Goal: Browse casually: Explore the website without a specific task or goal

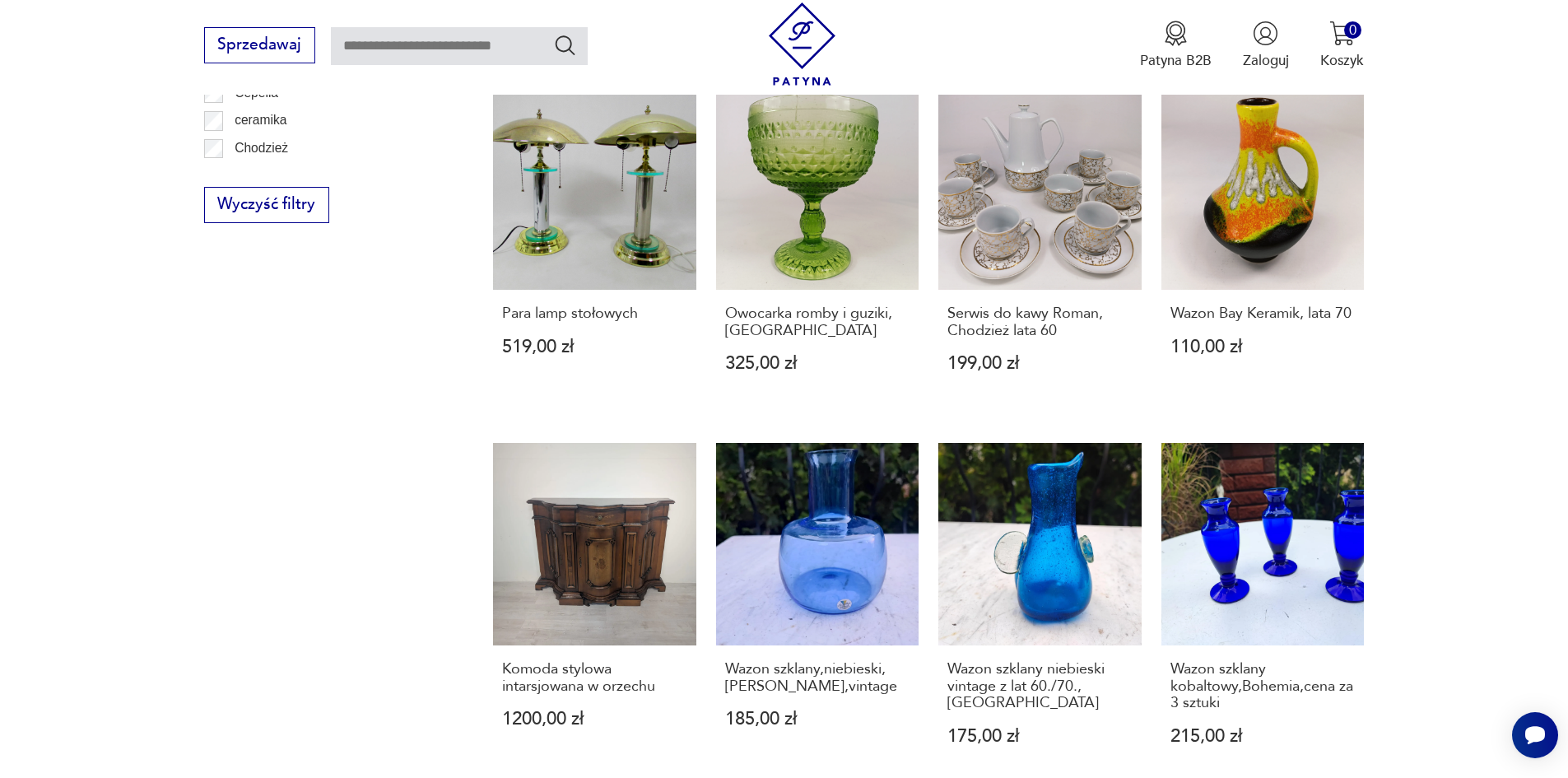
scroll to position [1358, 0]
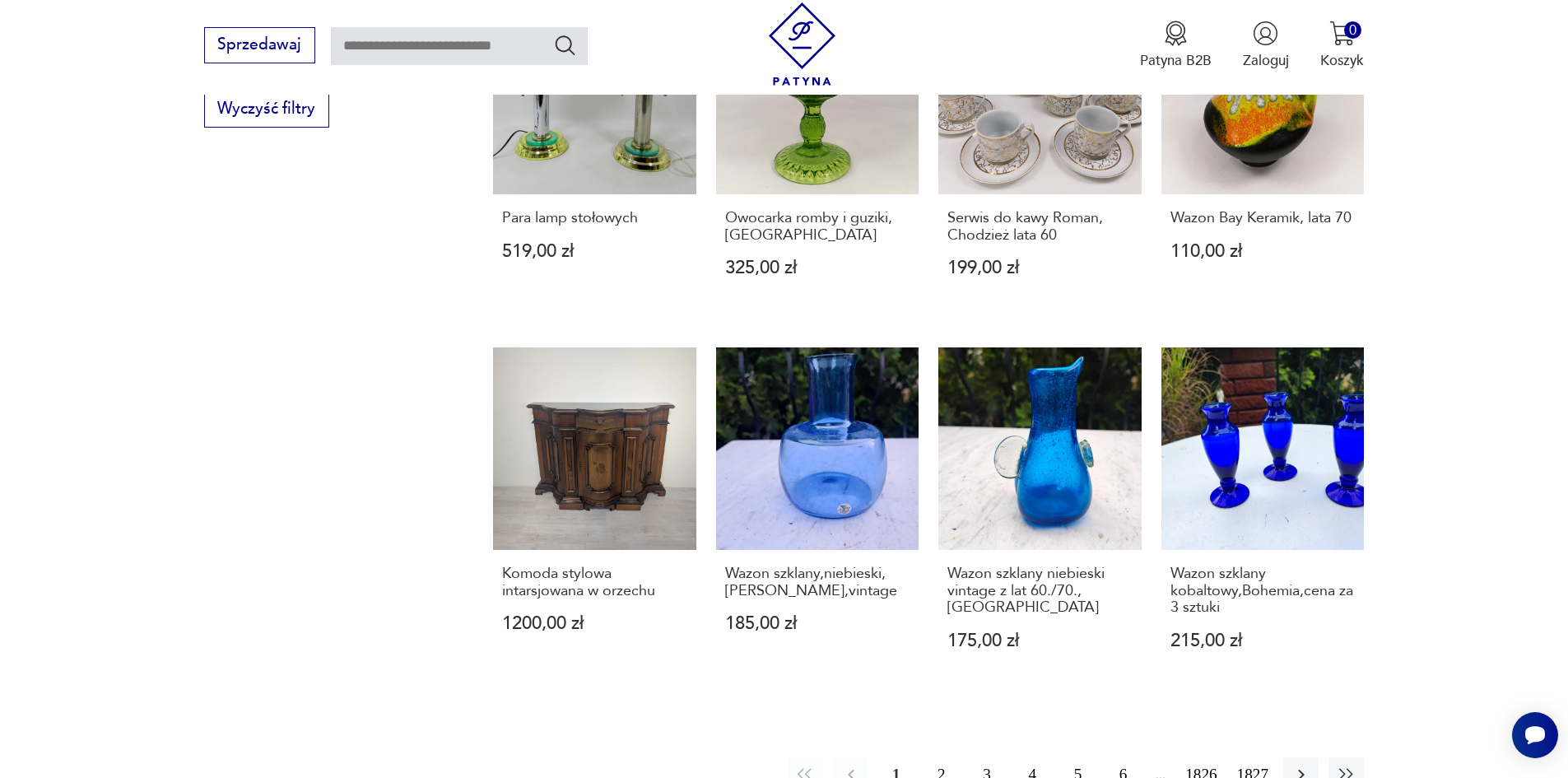
click at [957, 757] on button "2" at bounding box center [941, 775] width 36 height 36
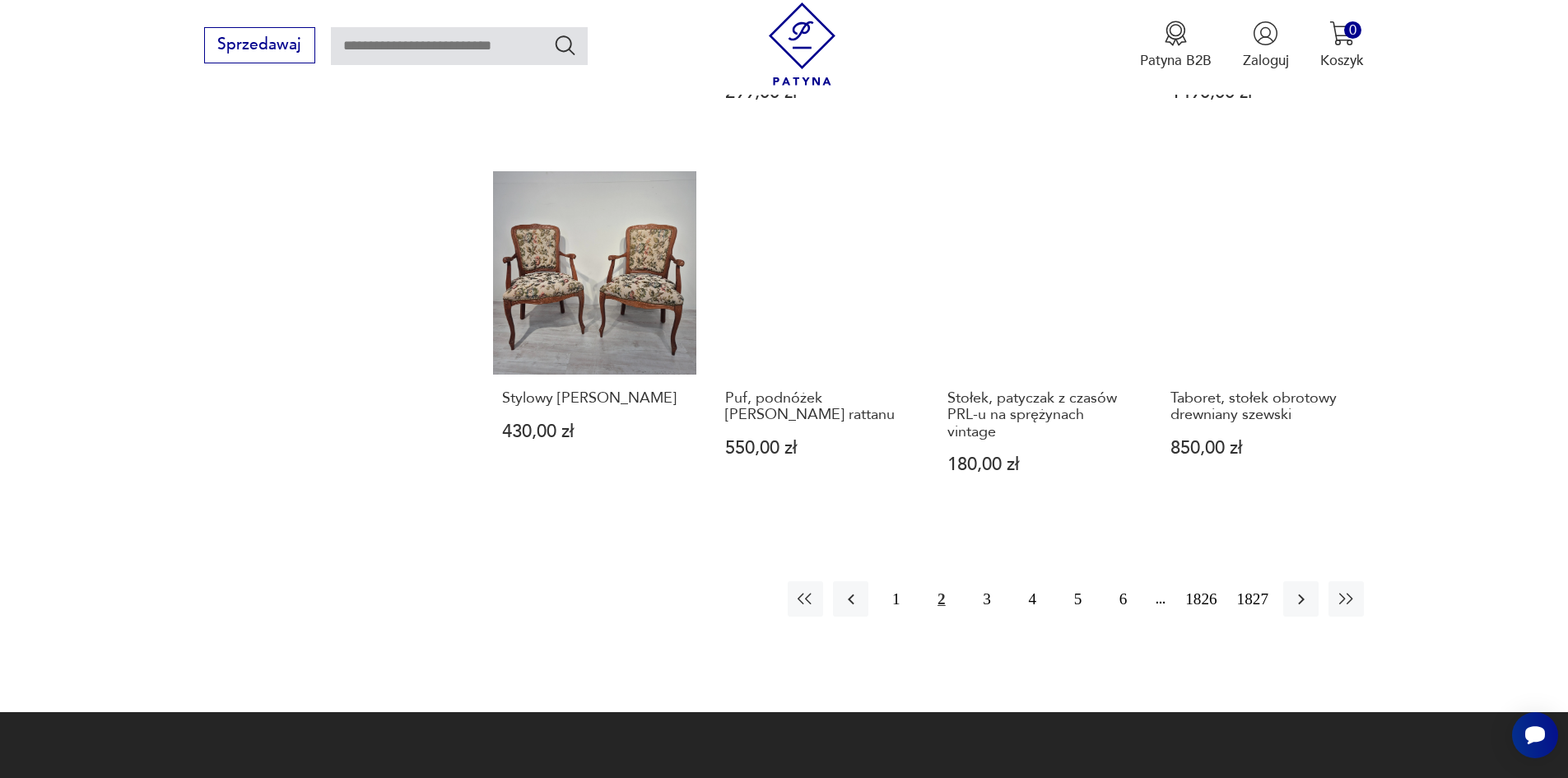
scroll to position [1532, 0]
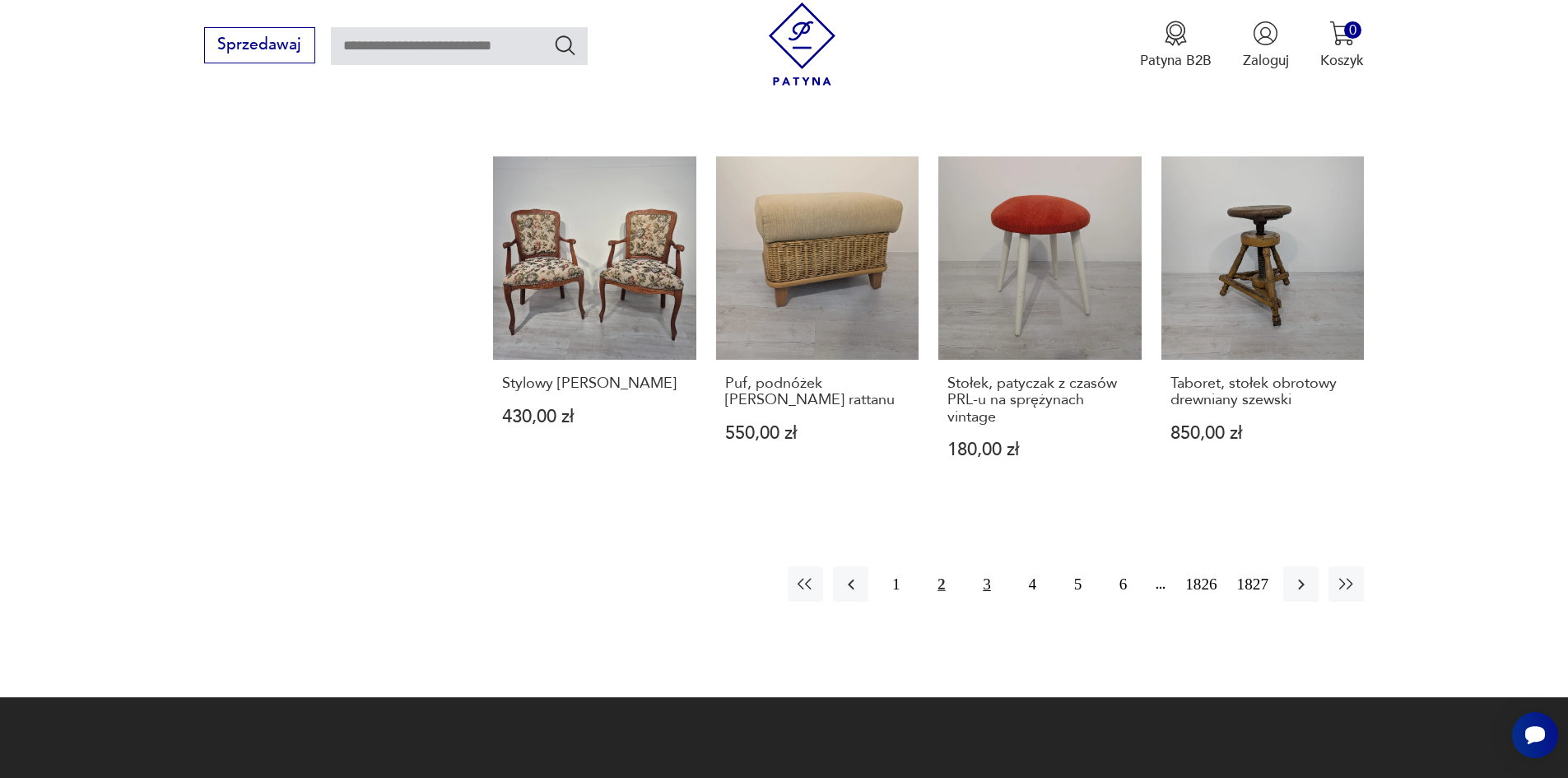
click at [1005, 566] on button "3" at bounding box center [986, 584] width 36 height 36
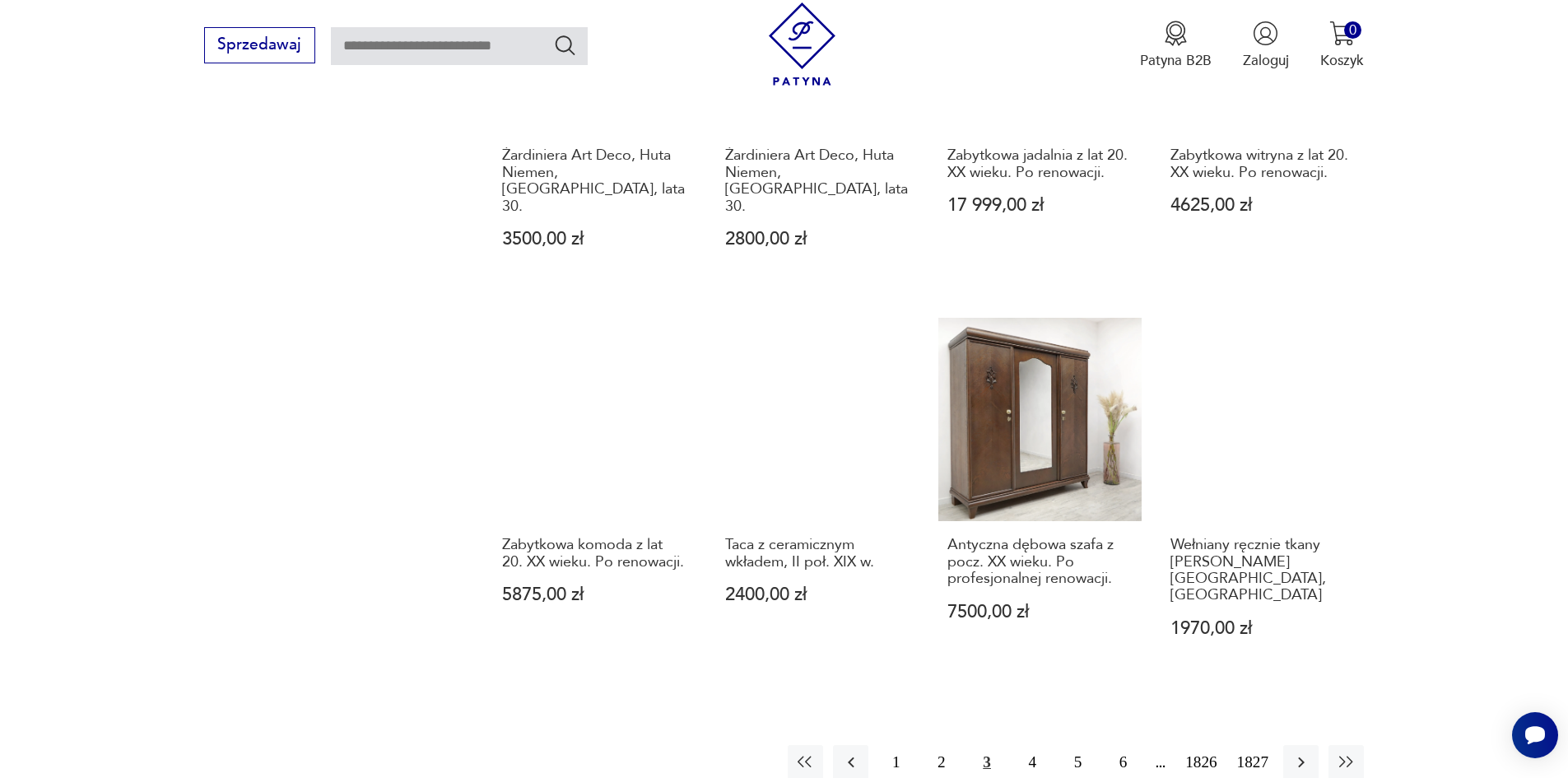
scroll to position [1449, 0]
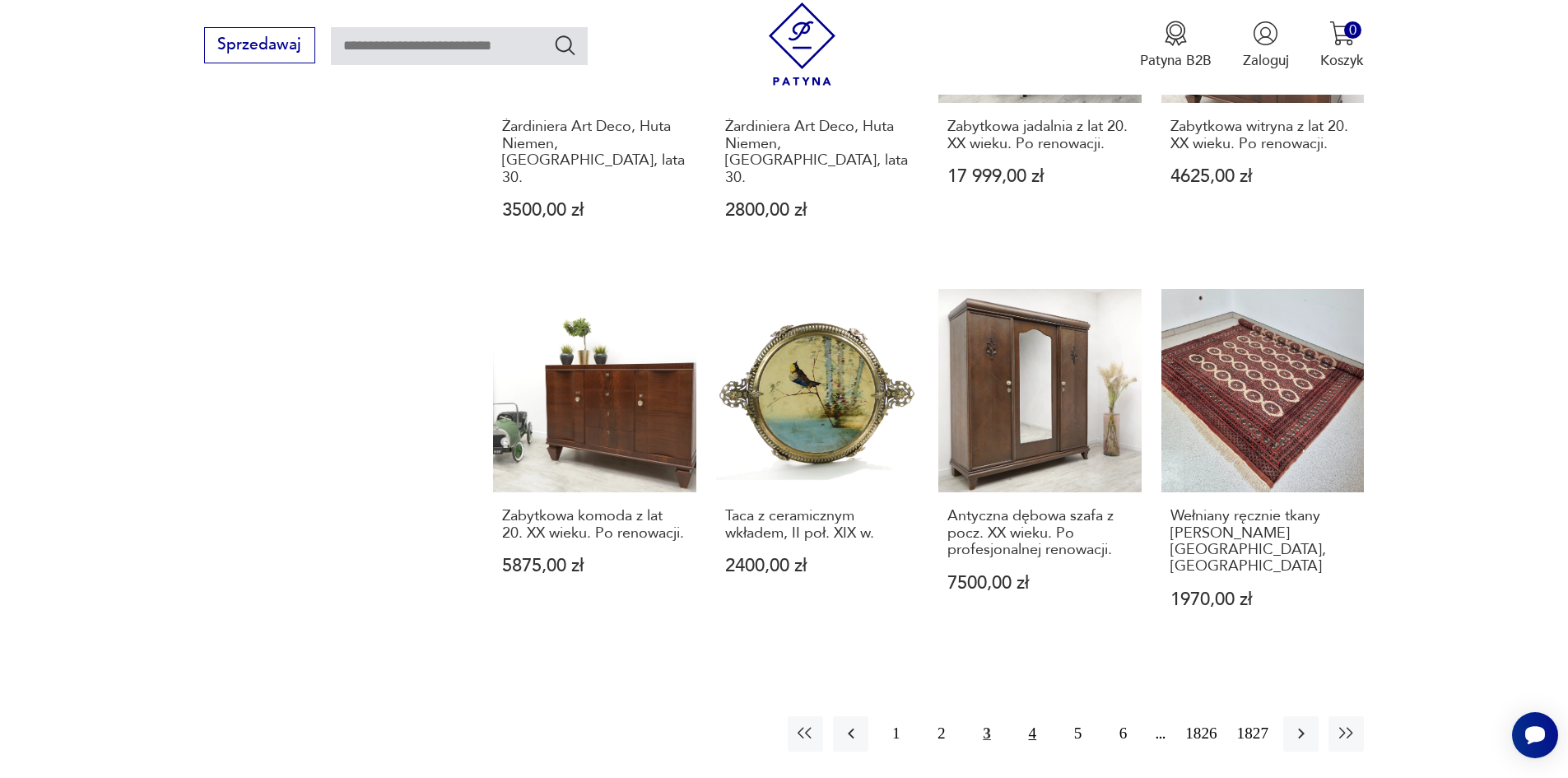
click at [1050, 716] on button "4" at bounding box center [1032, 734] width 36 height 36
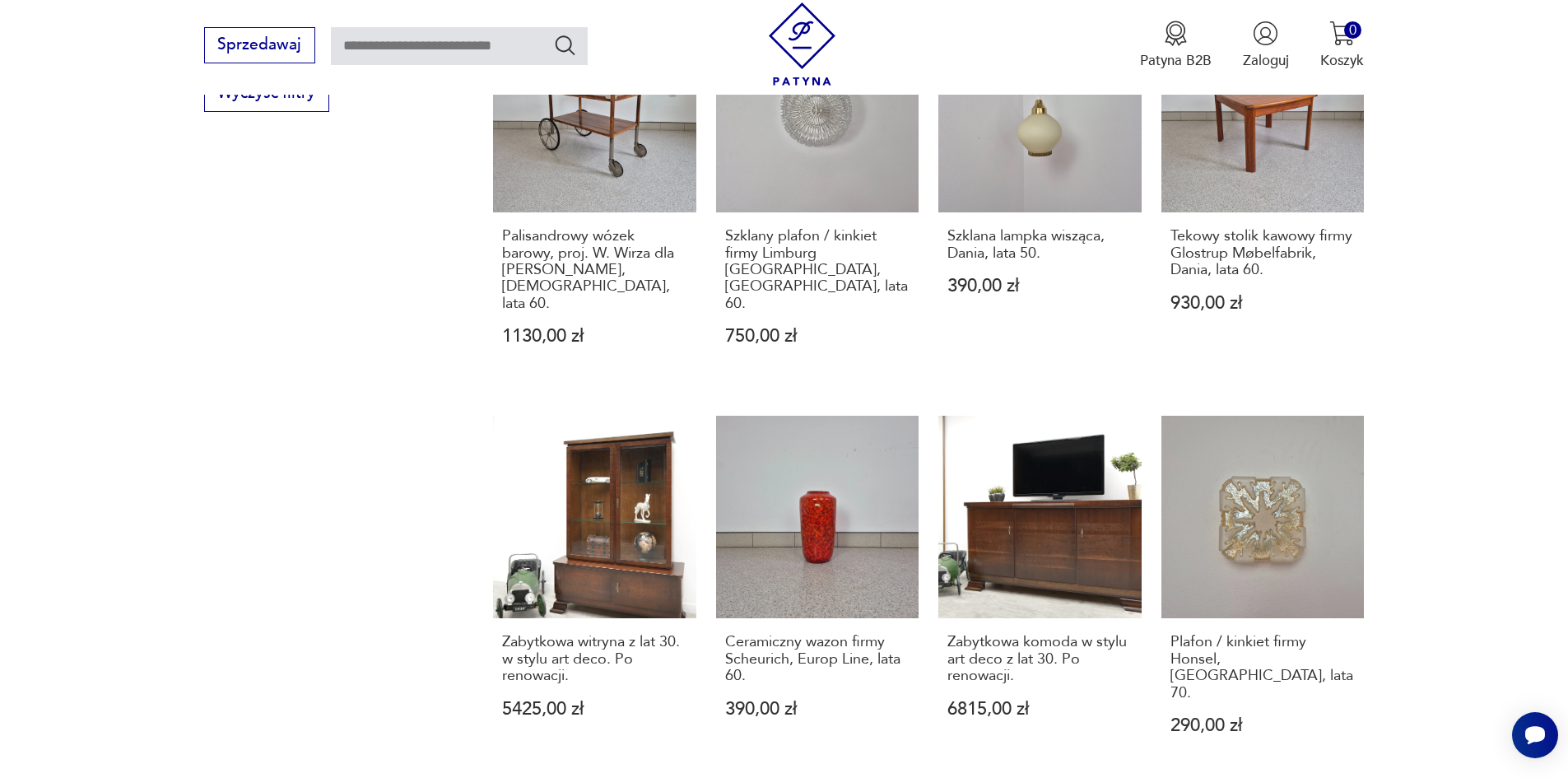
scroll to position [1532, 0]
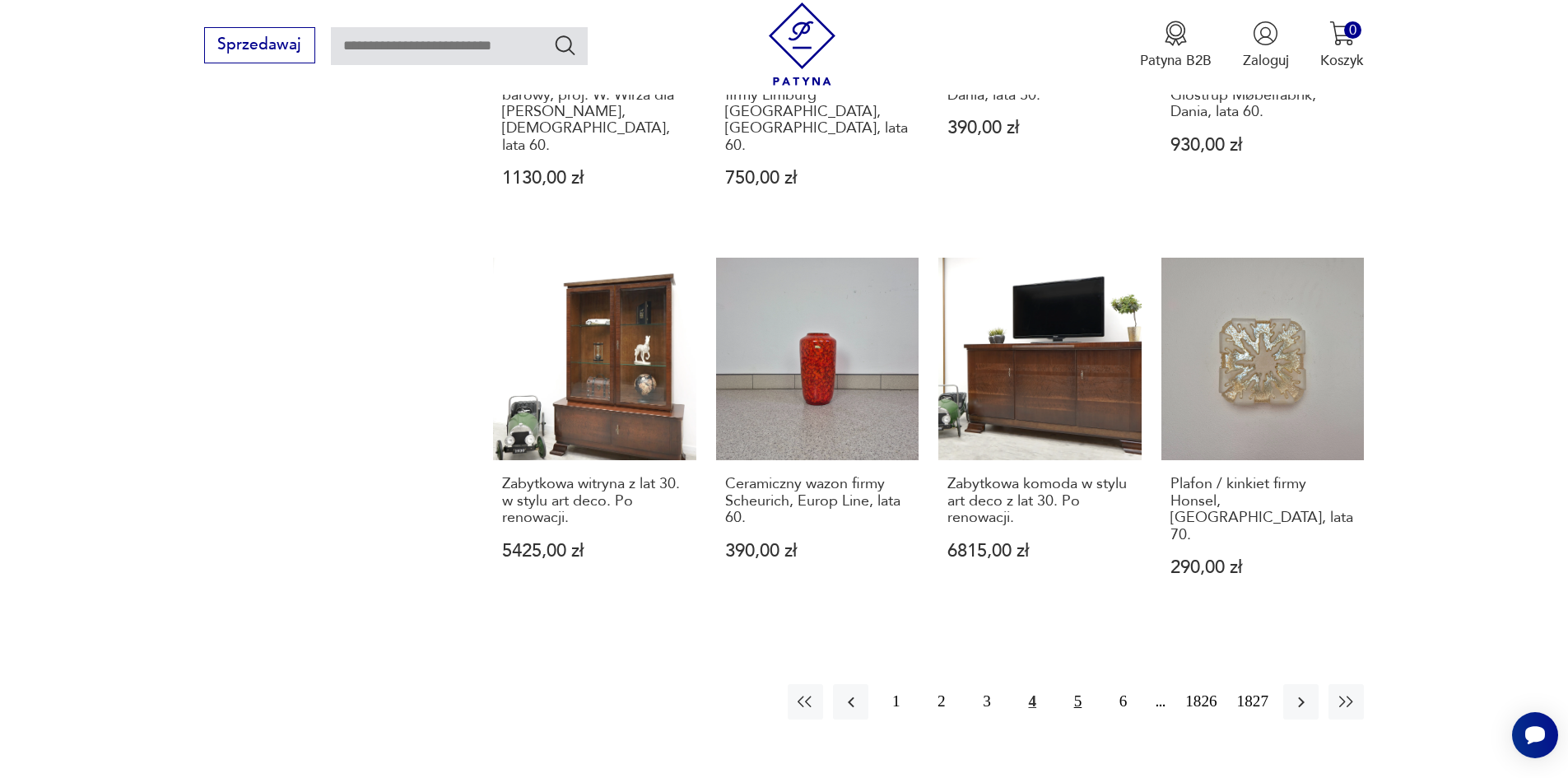
click at [1096, 684] on button "5" at bounding box center [1077, 702] width 36 height 36
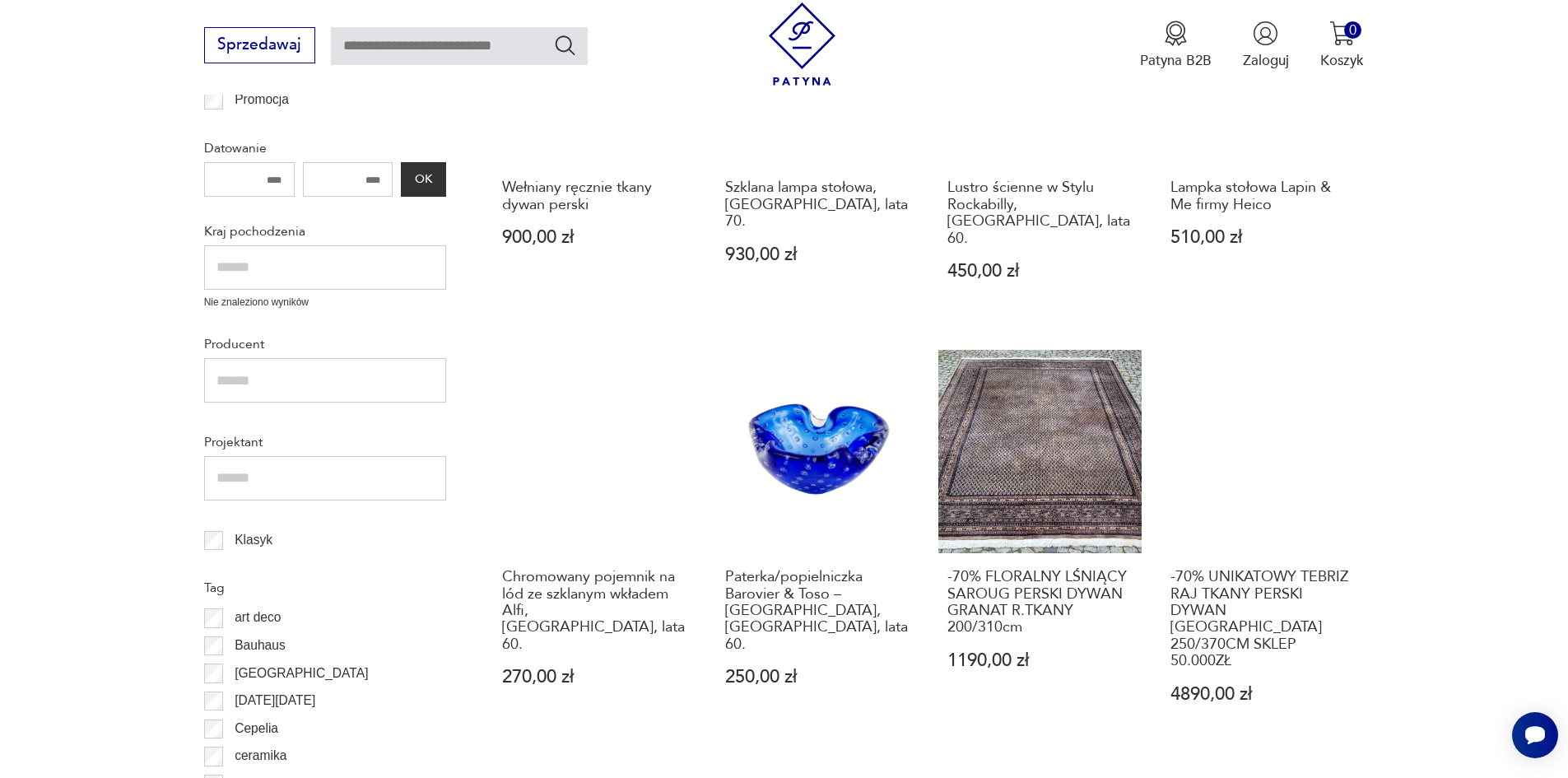
scroll to position [626, 0]
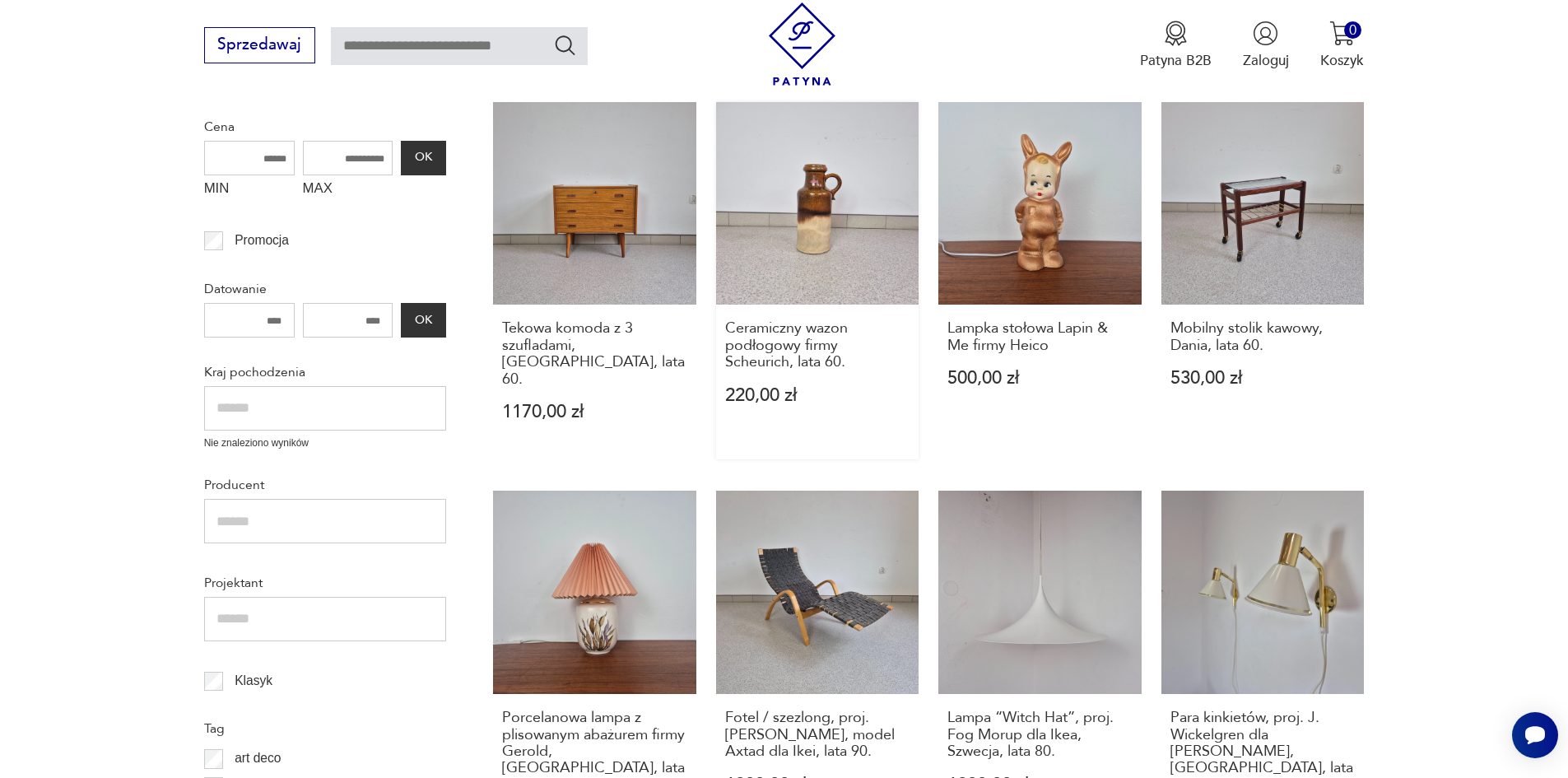
scroll to position [477, 0]
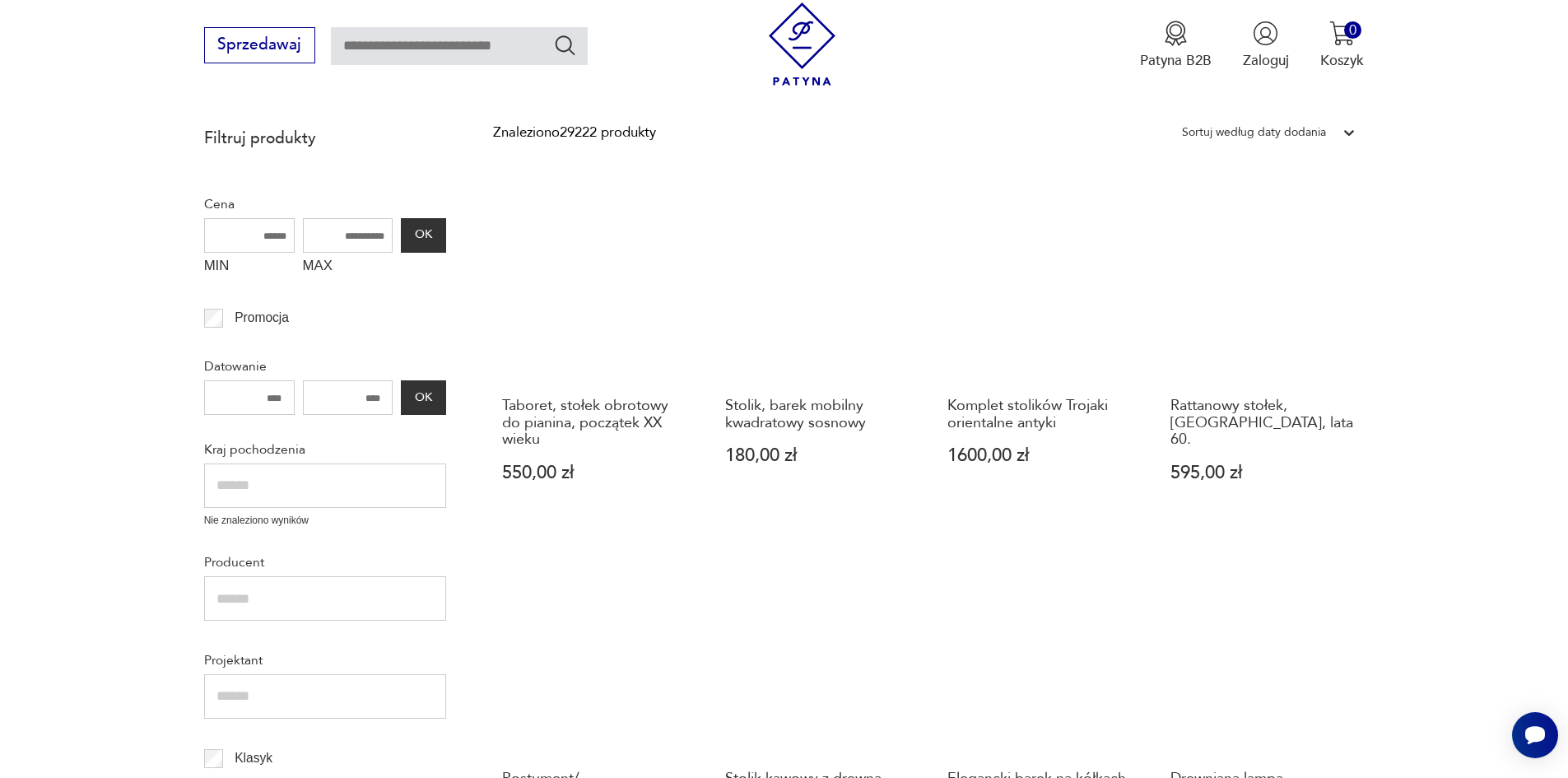
scroll to position [379, 0]
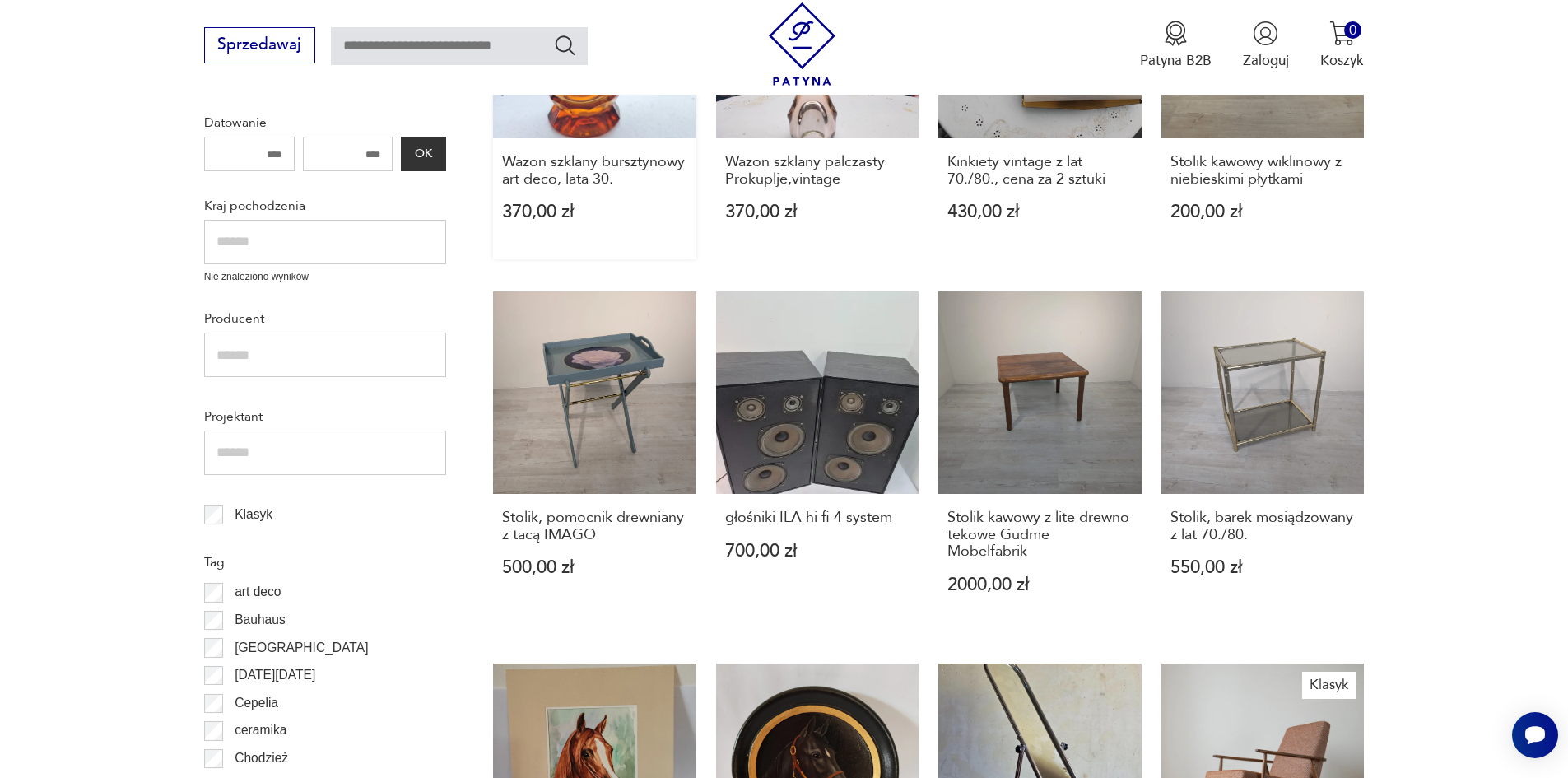
scroll to position [477, 0]
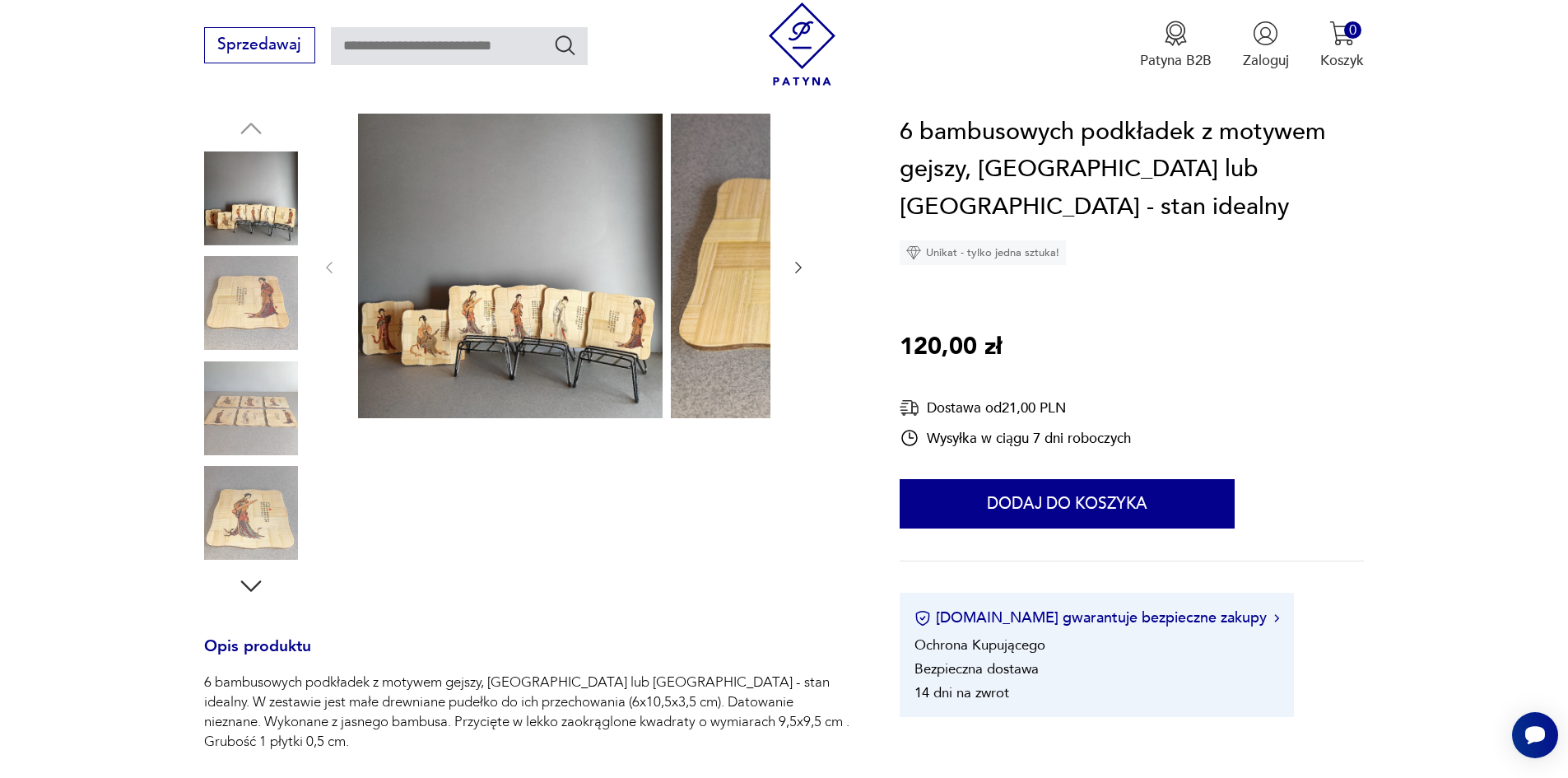
scroll to position [165, 0]
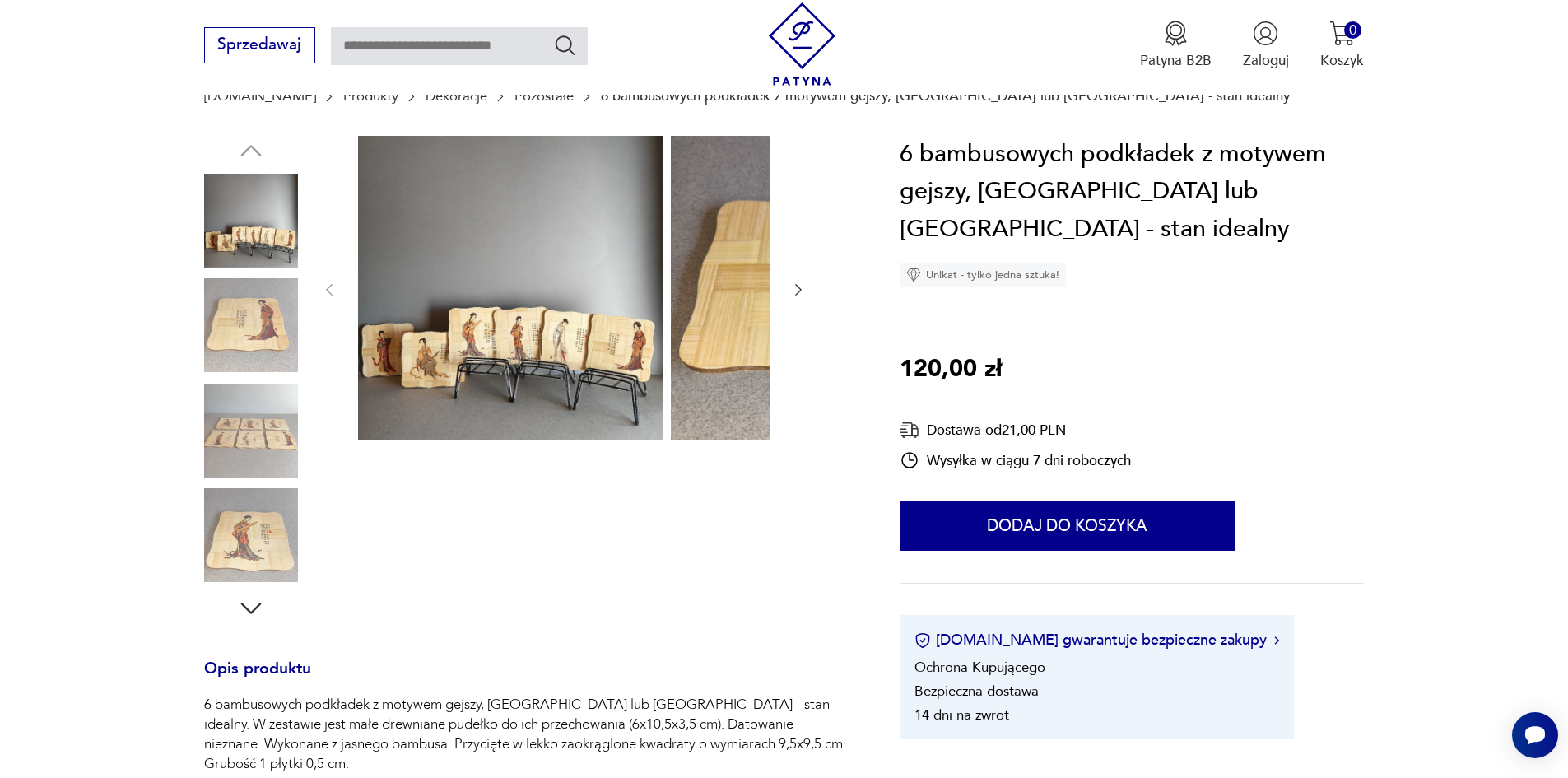
click at [228, 257] on img at bounding box center [251, 221] width 94 height 94
click at [221, 294] on img at bounding box center [251, 325] width 94 height 94
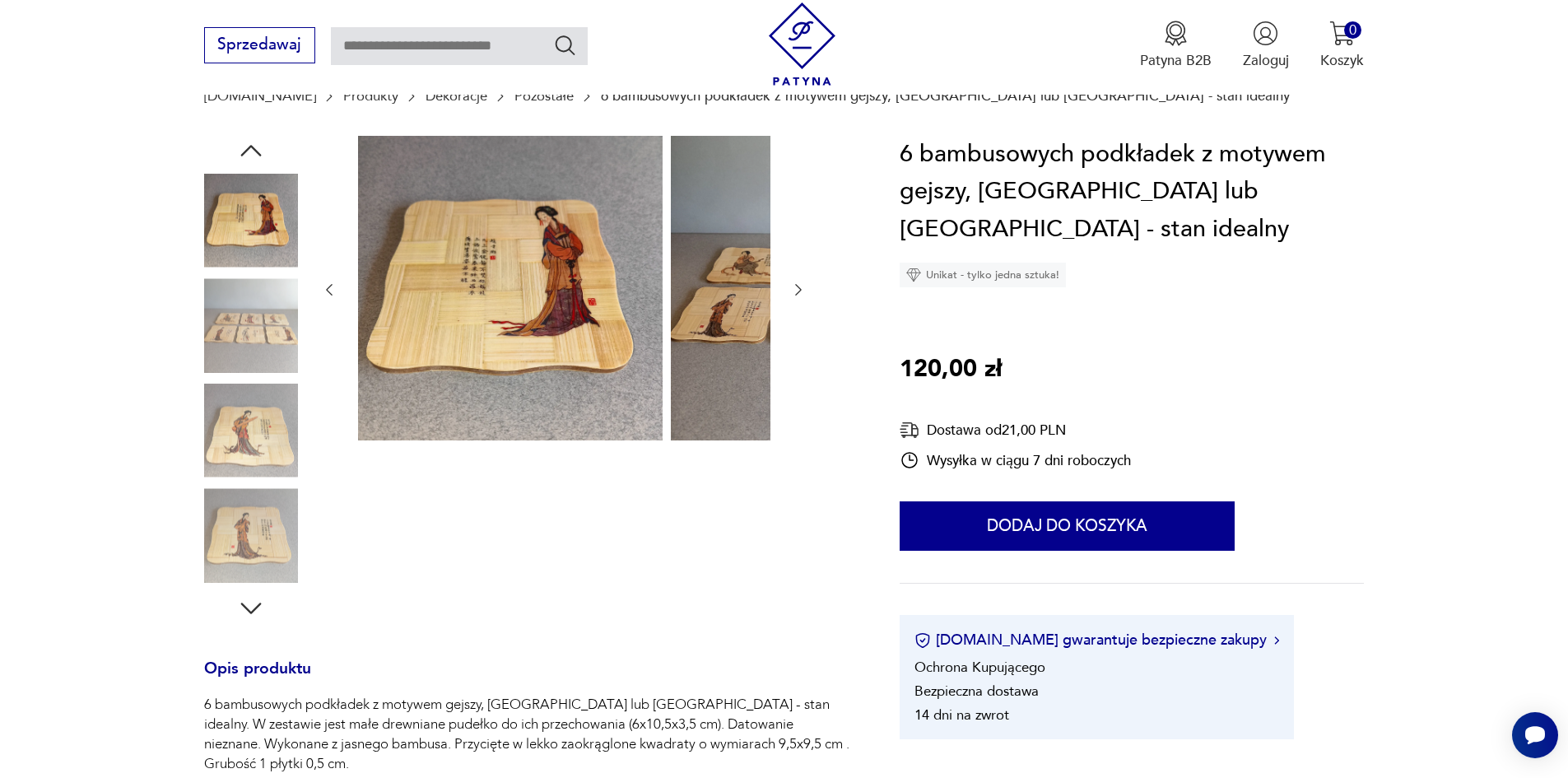
click at [227, 328] on img at bounding box center [251, 325] width 94 height 94
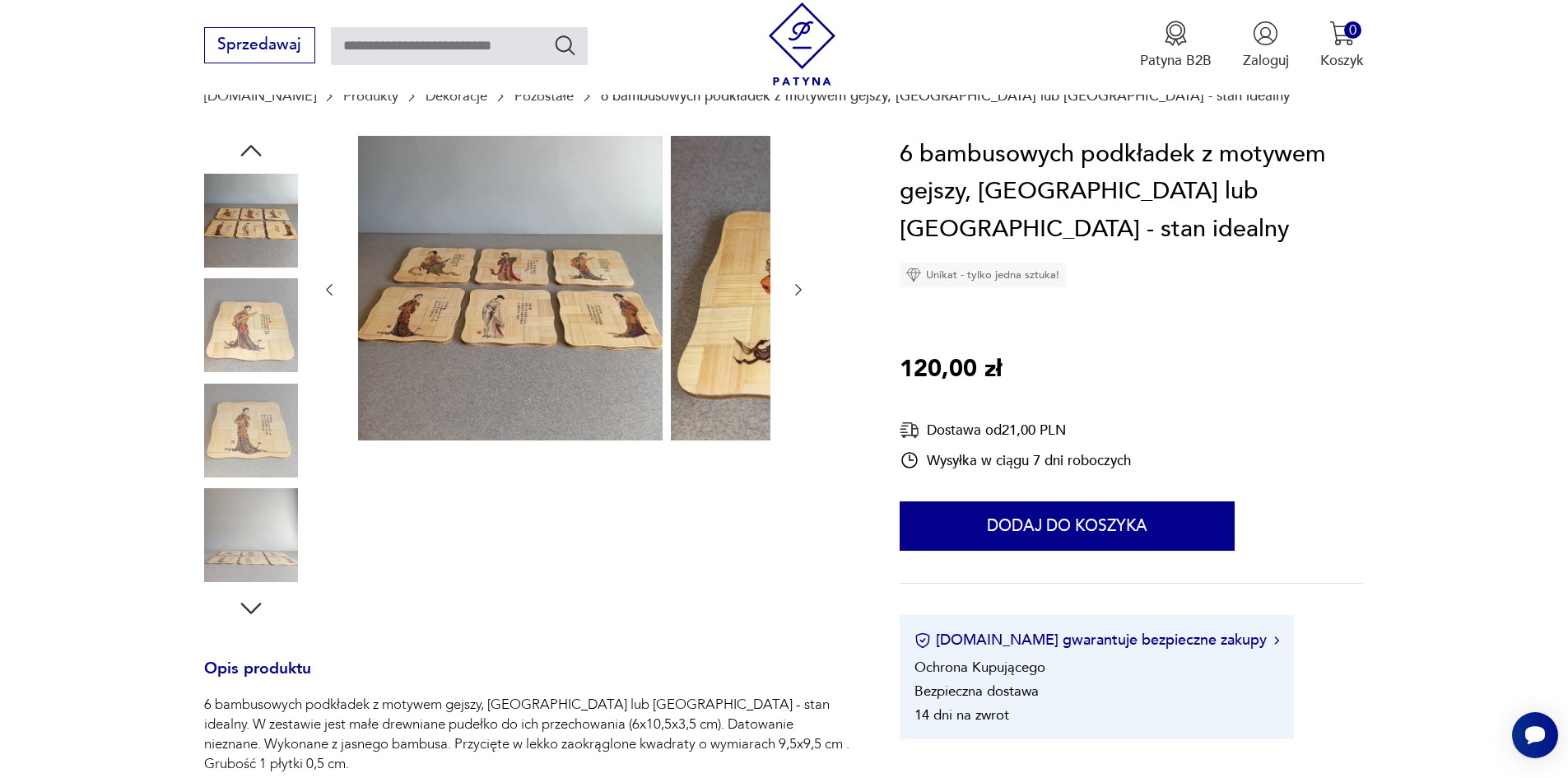
click at [222, 373] on img at bounding box center [251, 325] width 94 height 94
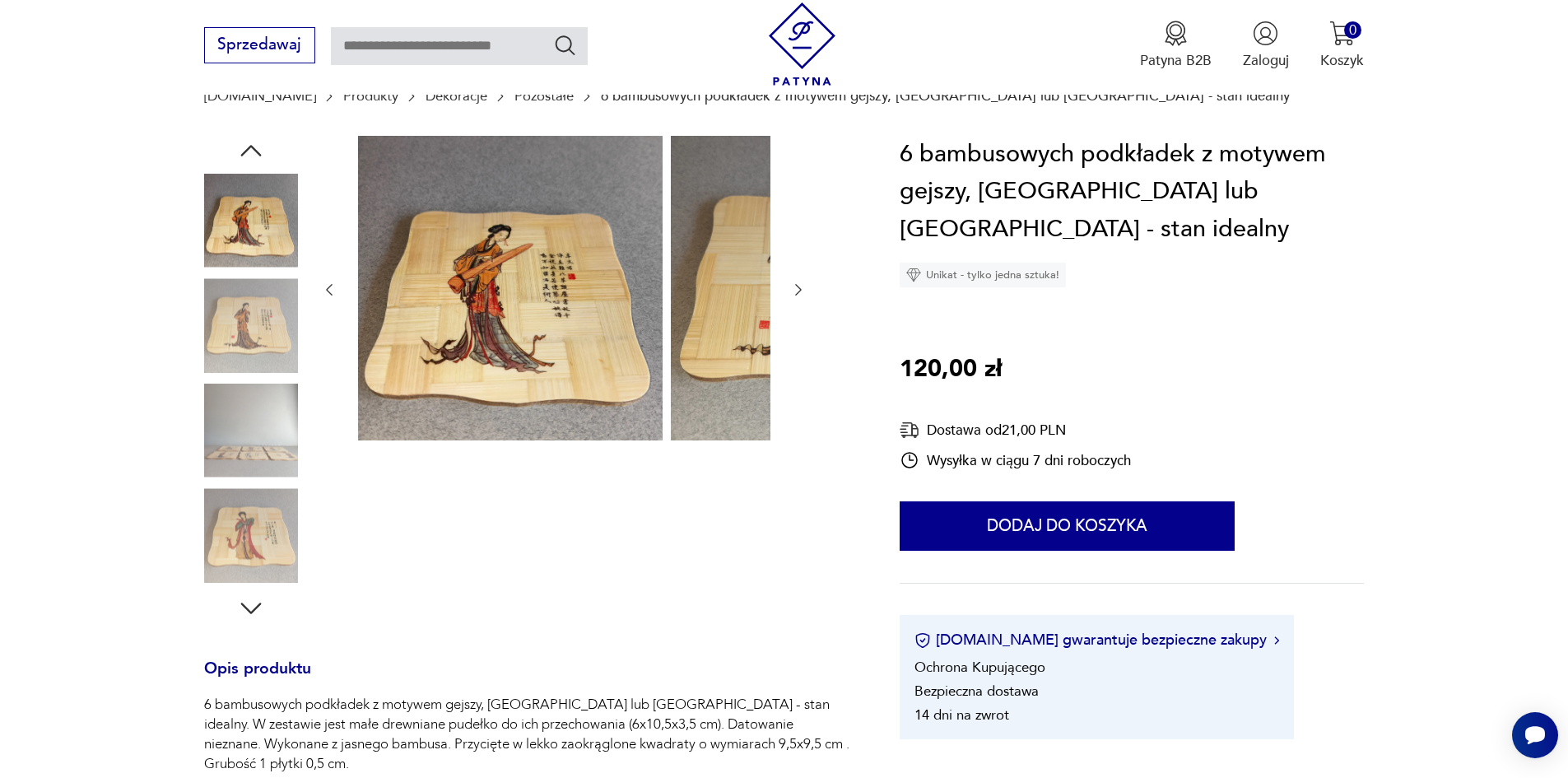
click at [232, 434] on img at bounding box center [251, 431] width 94 height 94
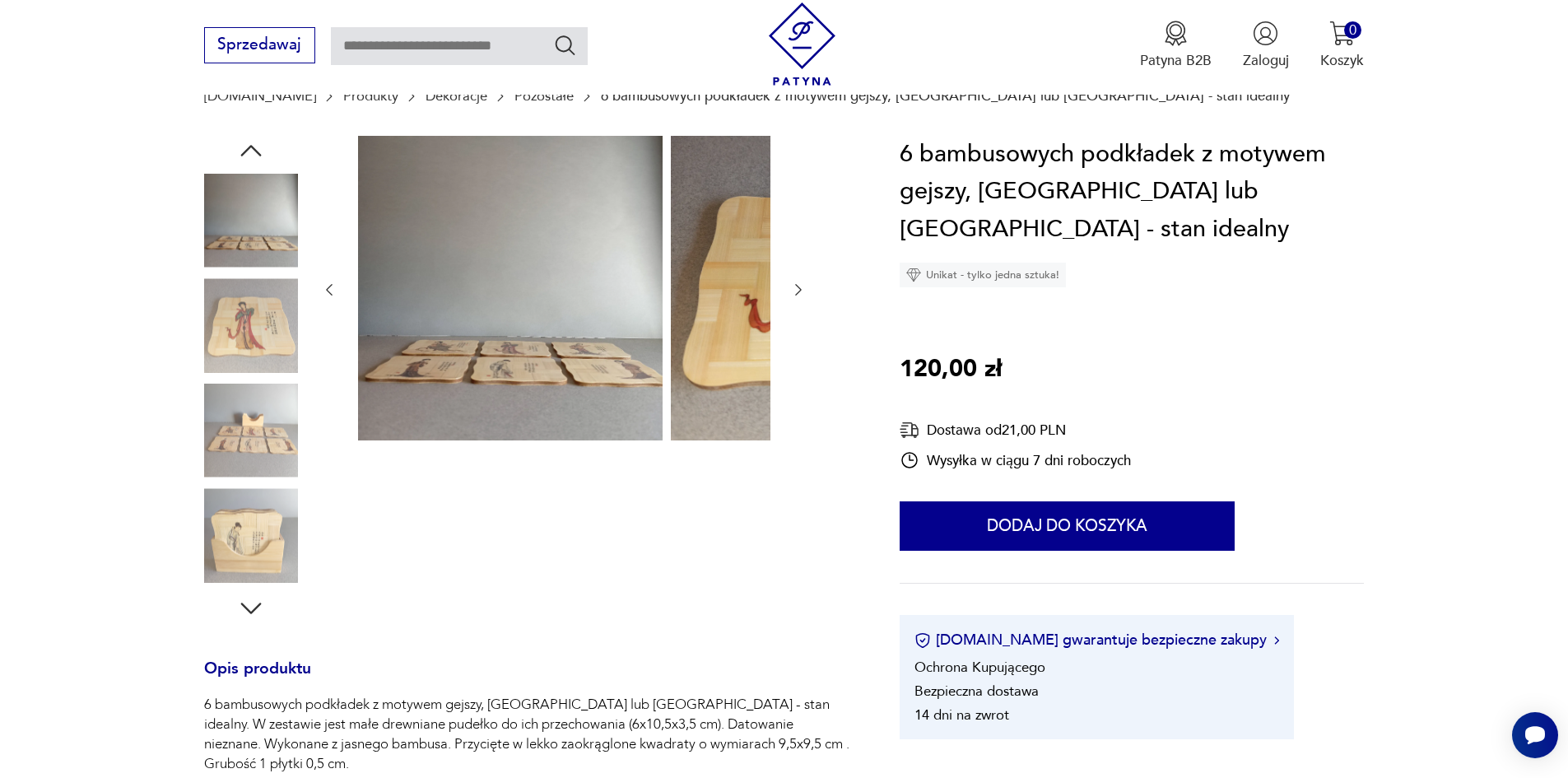
click at [225, 449] on img at bounding box center [251, 431] width 94 height 94
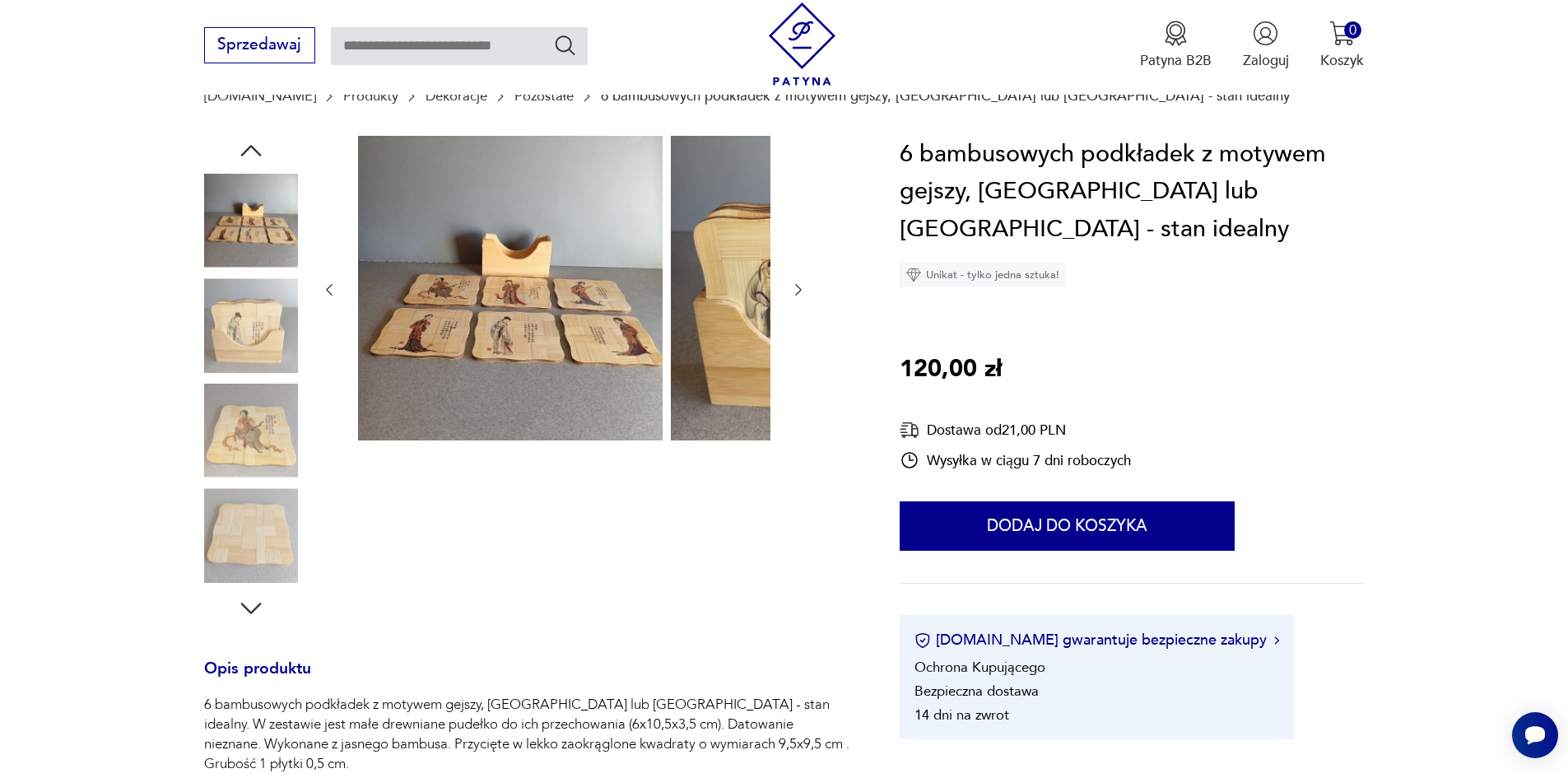
click at [230, 472] on img at bounding box center [251, 431] width 94 height 94
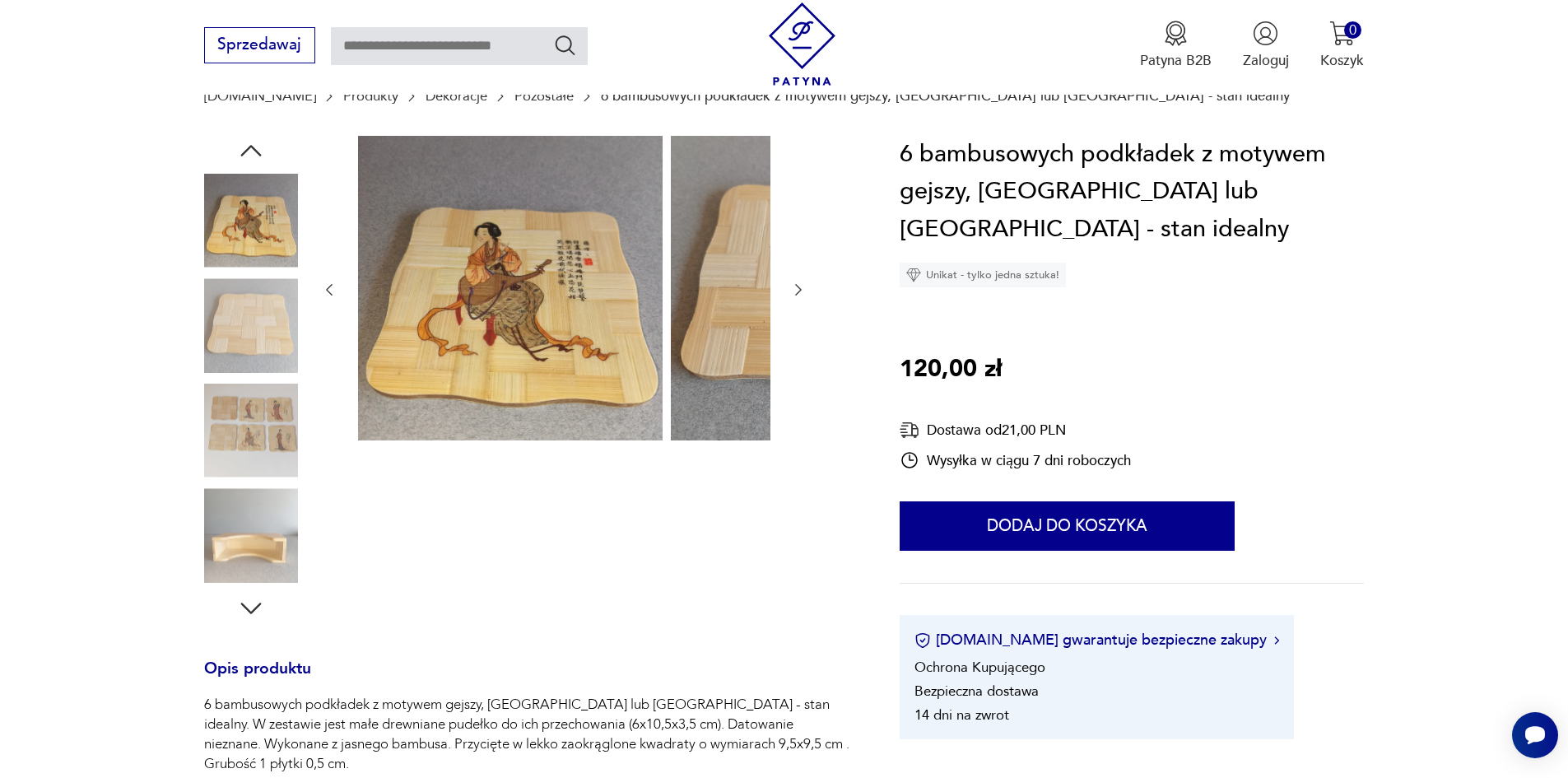
click at [262, 541] on img at bounding box center [251, 535] width 94 height 94
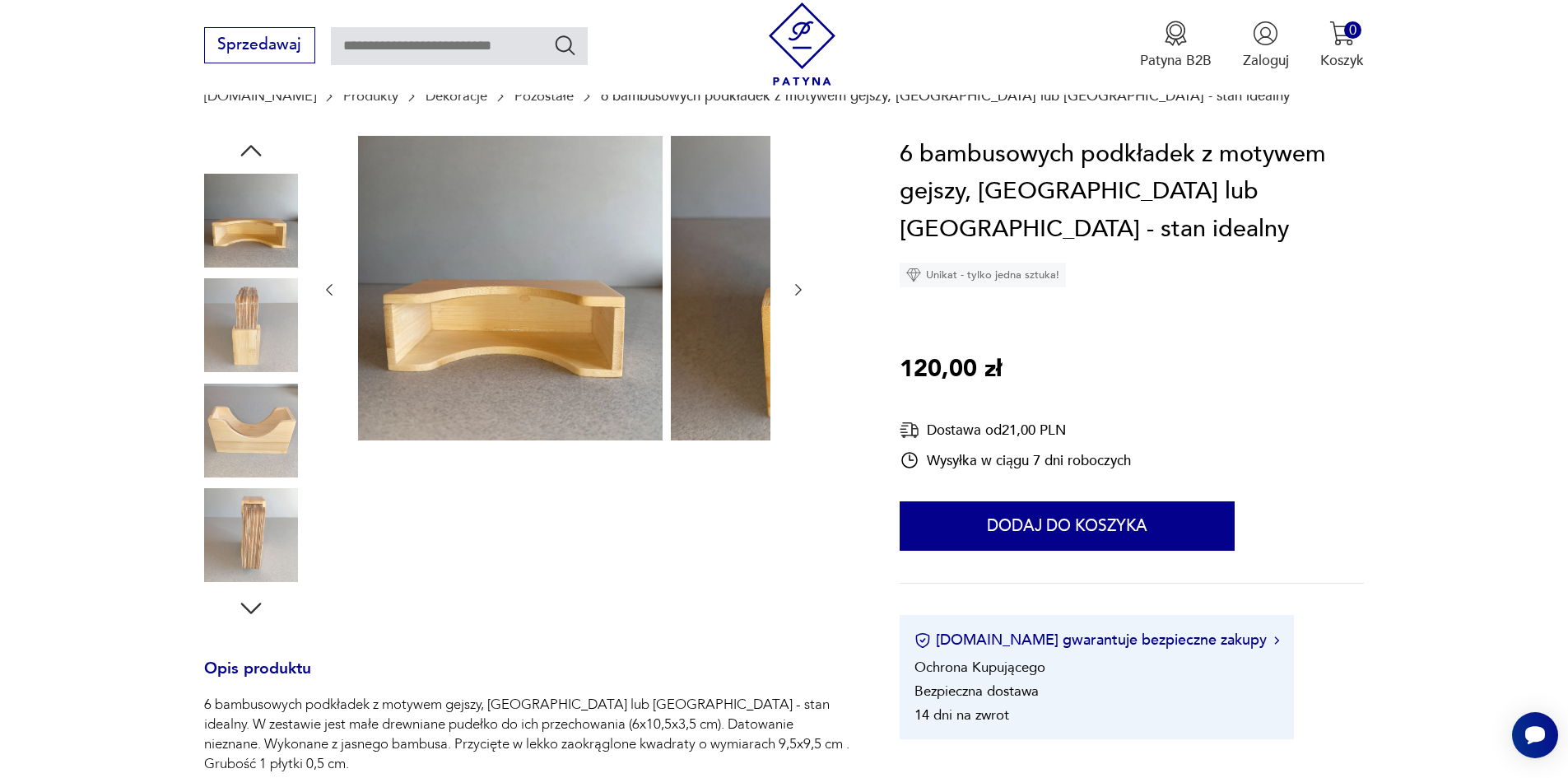
click at [260, 541] on img at bounding box center [251, 535] width 94 height 94
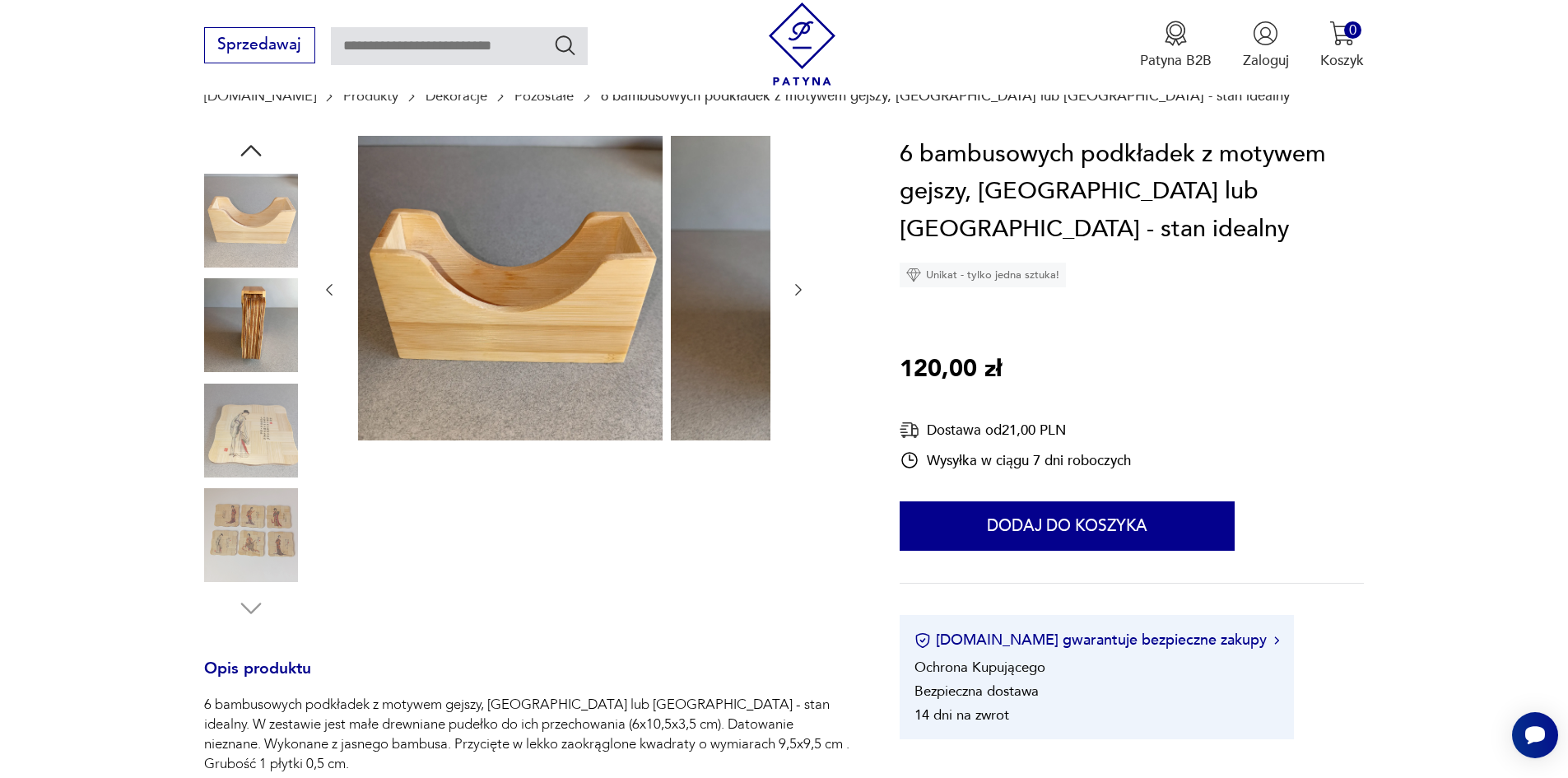
click at [232, 551] on img at bounding box center [251, 535] width 94 height 94
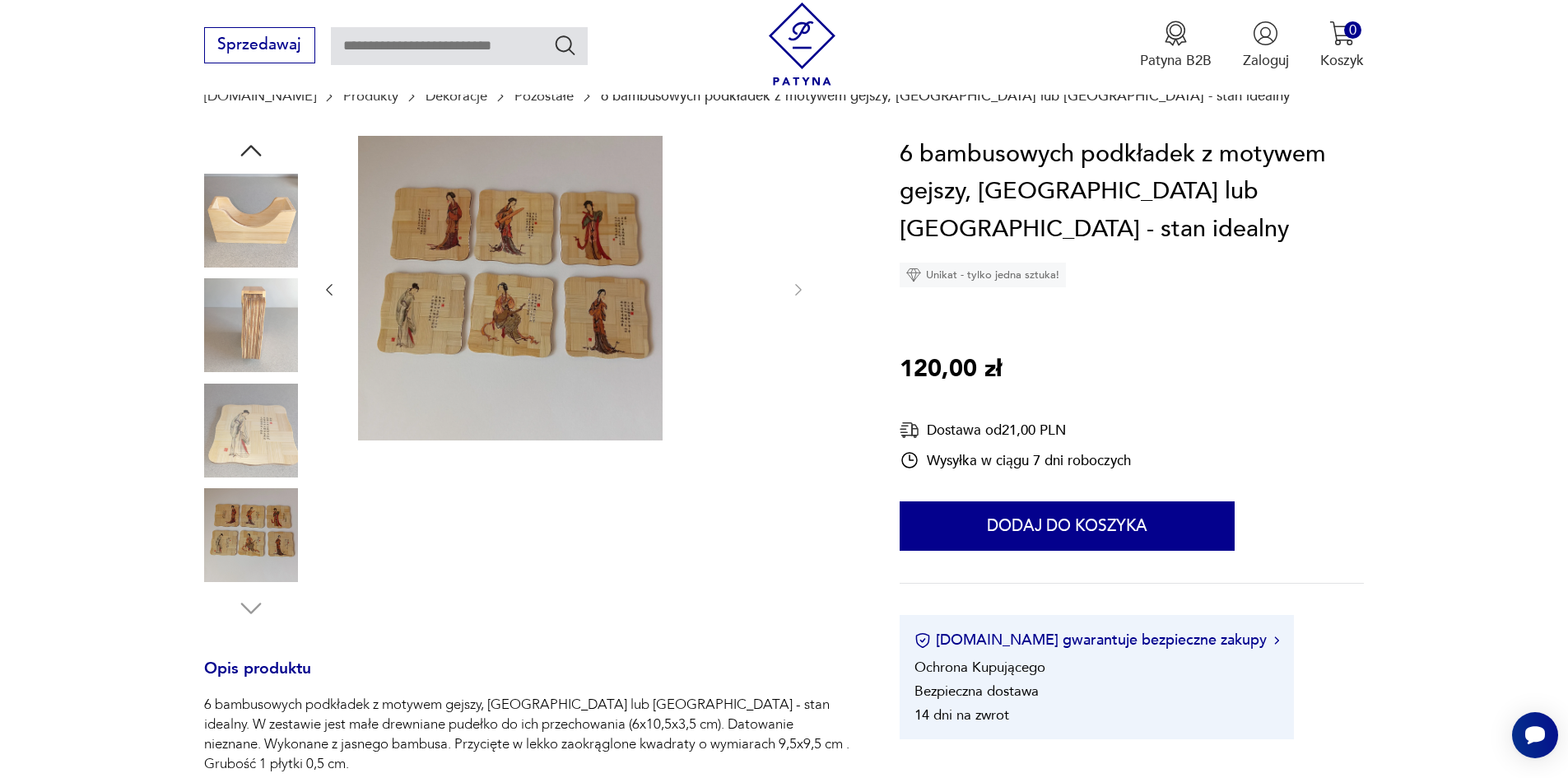
click at [232, 549] on img at bounding box center [251, 535] width 94 height 94
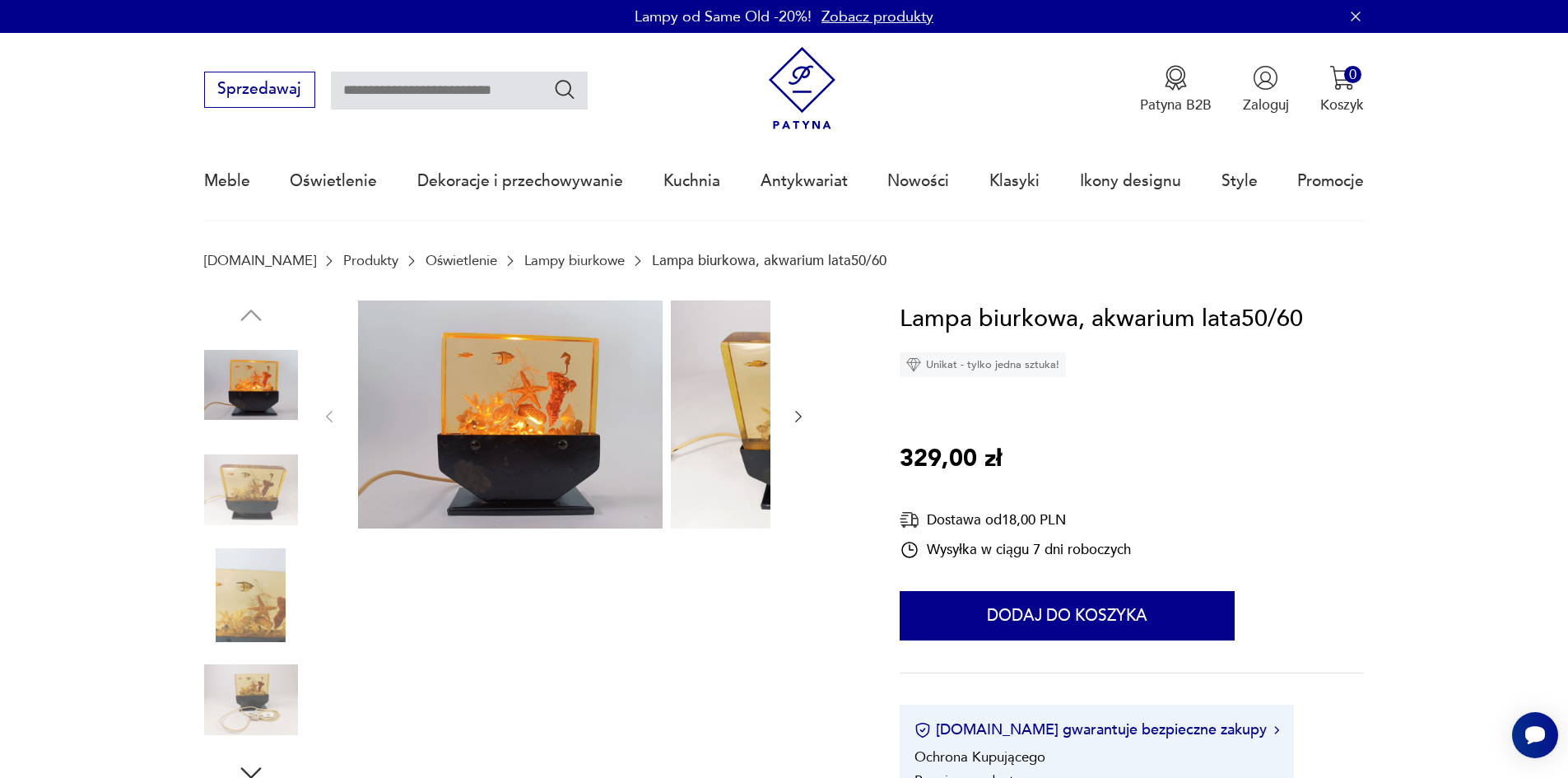
click at [219, 496] on img at bounding box center [251, 490] width 94 height 94
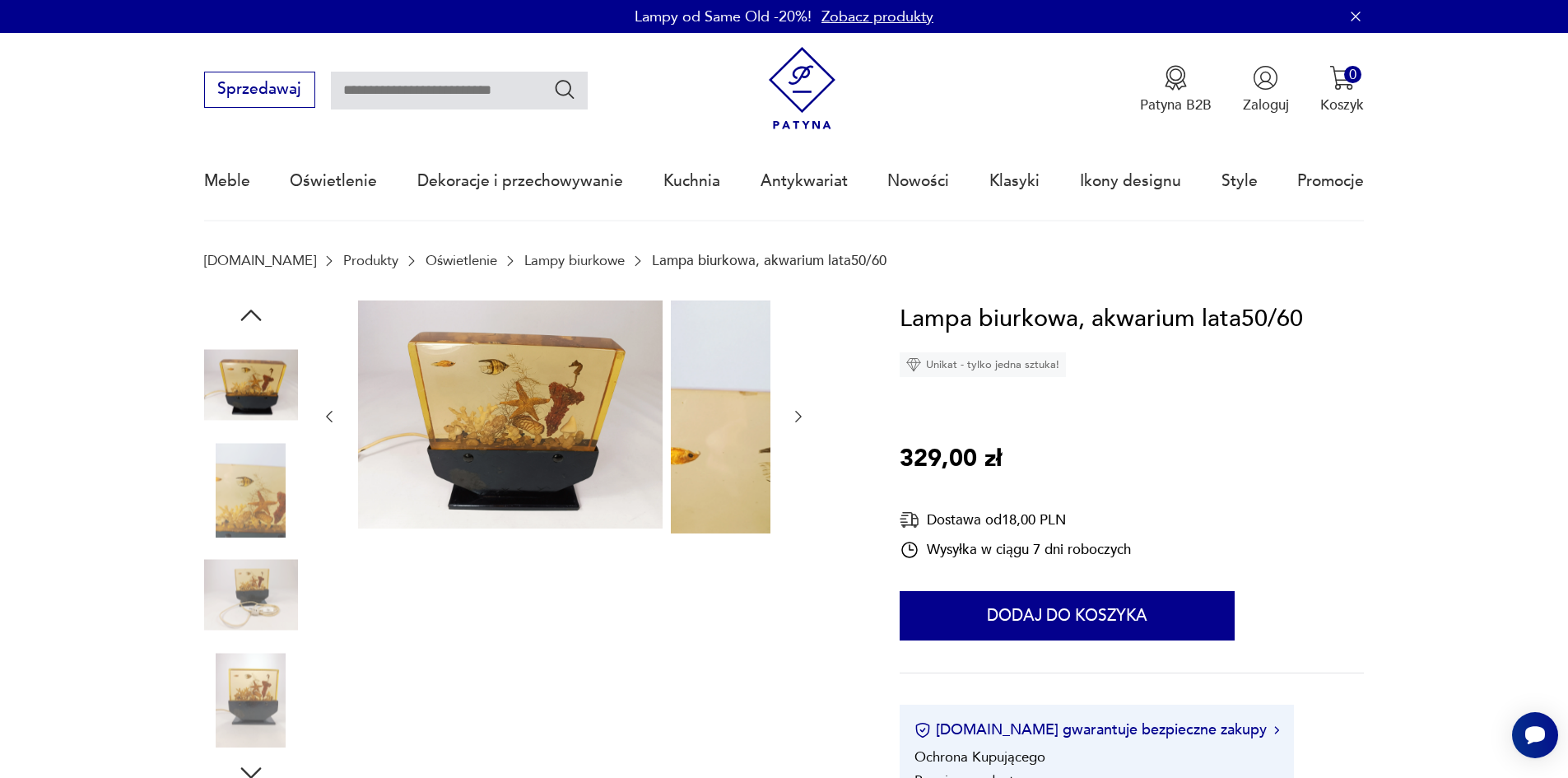
click at [222, 517] on img at bounding box center [251, 490] width 94 height 94
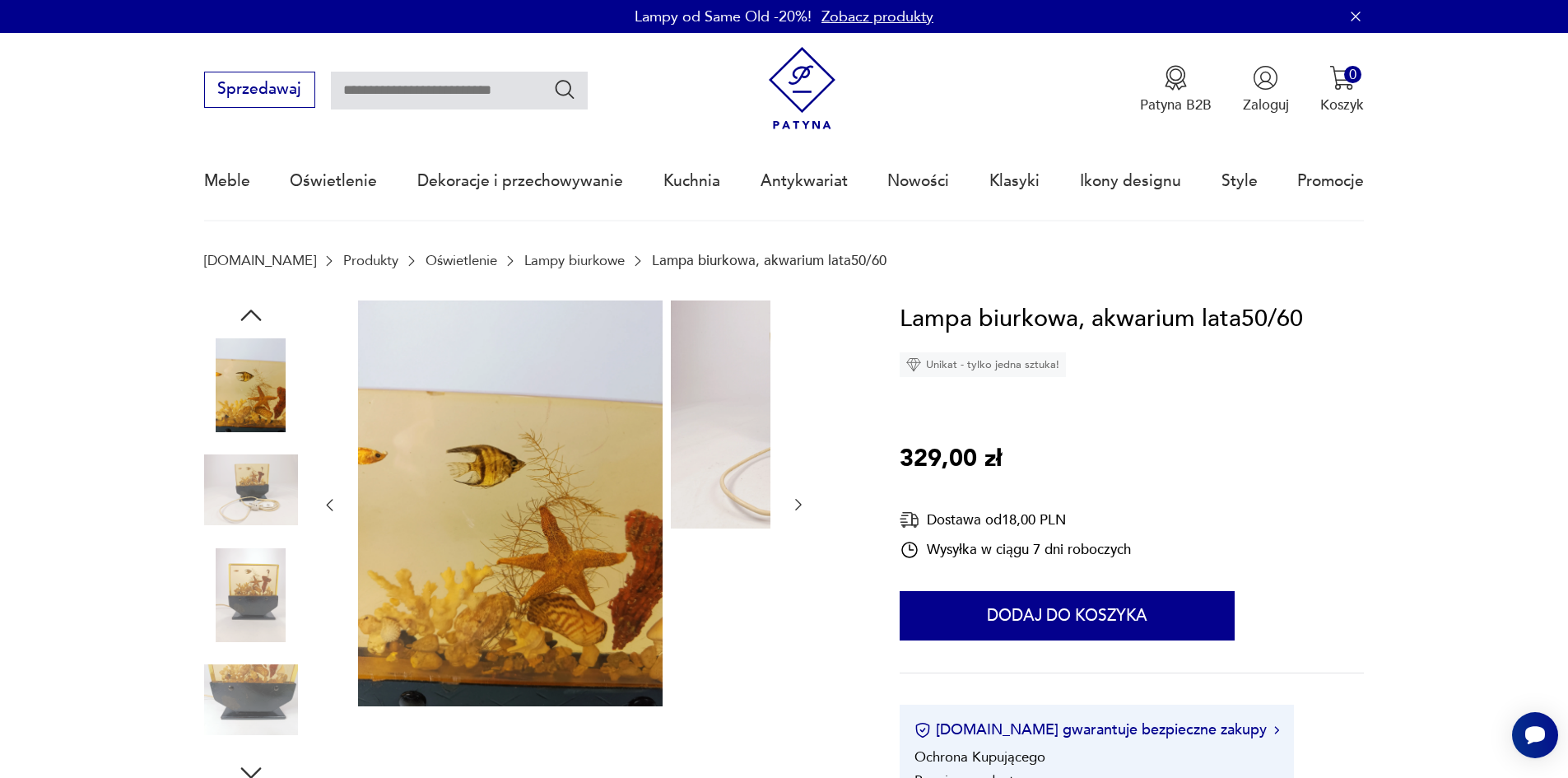
click at [224, 533] on img at bounding box center [251, 490] width 94 height 94
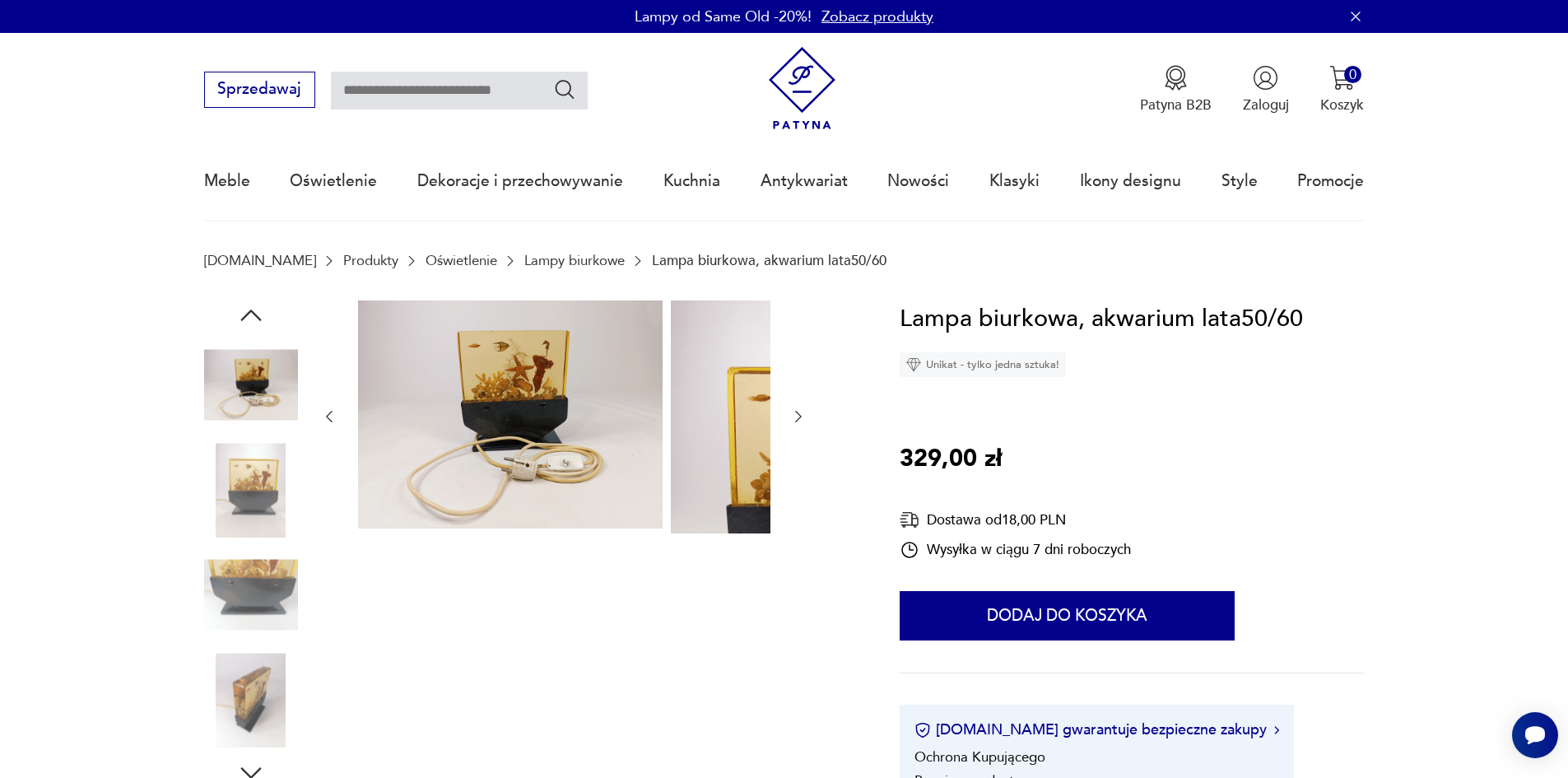
click at [224, 558] on img at bounding box center [251, 595] width 94 height 94
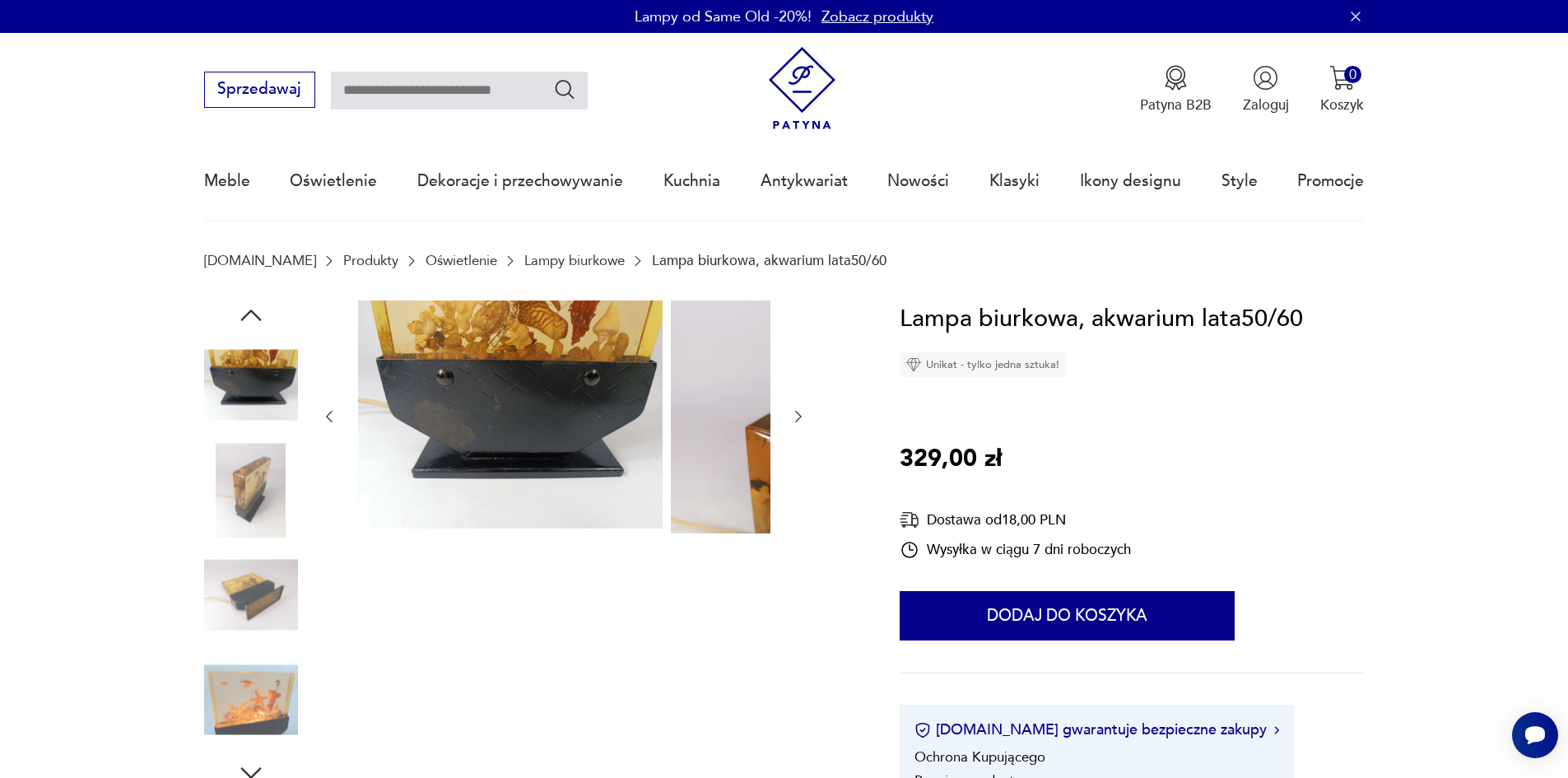
click at [225, 610] on img at bounding box center [251, 595] width 94 height 94
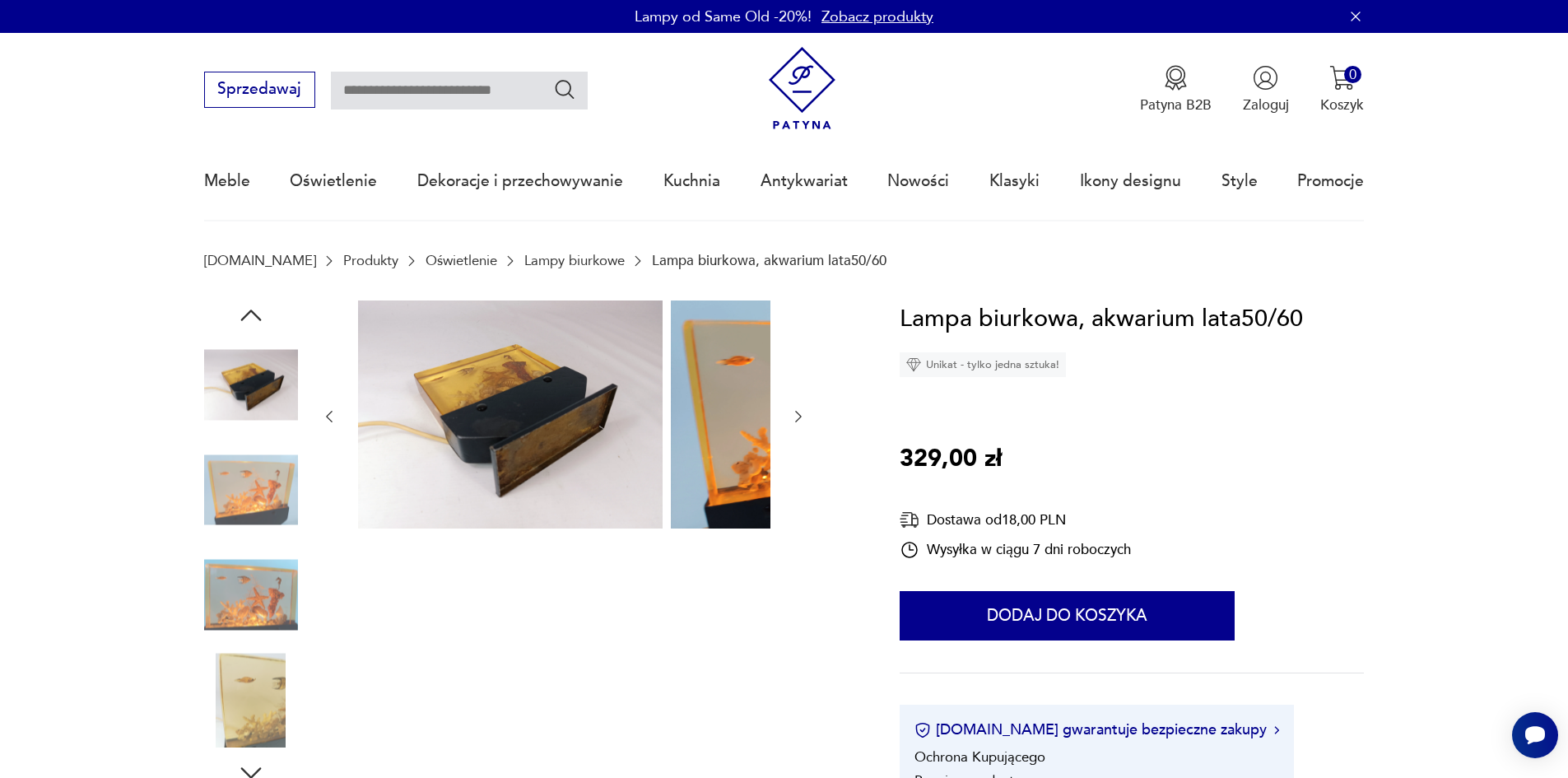
click at [226, 618] on img at bounding box center [251, 595] width 94 height 94
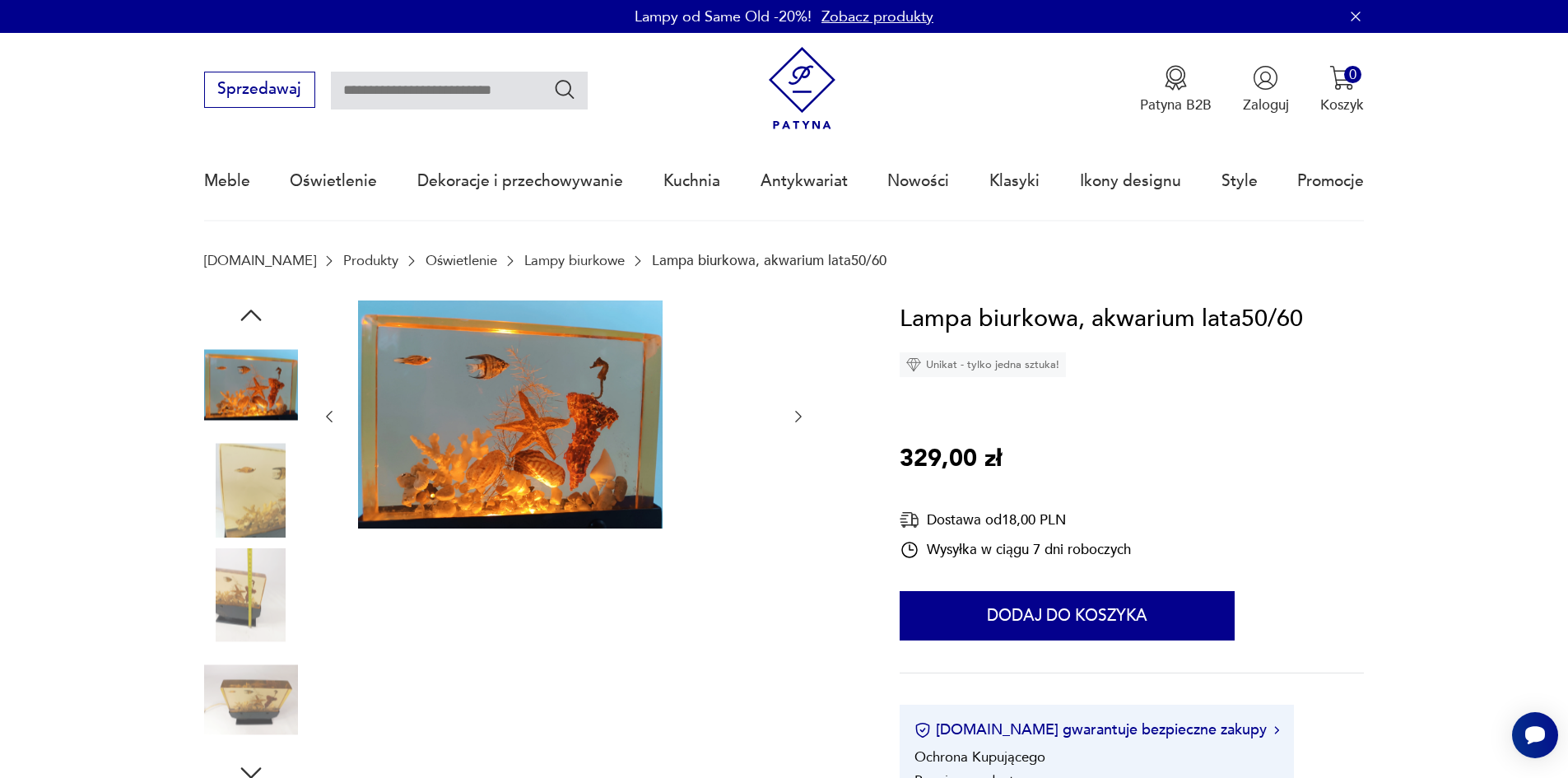
click at [227, 625] on img at bounding box center [251, 595] width 94 height 94
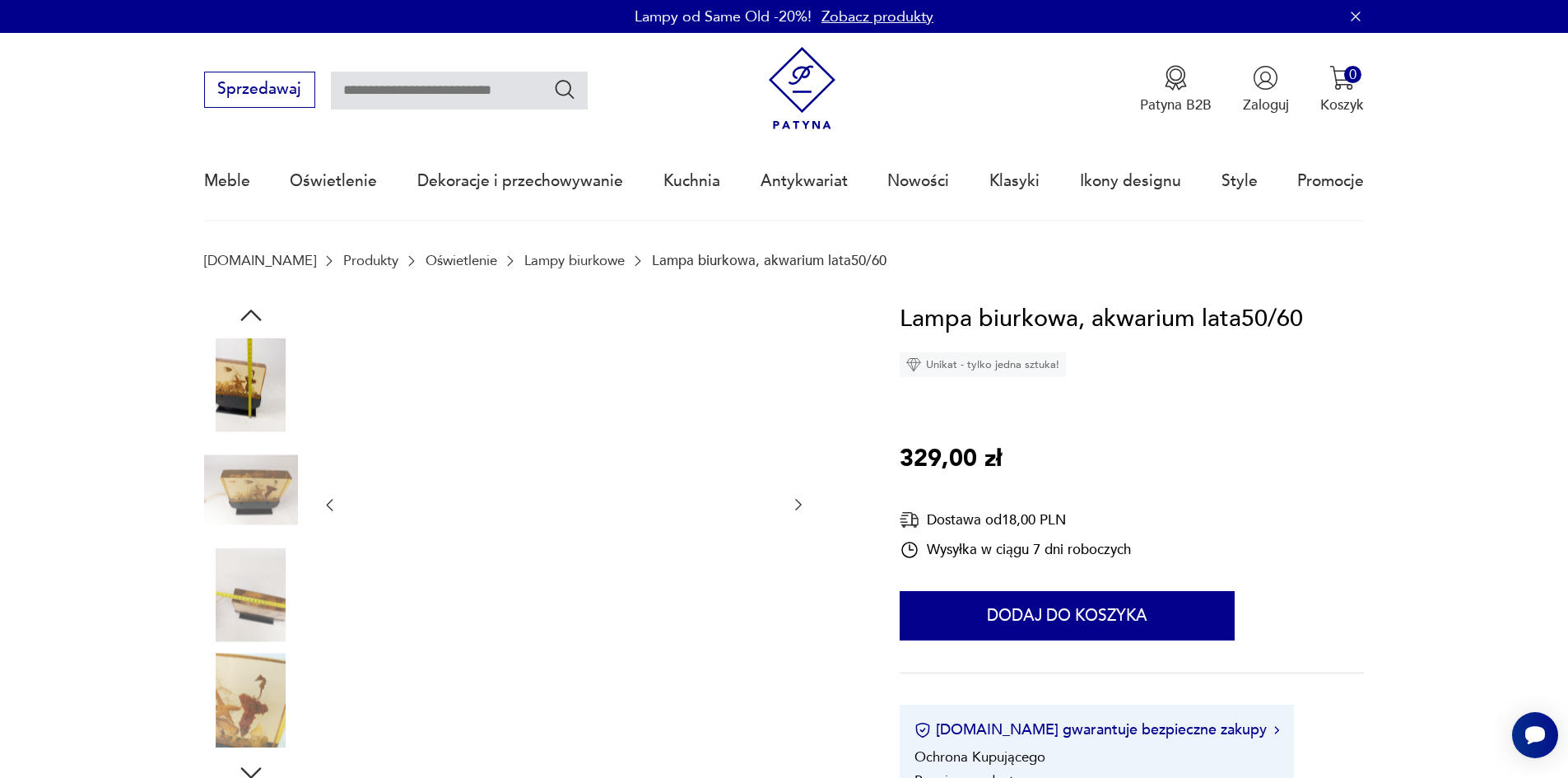
click at [227, 637] on img at bounding box center [251, 595] width 94 height 94
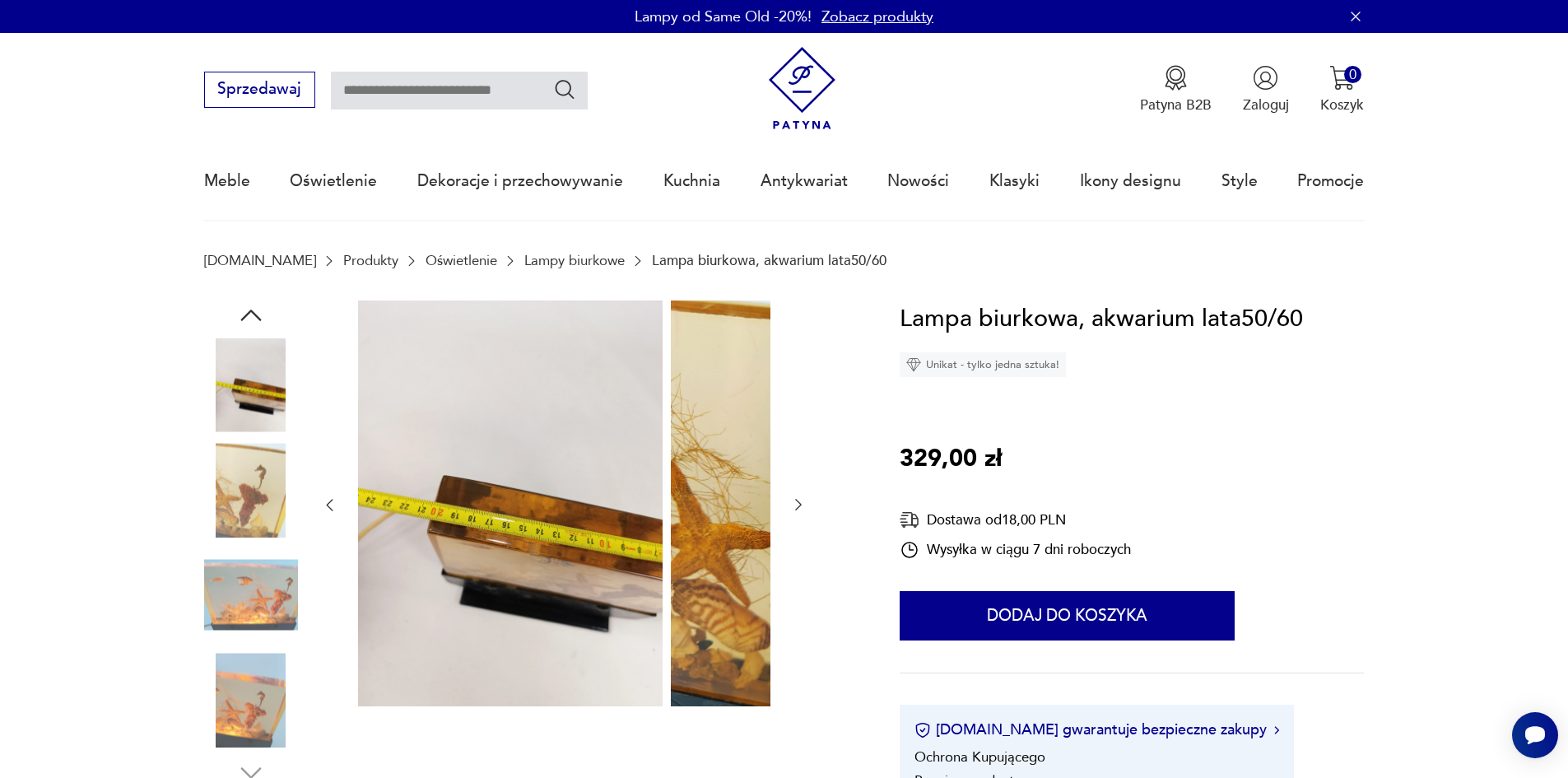
click at [224, 689] on img at bounding box center [251, 700] width 94 height 94
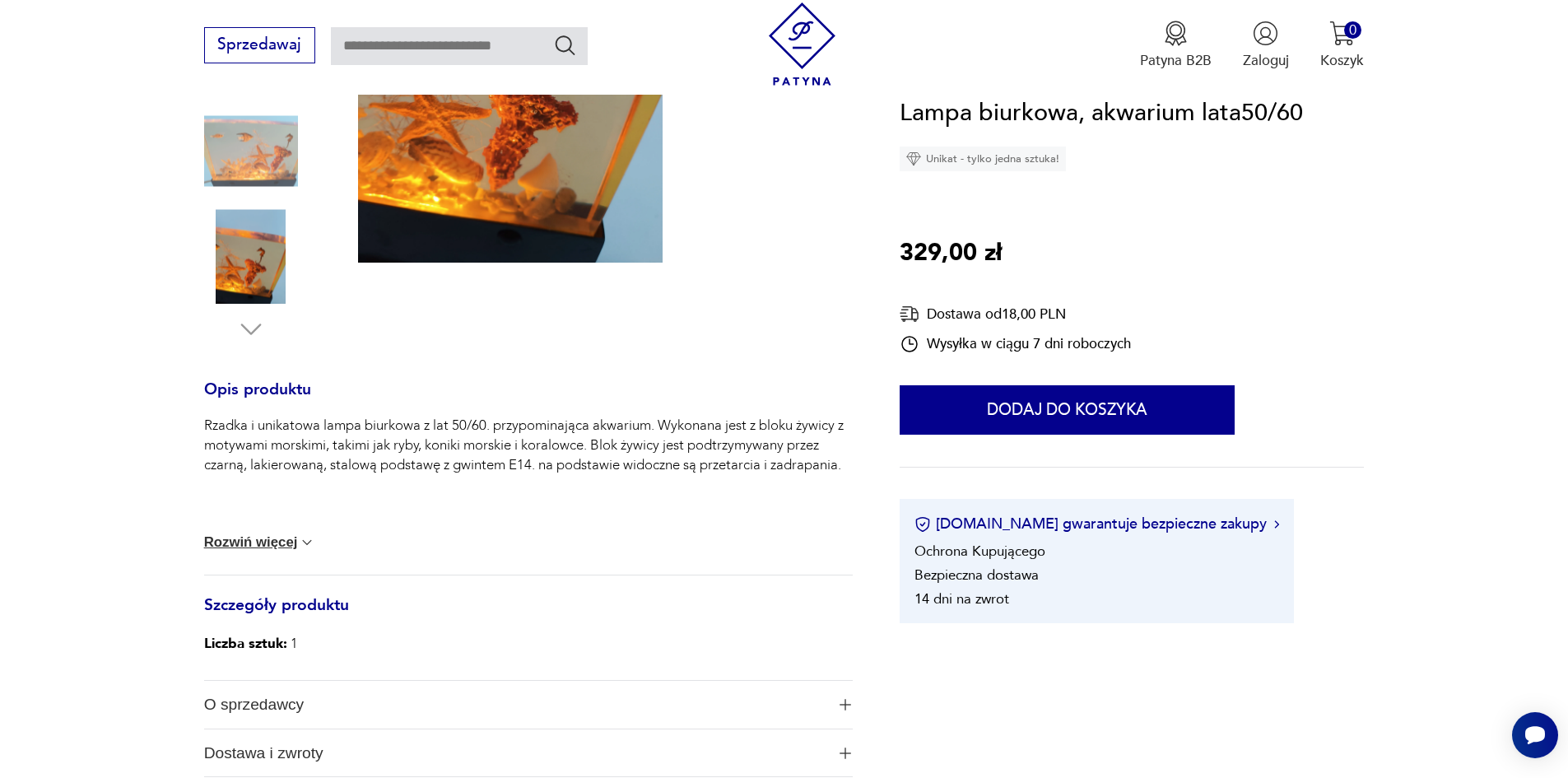
scroll to position [412, 0]
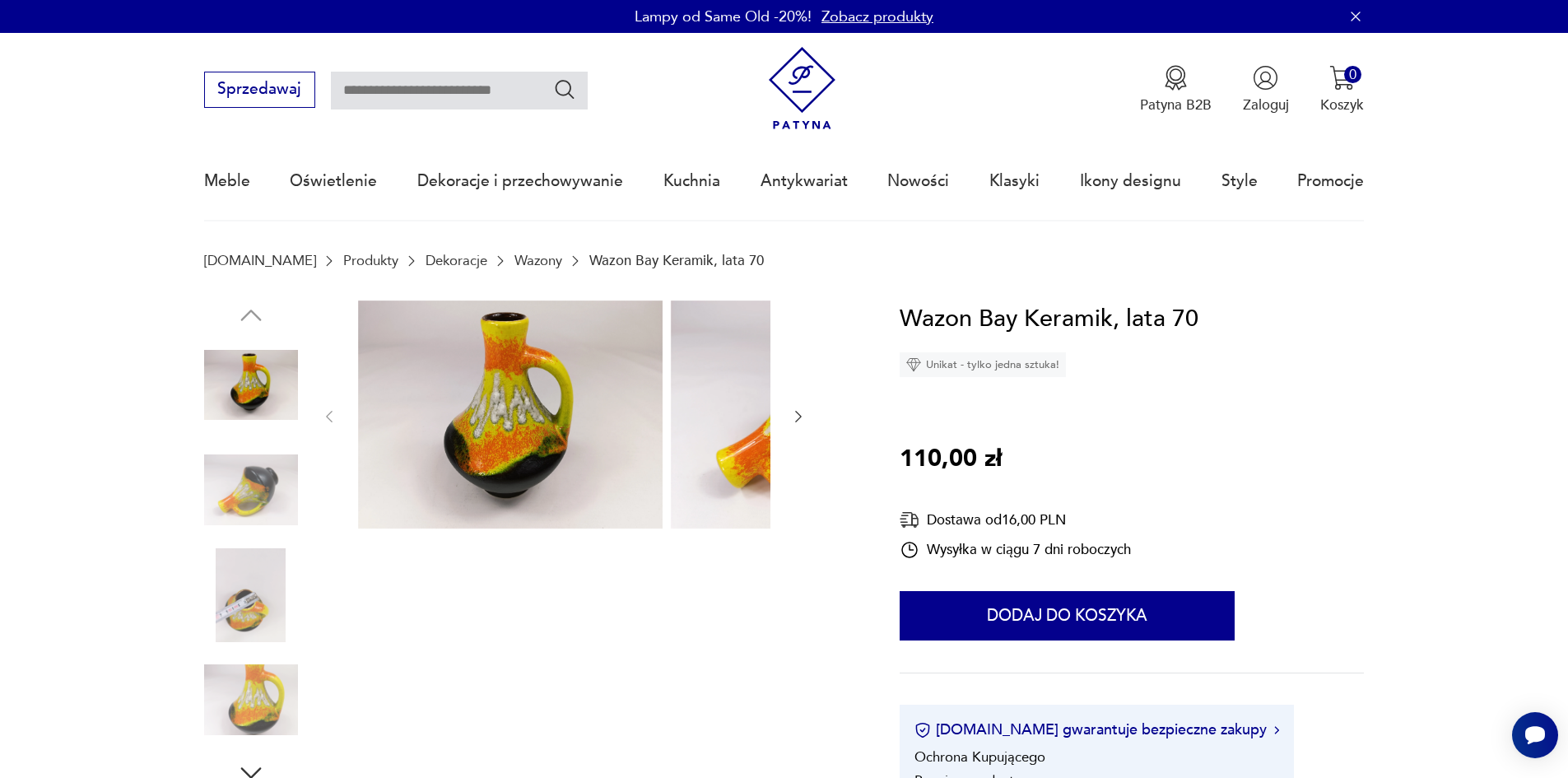
click at [212, 497] on img at bounding box center [251, 490] width 94 height 94
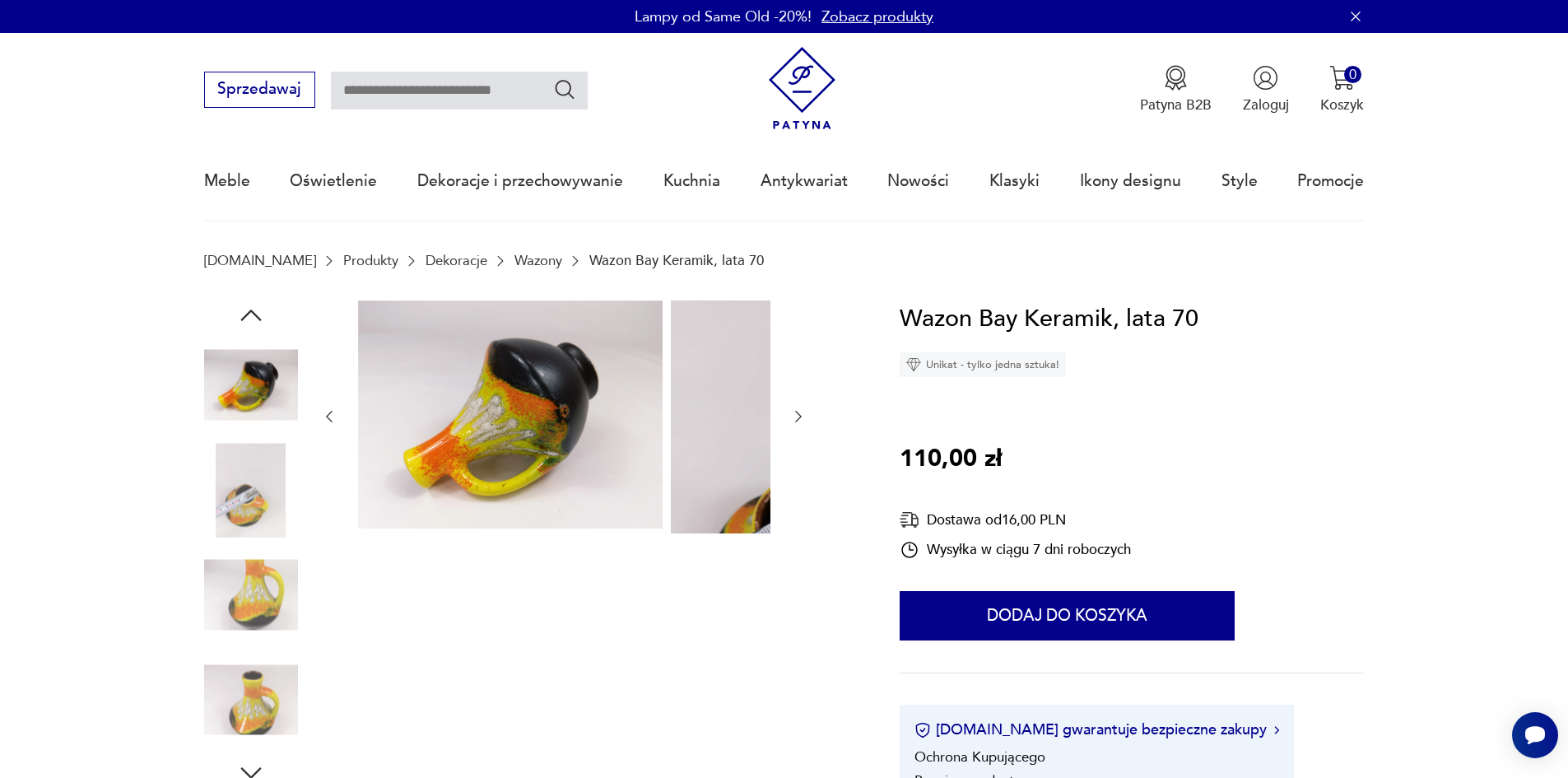
click at [216, 537] on img at bounding box center [251, 490] width 94 height 94
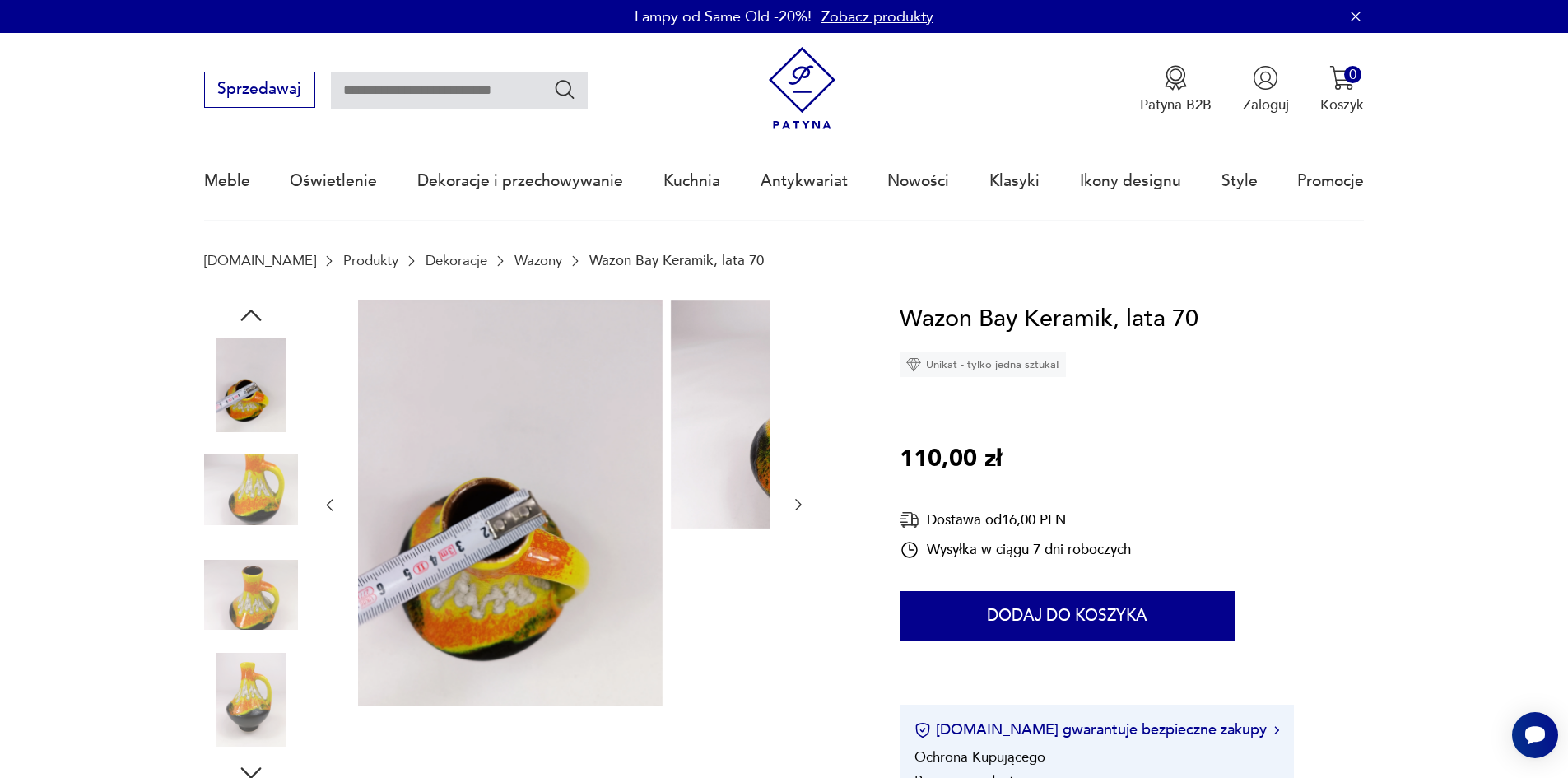
click at [204, 498] on img at bounding box center [251, 490] width 94 height 94
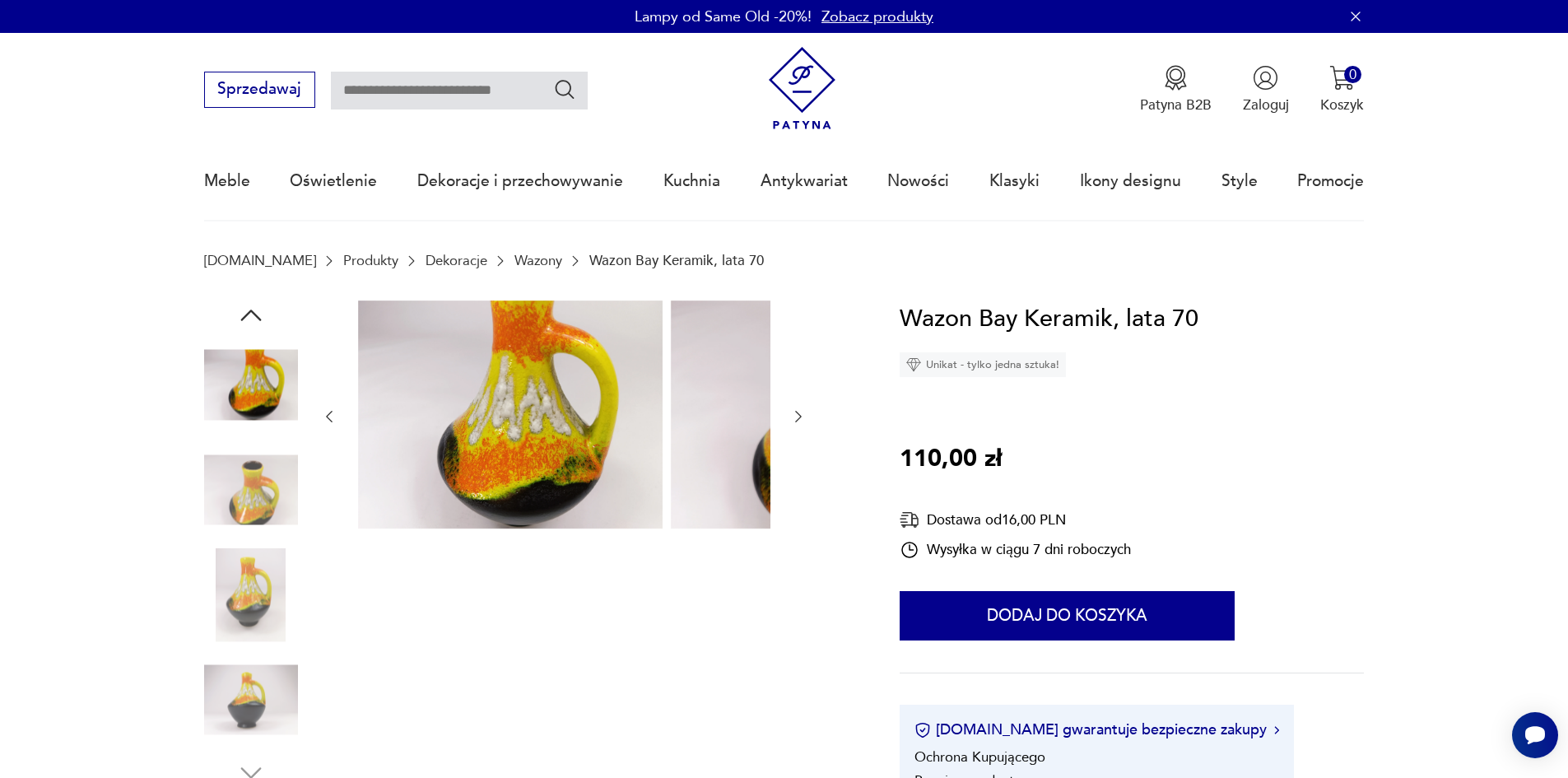
click at [211, 518] on img at bounding box center [251, 490] width 94 height 94
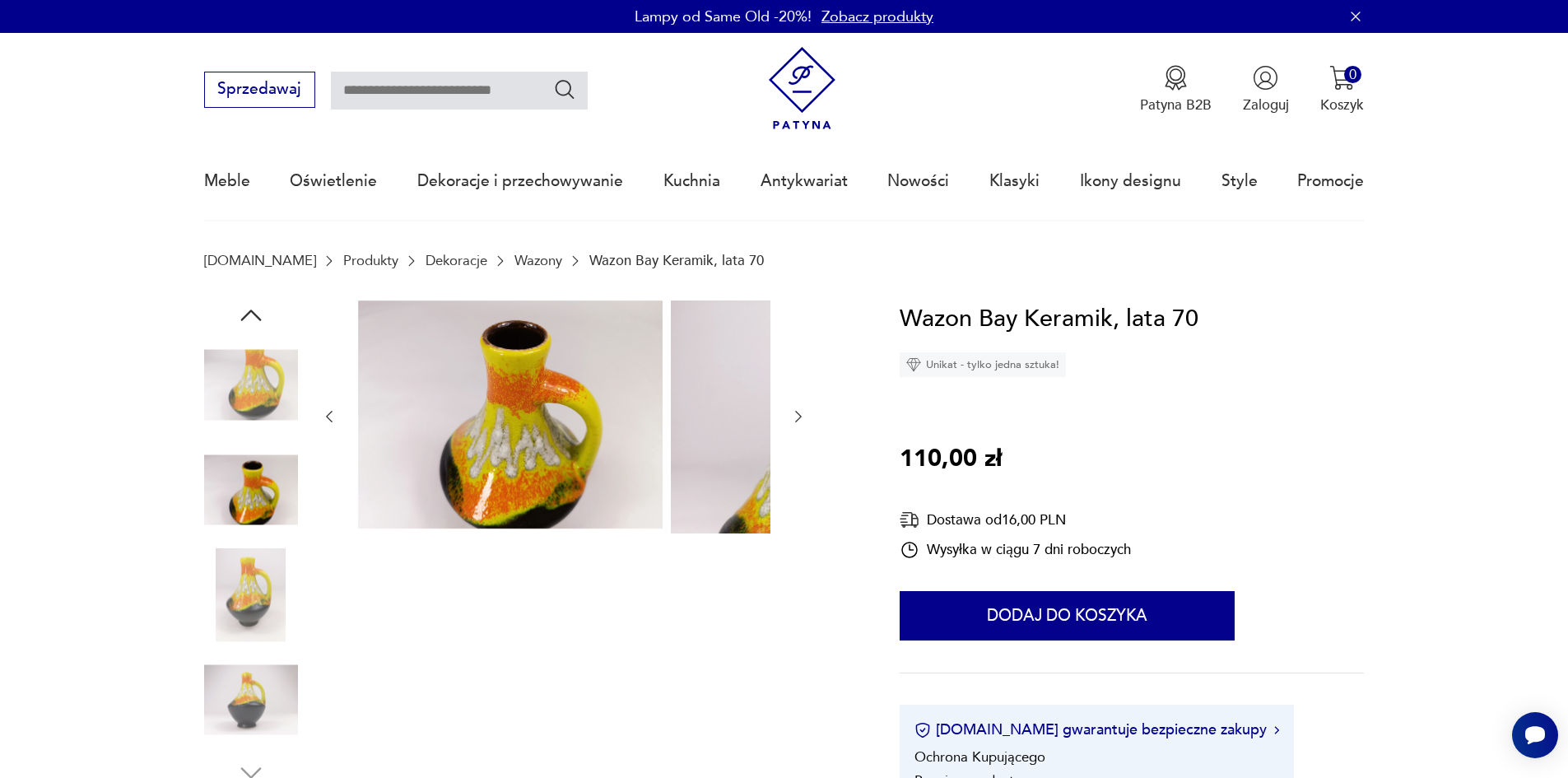
click at [225, 558] on img at bounding box center [251, 595] width 94 height 94
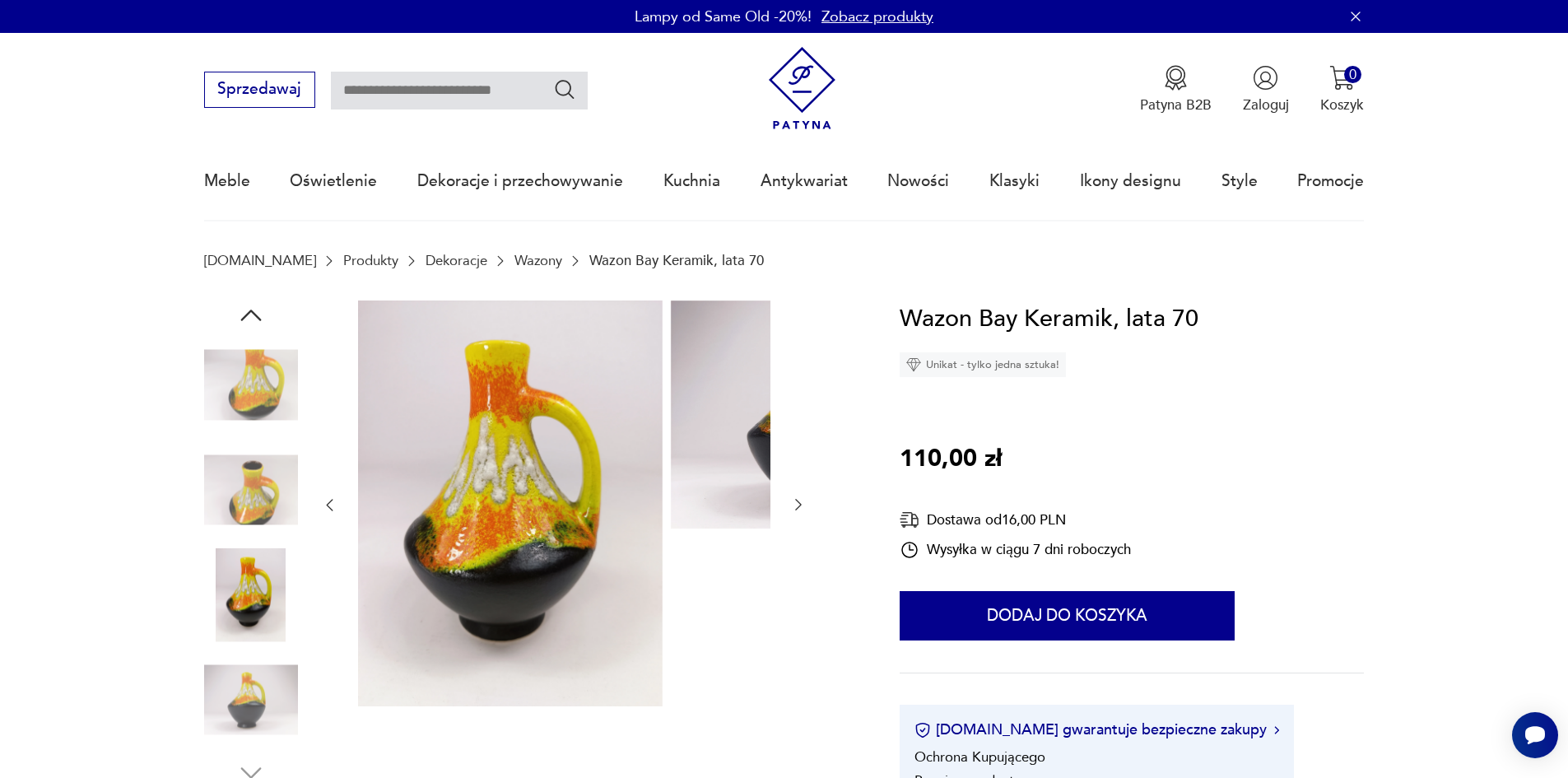
click at [218, 616] on img at bounding box center [251, 595] width 94 height 94
click at [238, 679] on img at bounding box center [251, 700] width 94 height 94
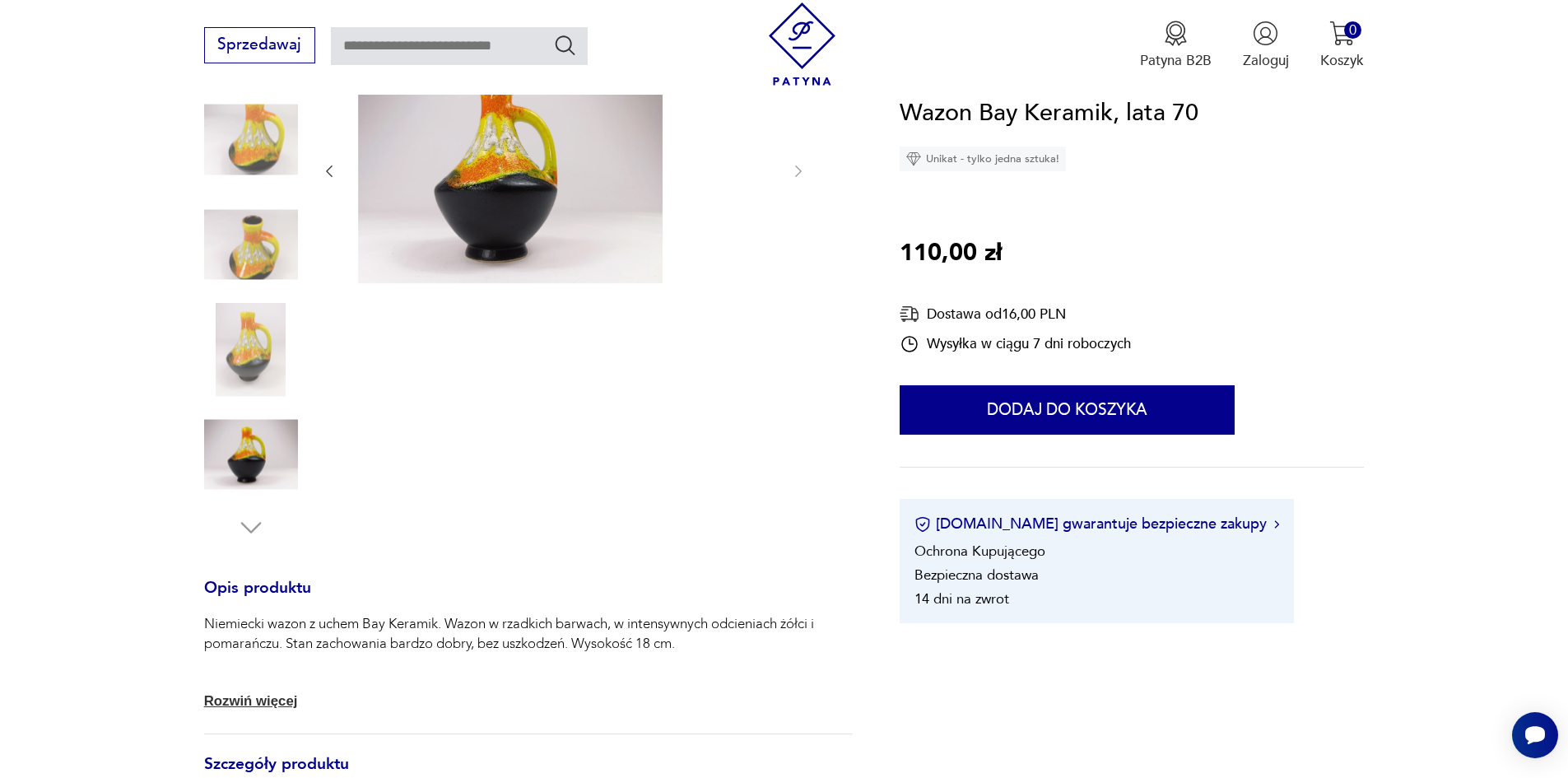
scroll to position [247, 0]
click at [218, 461] on img at bounding box center [251, 452] width 94 height 94
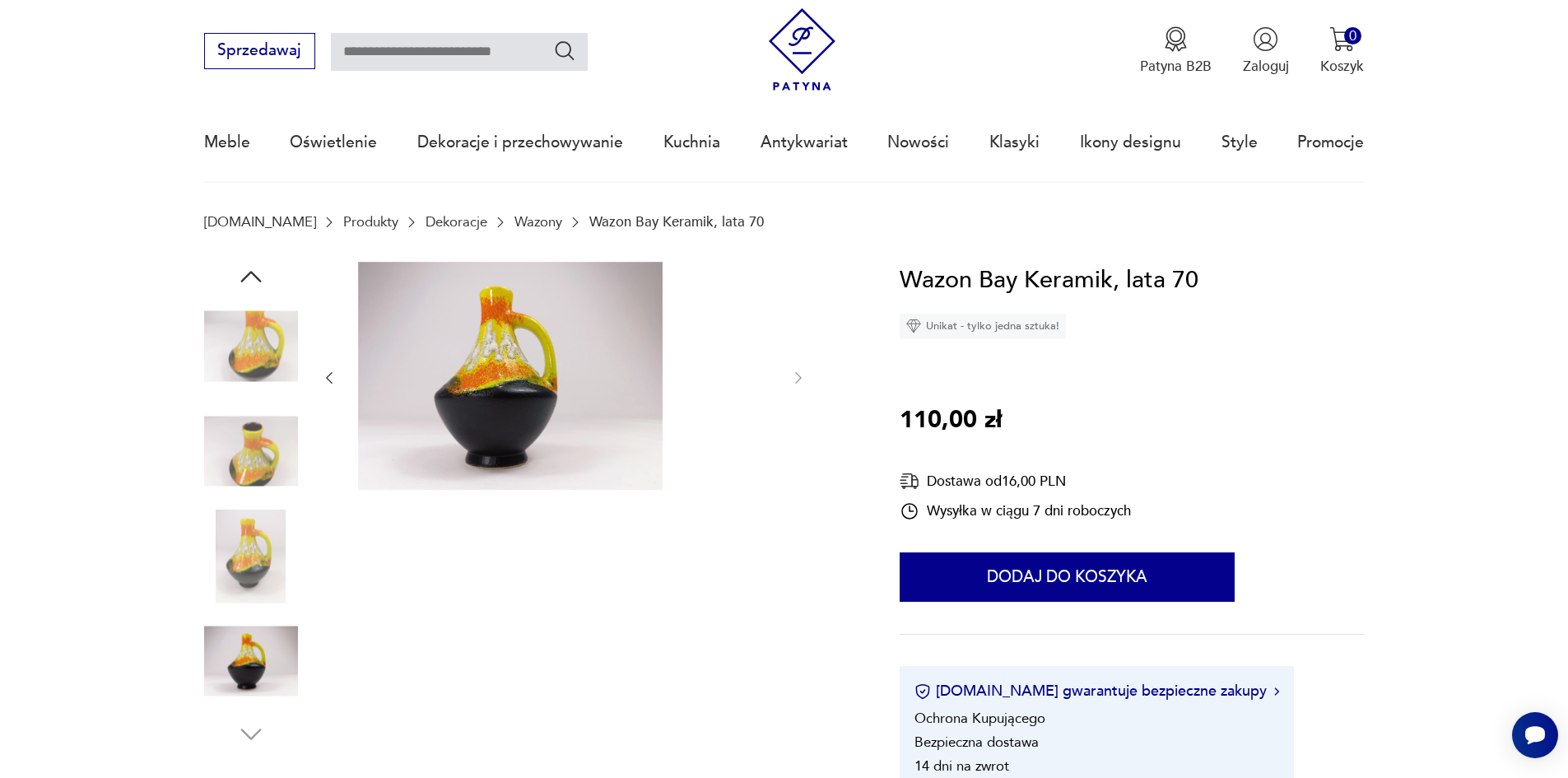
scroll to position [0, 0]
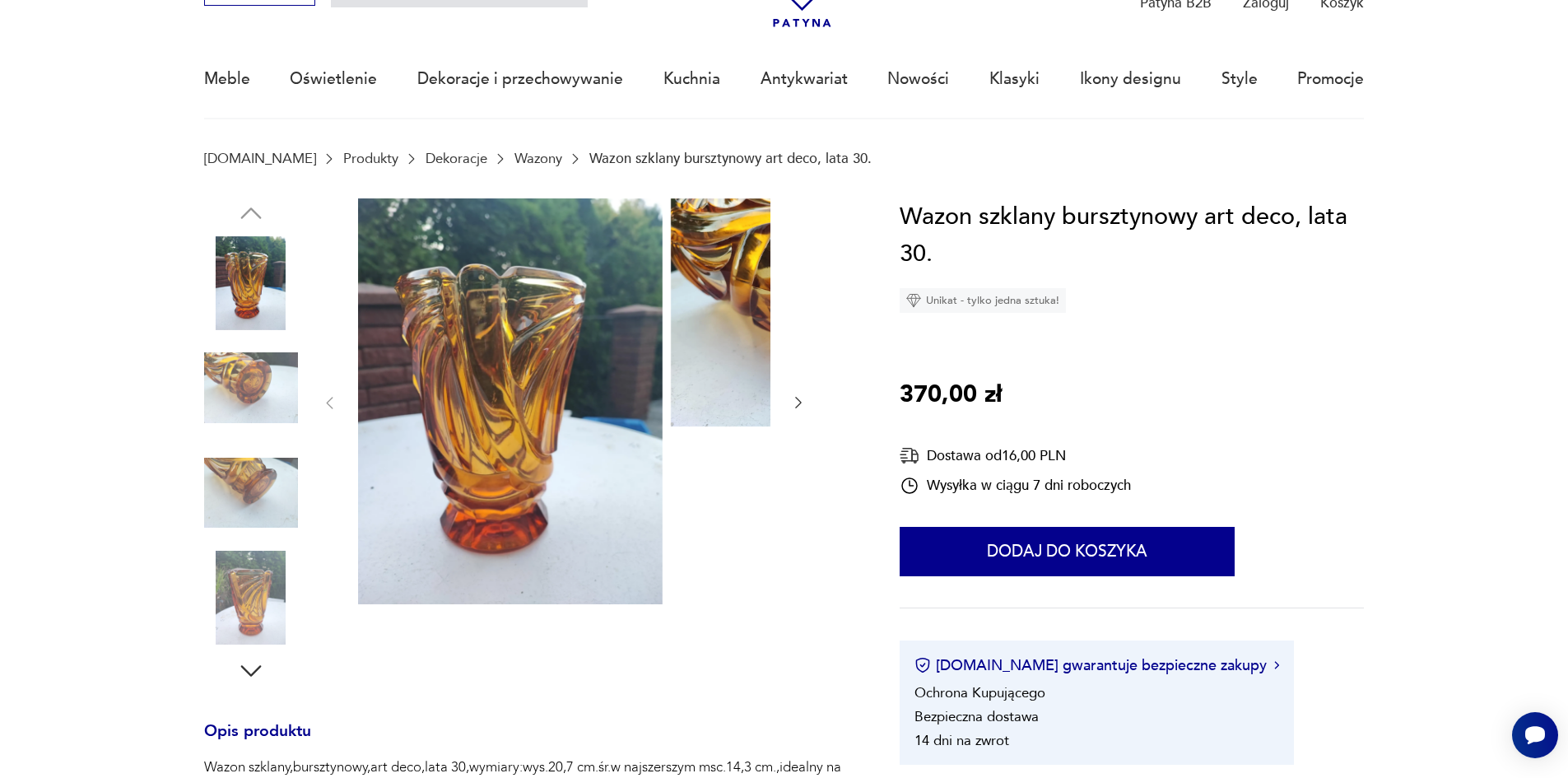
scroll to position [247, 0]
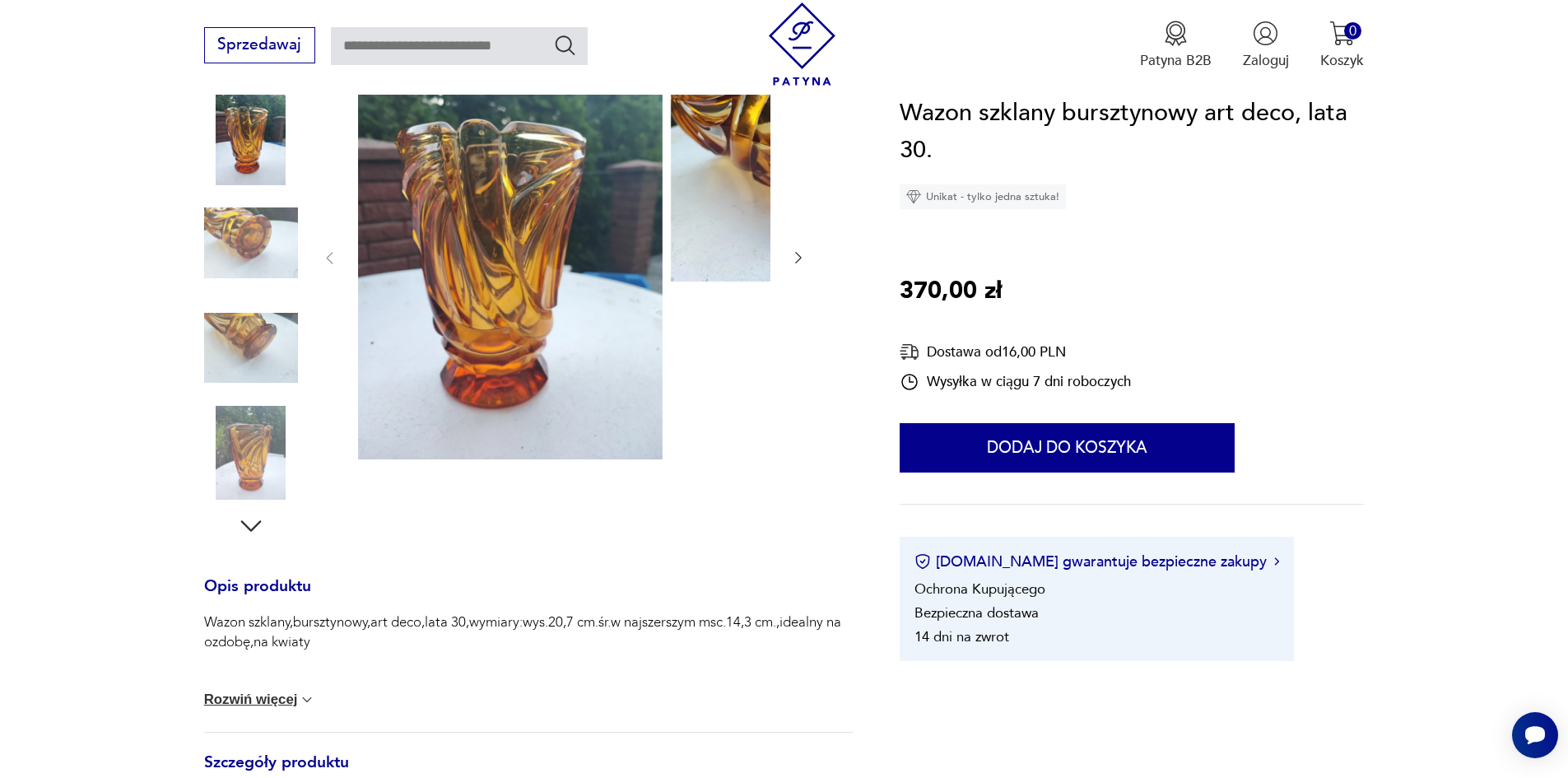
click at [250, 708] on button "Rozwiń więcej" at bounding box center [260, 699] width 112 height 16
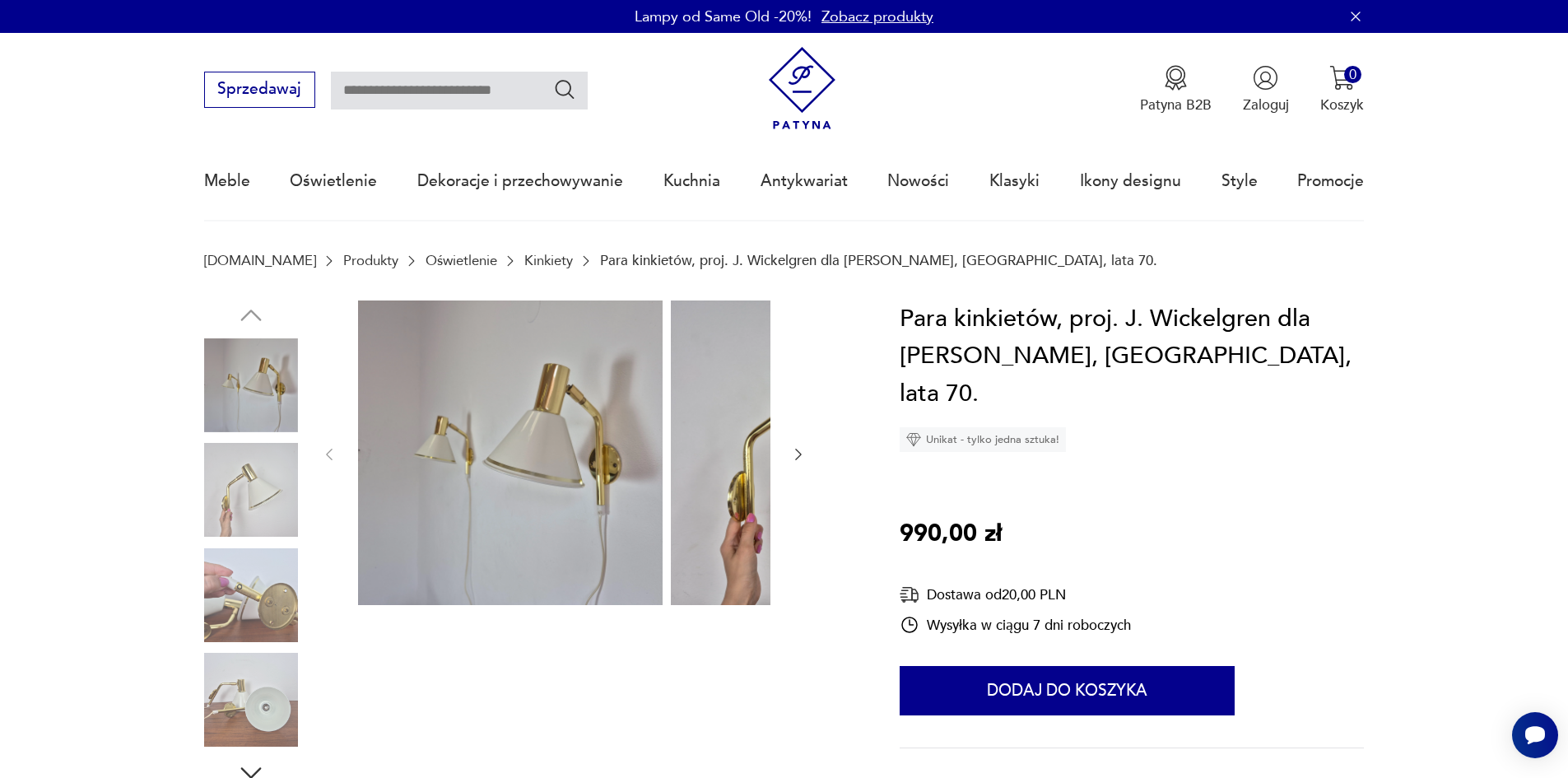
click at [204, 474] on img at bounding box center [251, 490] width 94 height 94
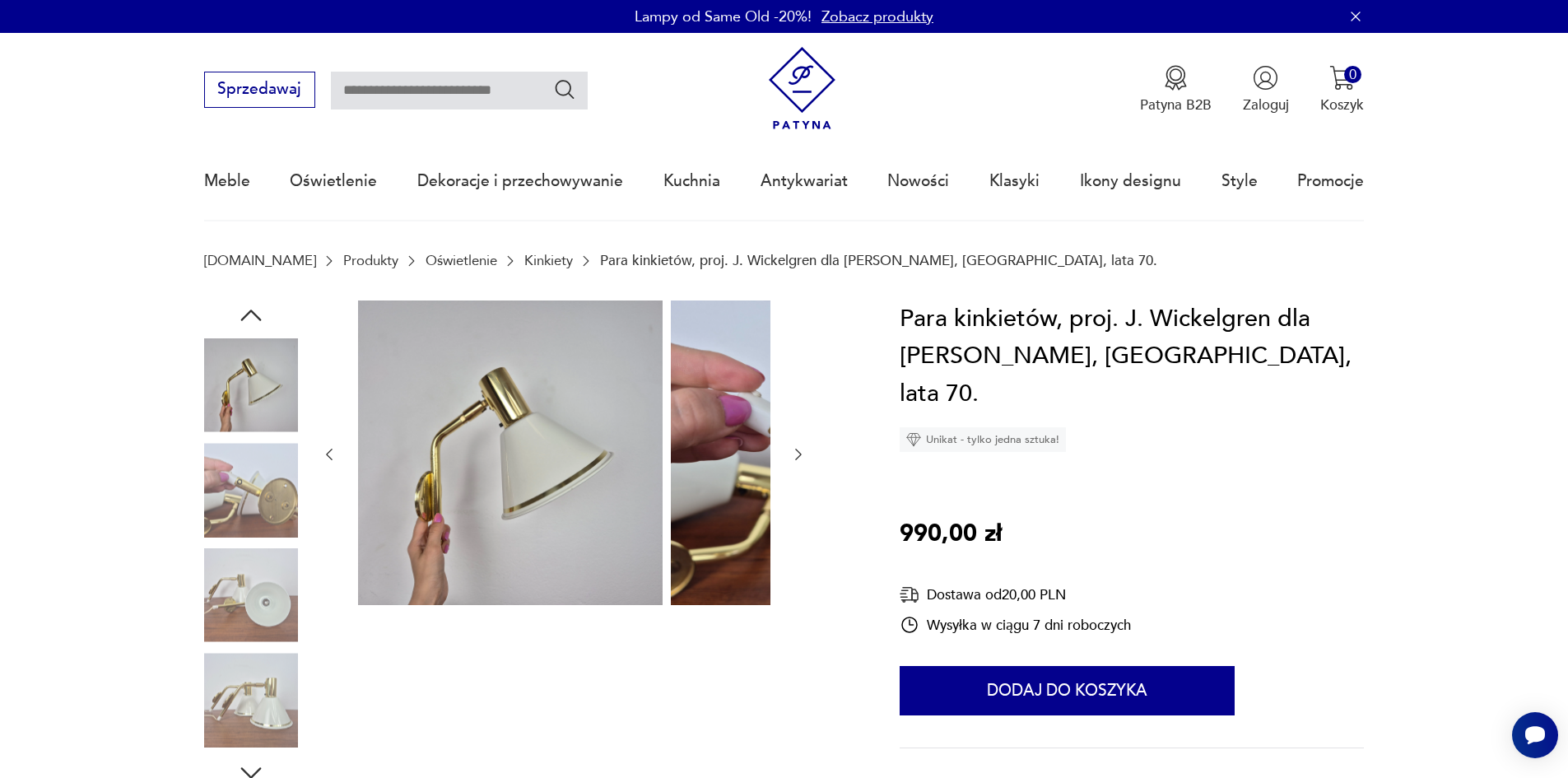
click at [204, 530] on img at bounding box center [251, 490] width 94 height 94
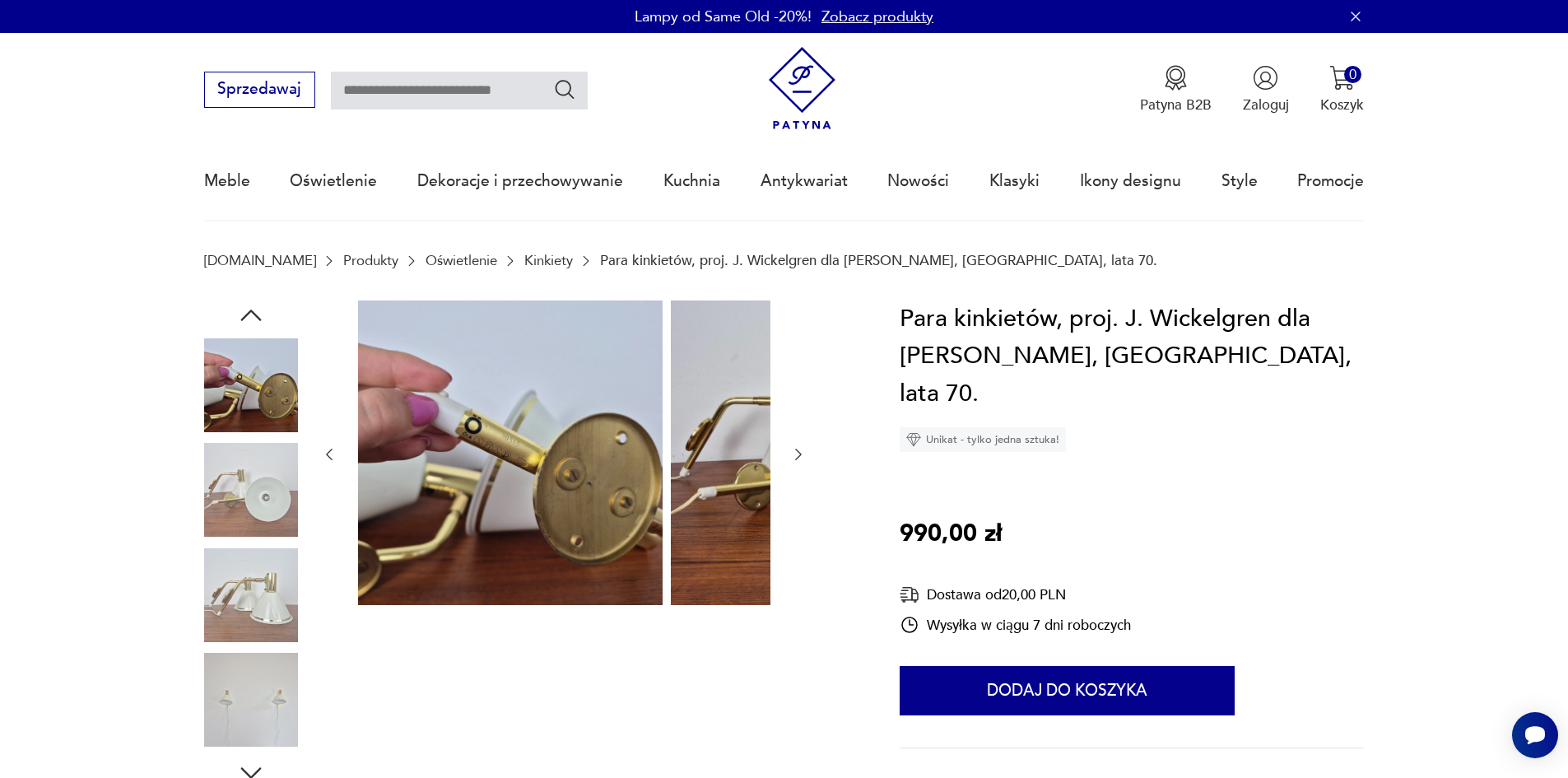
click at [204, 557] on img at bounding box center [251, 595] width 94 height 94
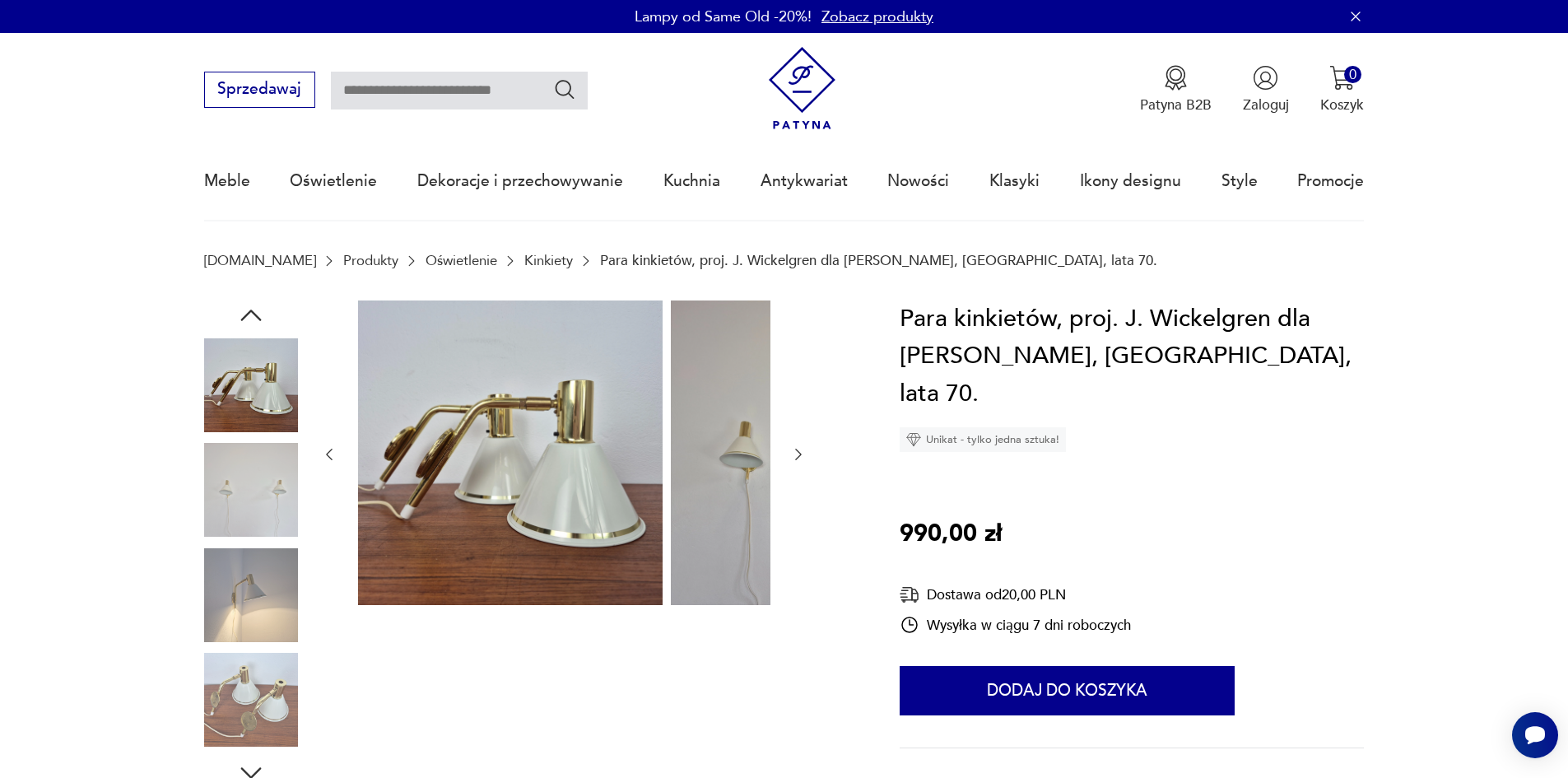
click at [204, 577] on img at bounding box center [251, 595] width 94 height 94
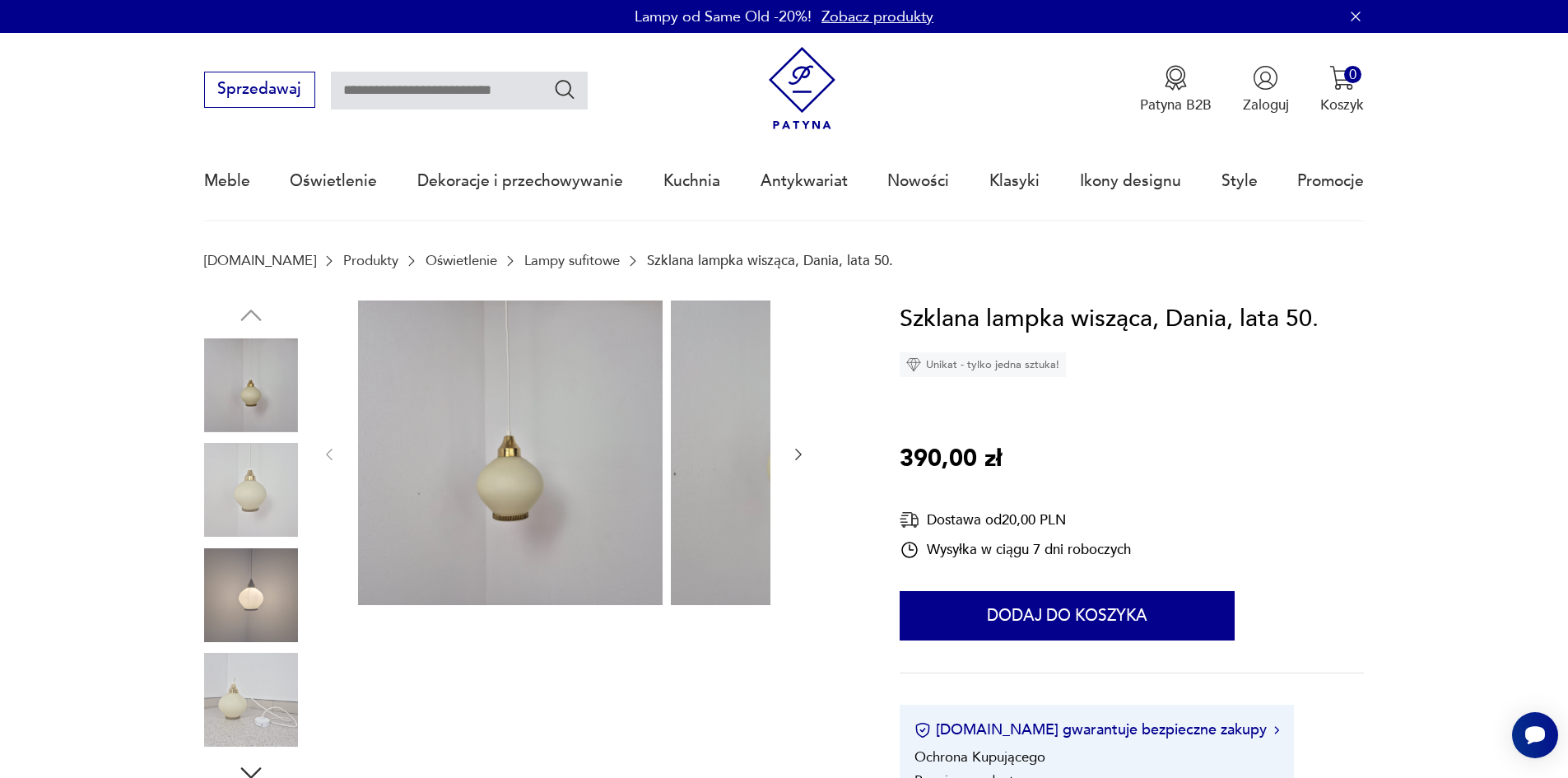
click at [222, 508] on img at bounding box center [251, 490] width 94 height 94
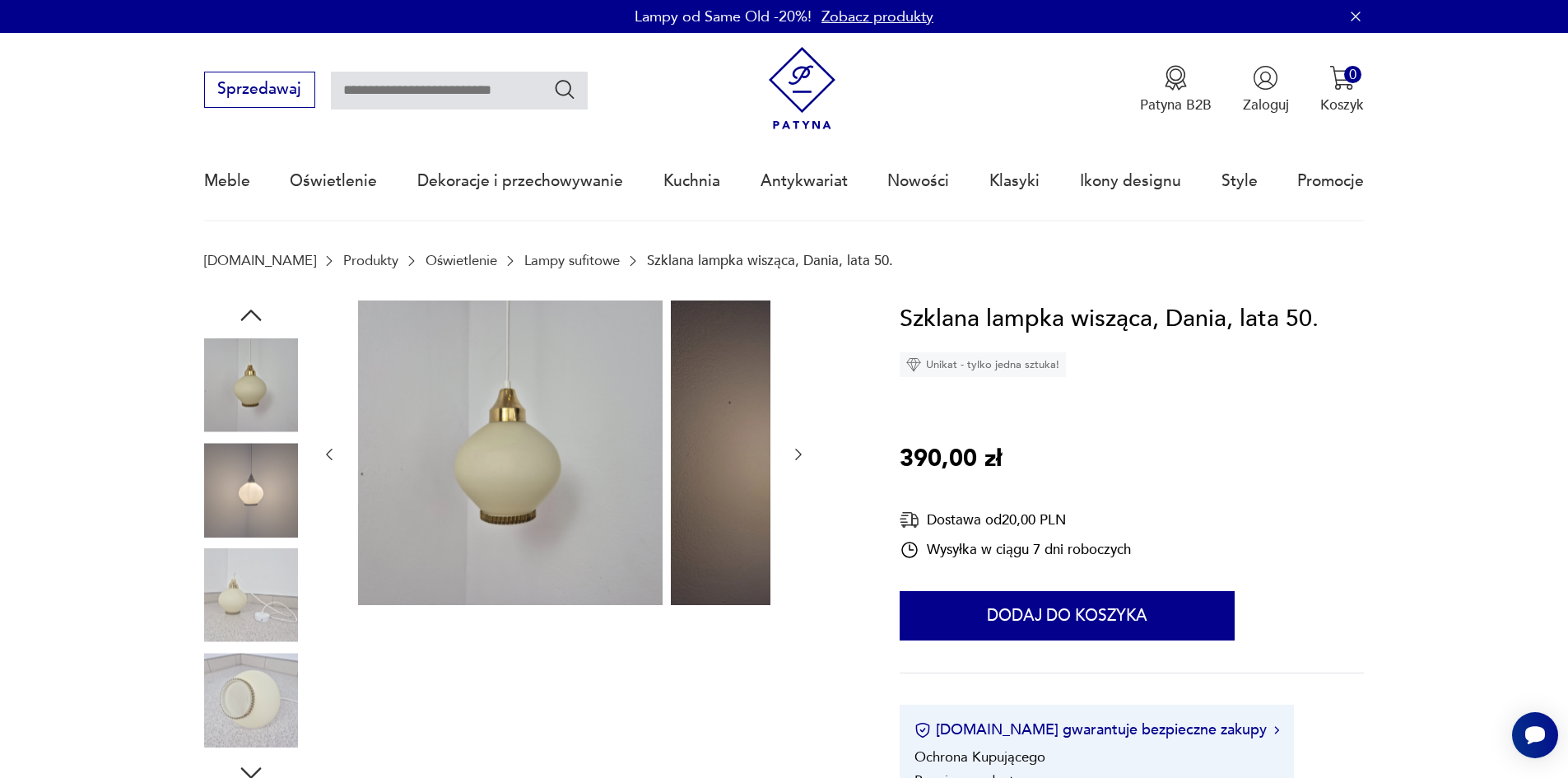
click at [211, 537] on img at bounding box center [251, 490] width 94 height 94
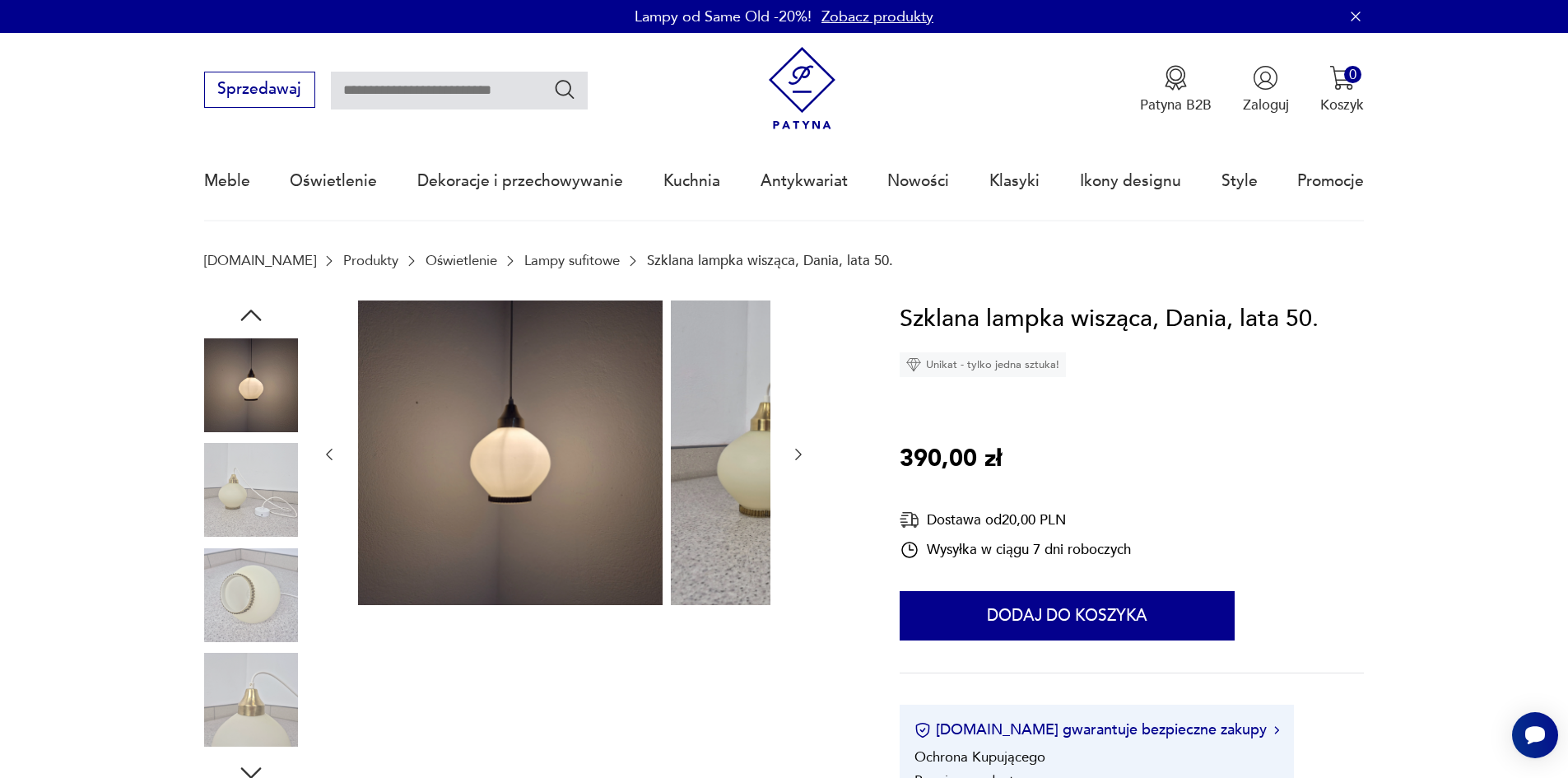
click at [204, 537] on img at bounding box center [251, 490] width 94 height 94
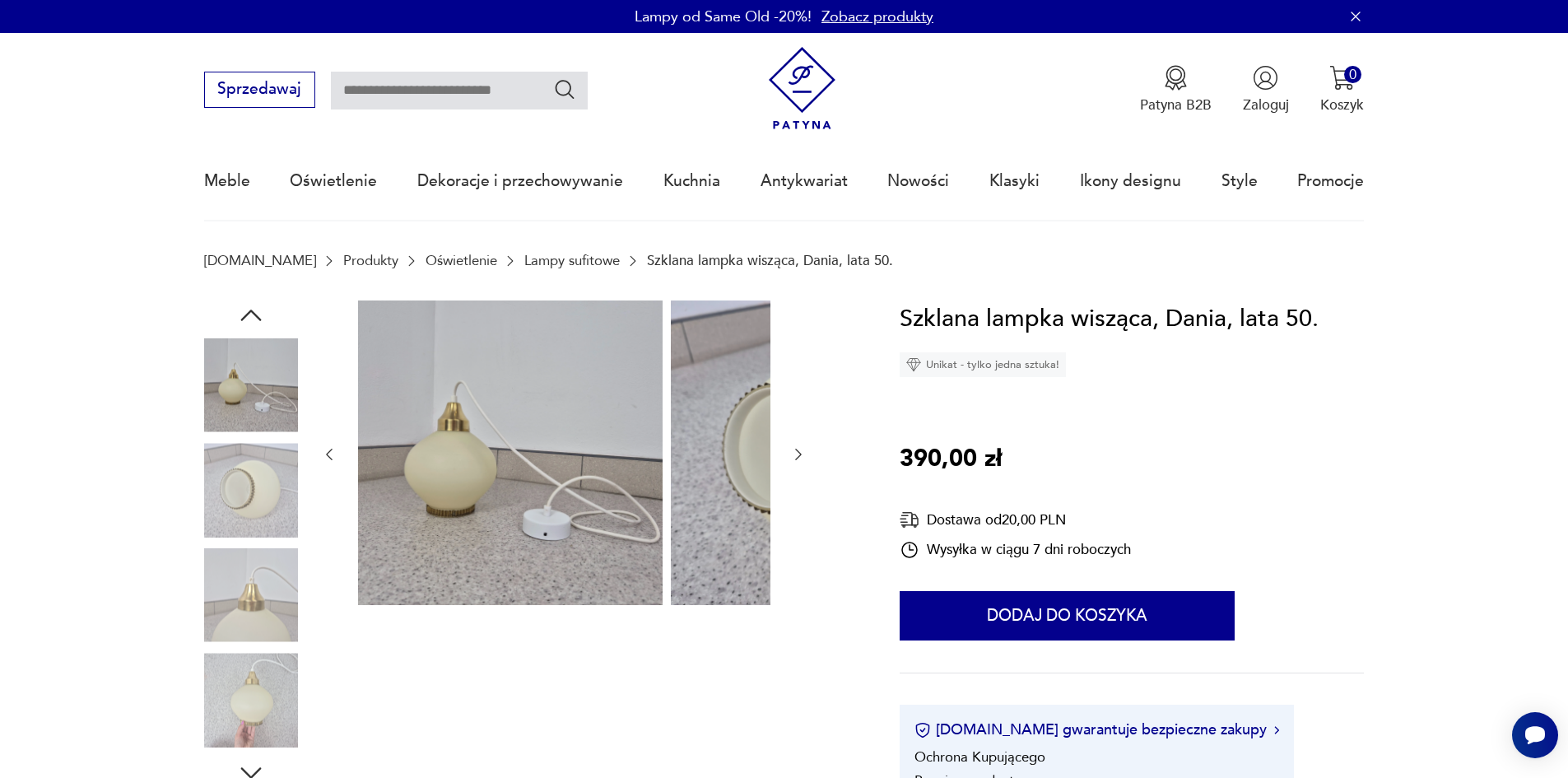
click at [210, 526] on img at bounding box center [251, 490] width 94 height 94
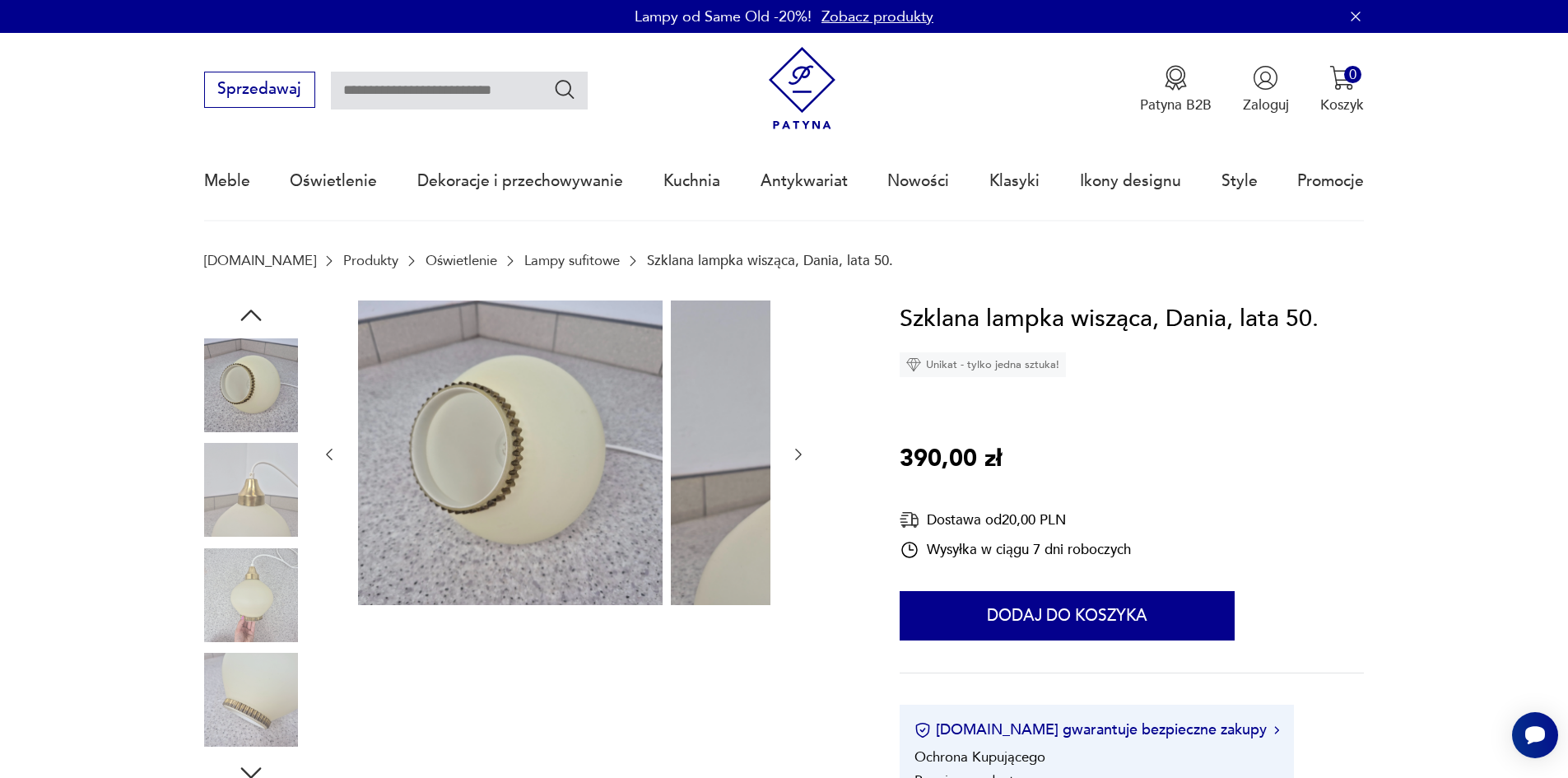
click at [204, 537] on img at bounding box center [251, 490] width 94 height 94
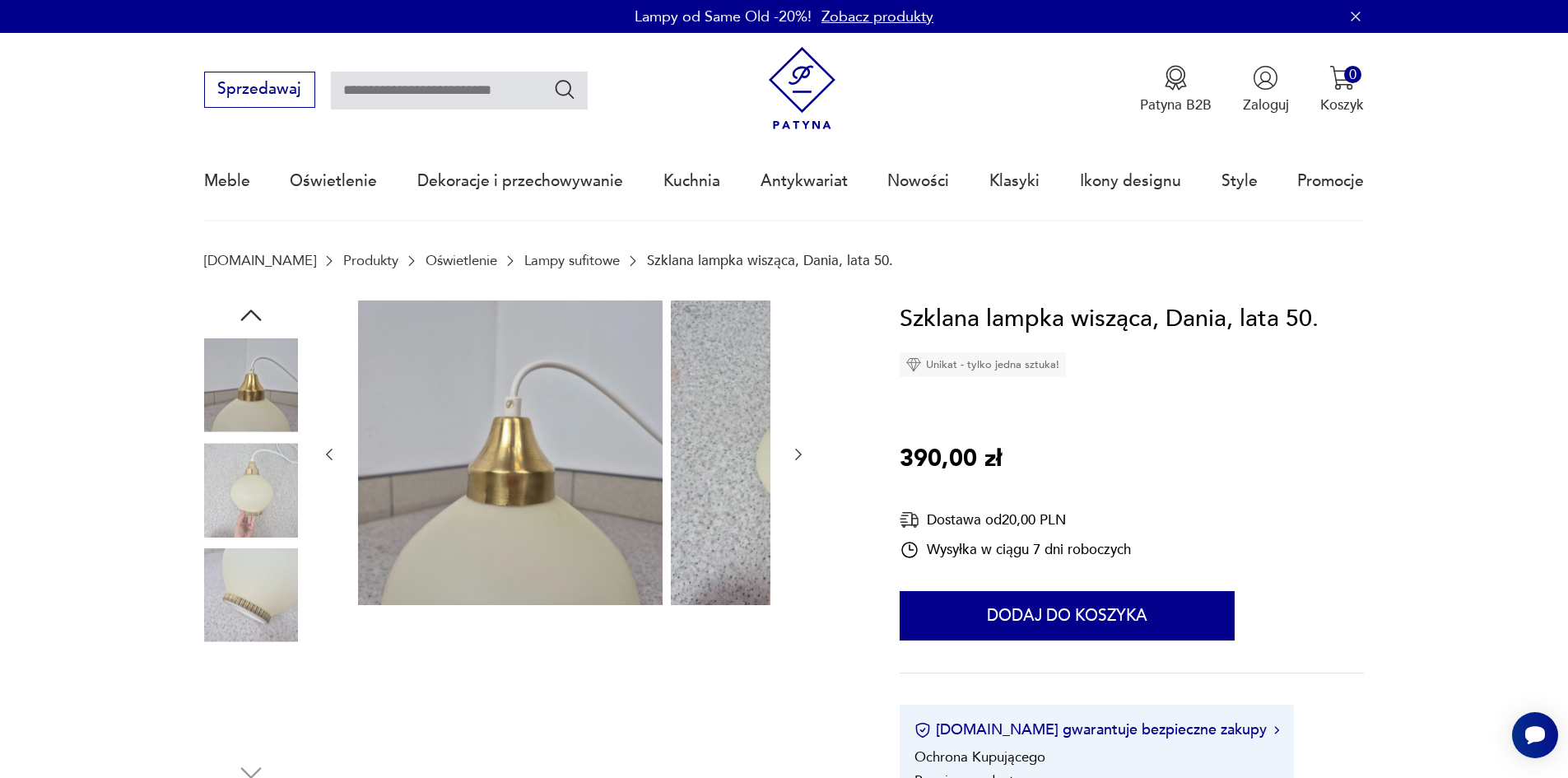
click at [208, 570] on img at bounding box center [251, 595] width 94 height 94
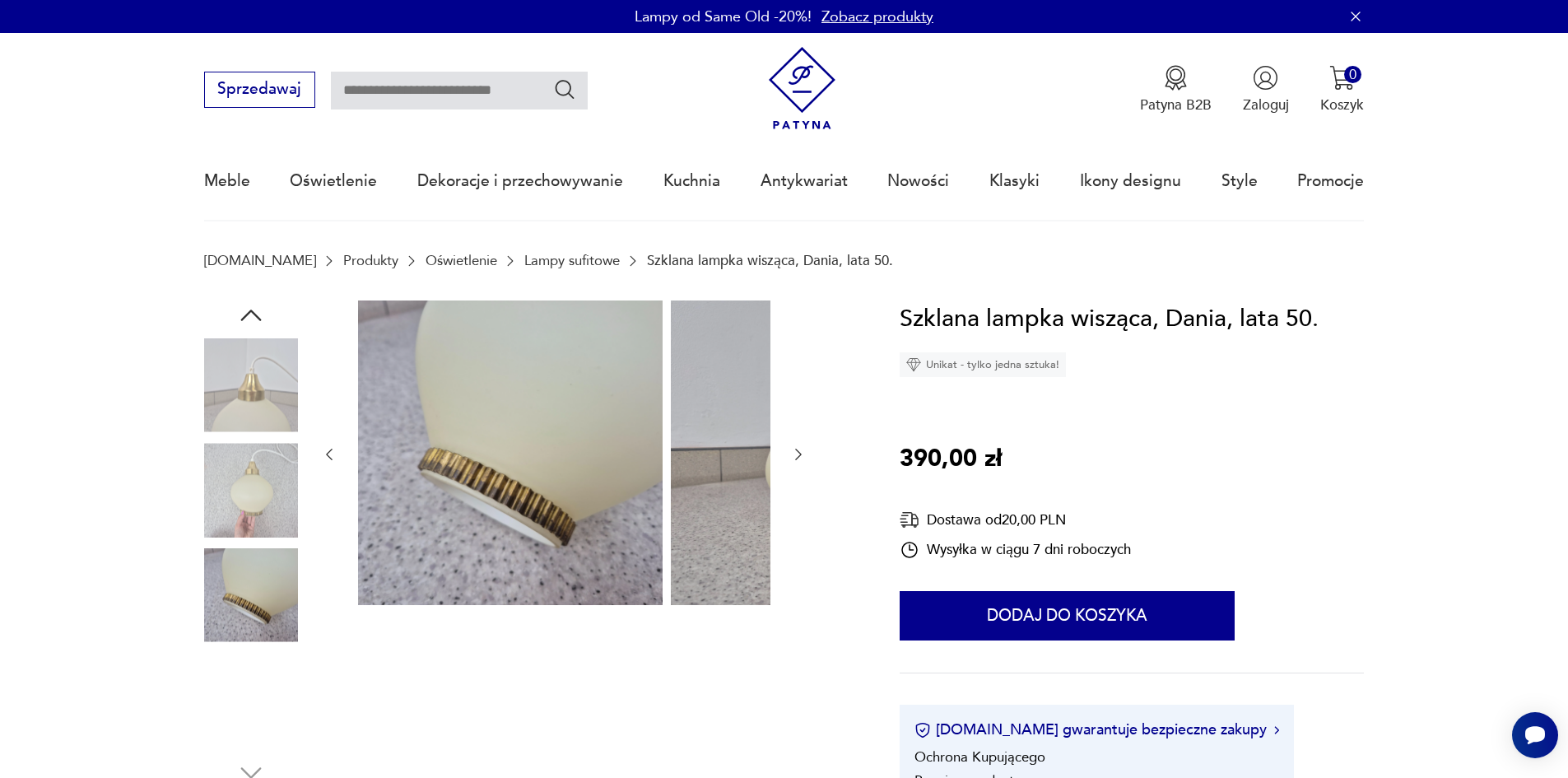
click at [214, 616] on img at bounding box center [251, 595] width 94 height 94
click at [219, 696] on img at bounding box center [251, 700] width 94 height 94
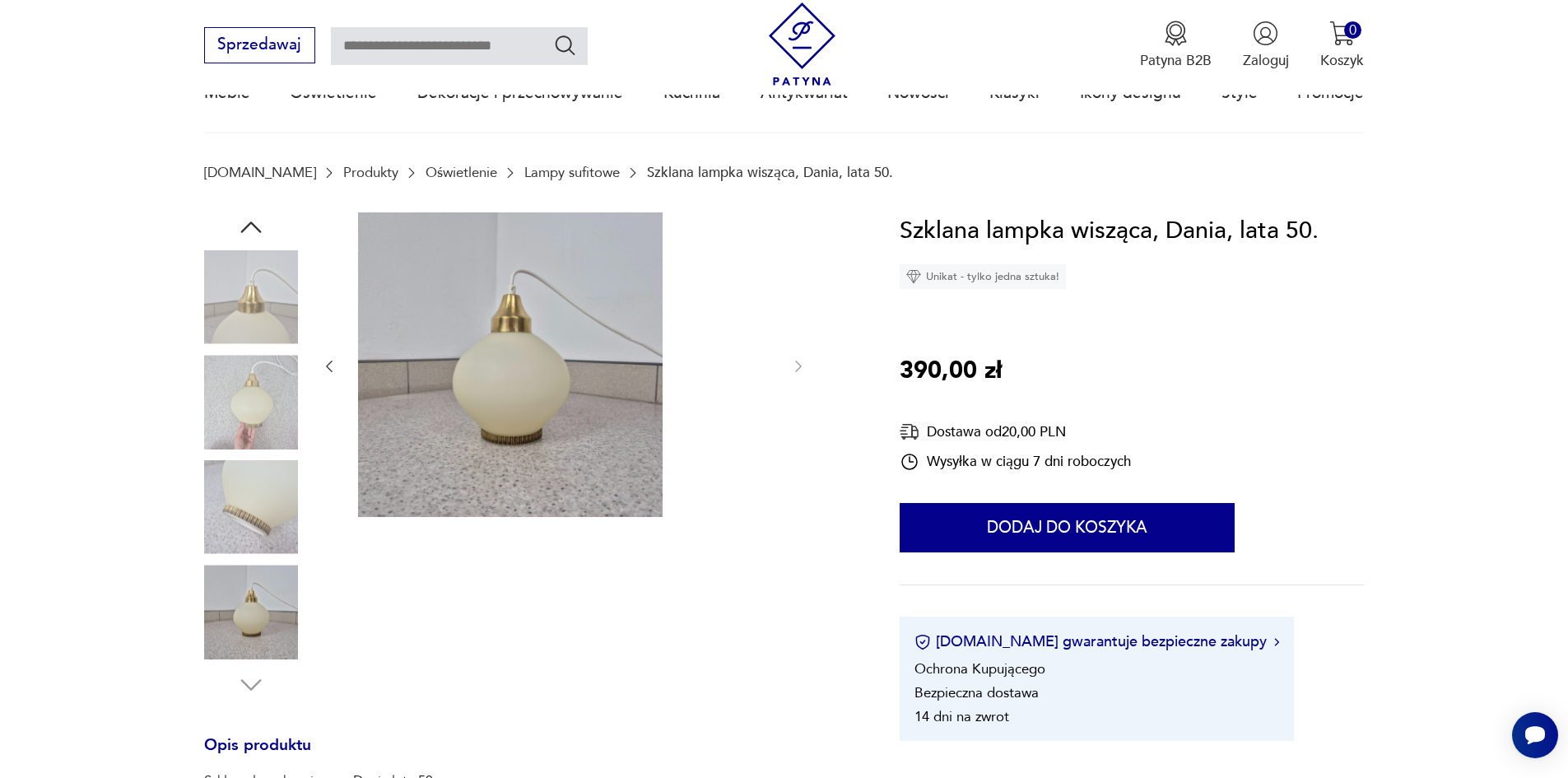
scroll to position [165, 0]
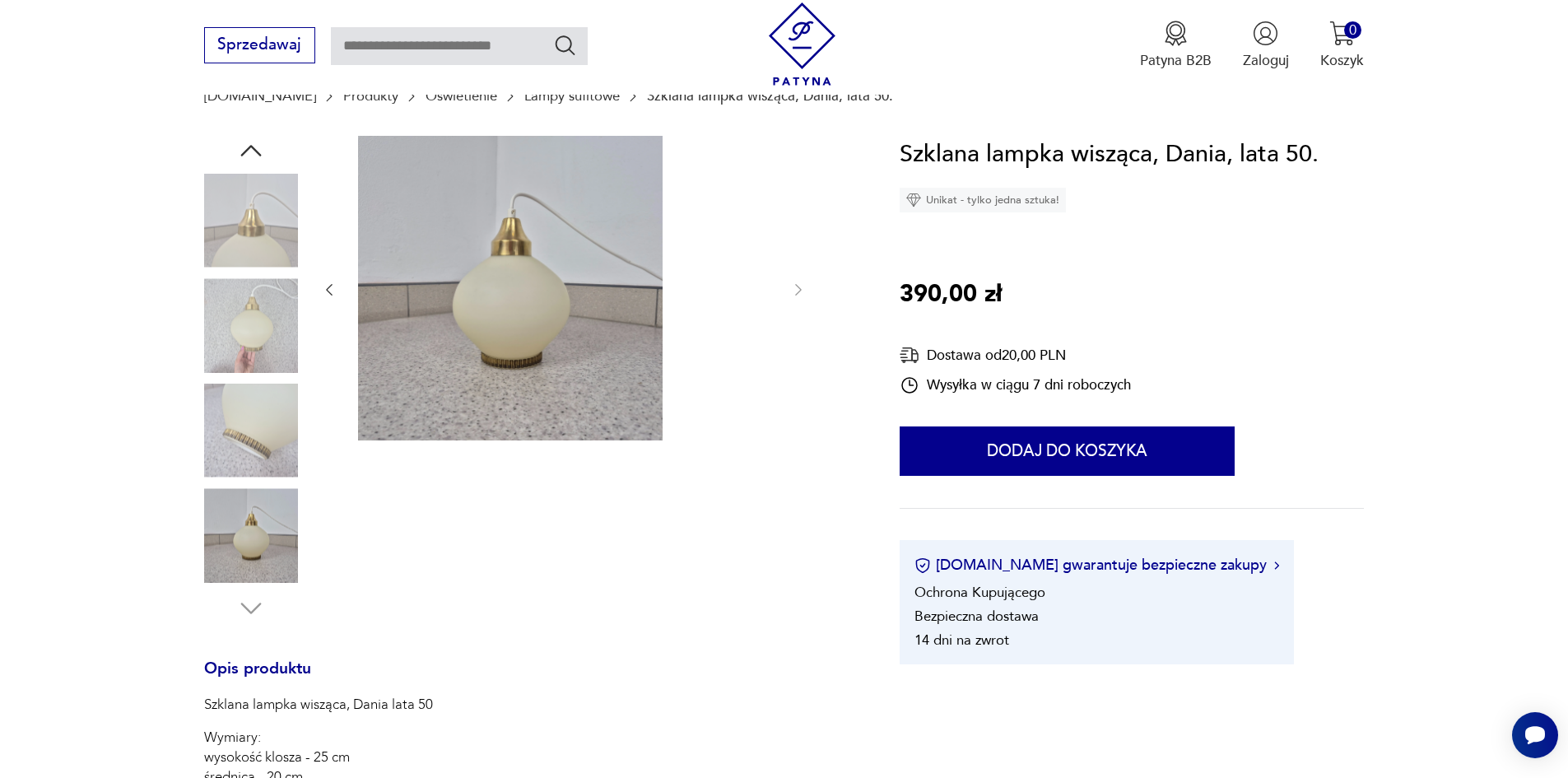
click at [239, 542] on img at bounding box center [251, 535] width 94 height 94
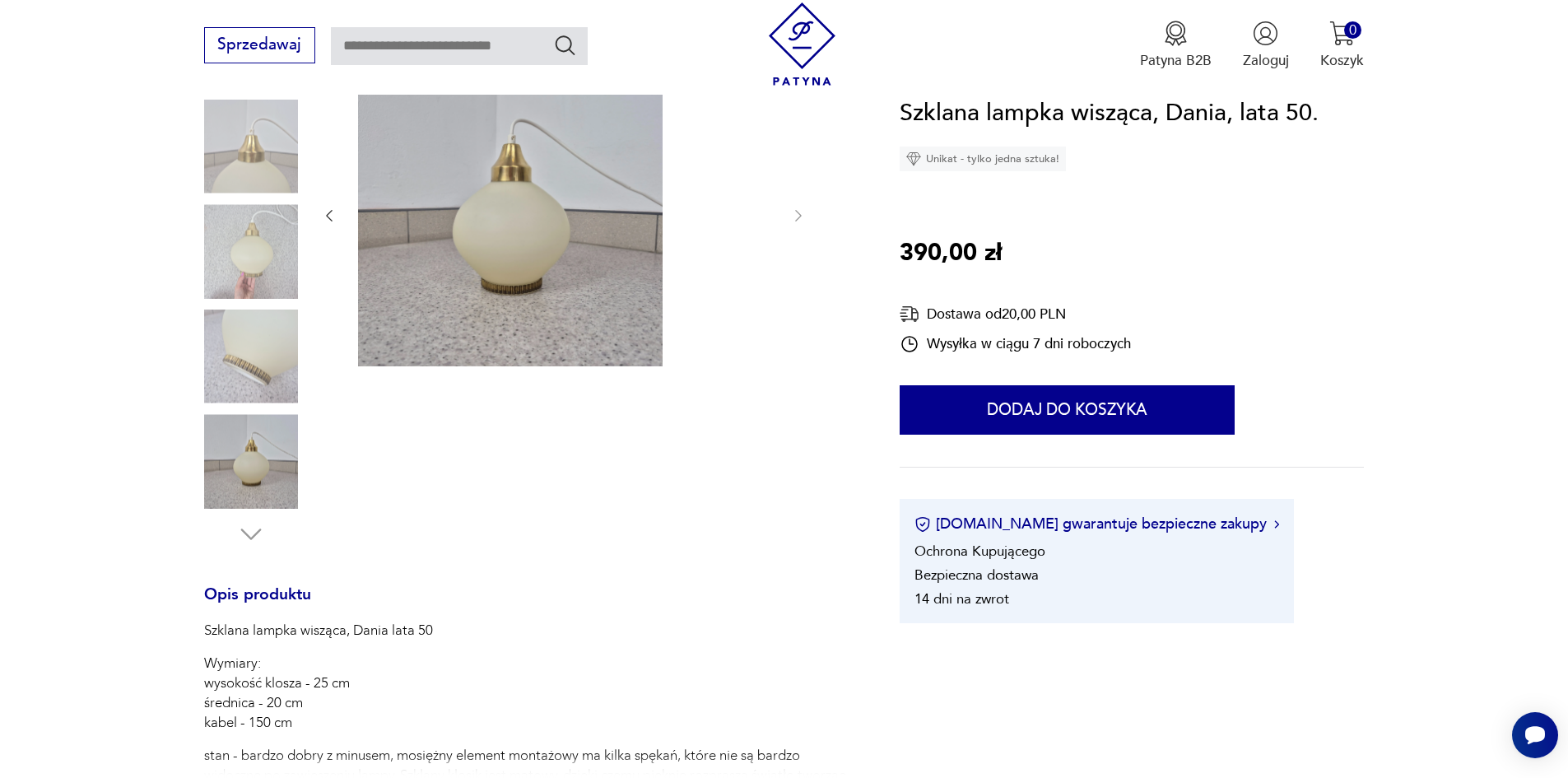
scroll to position [329, 0]
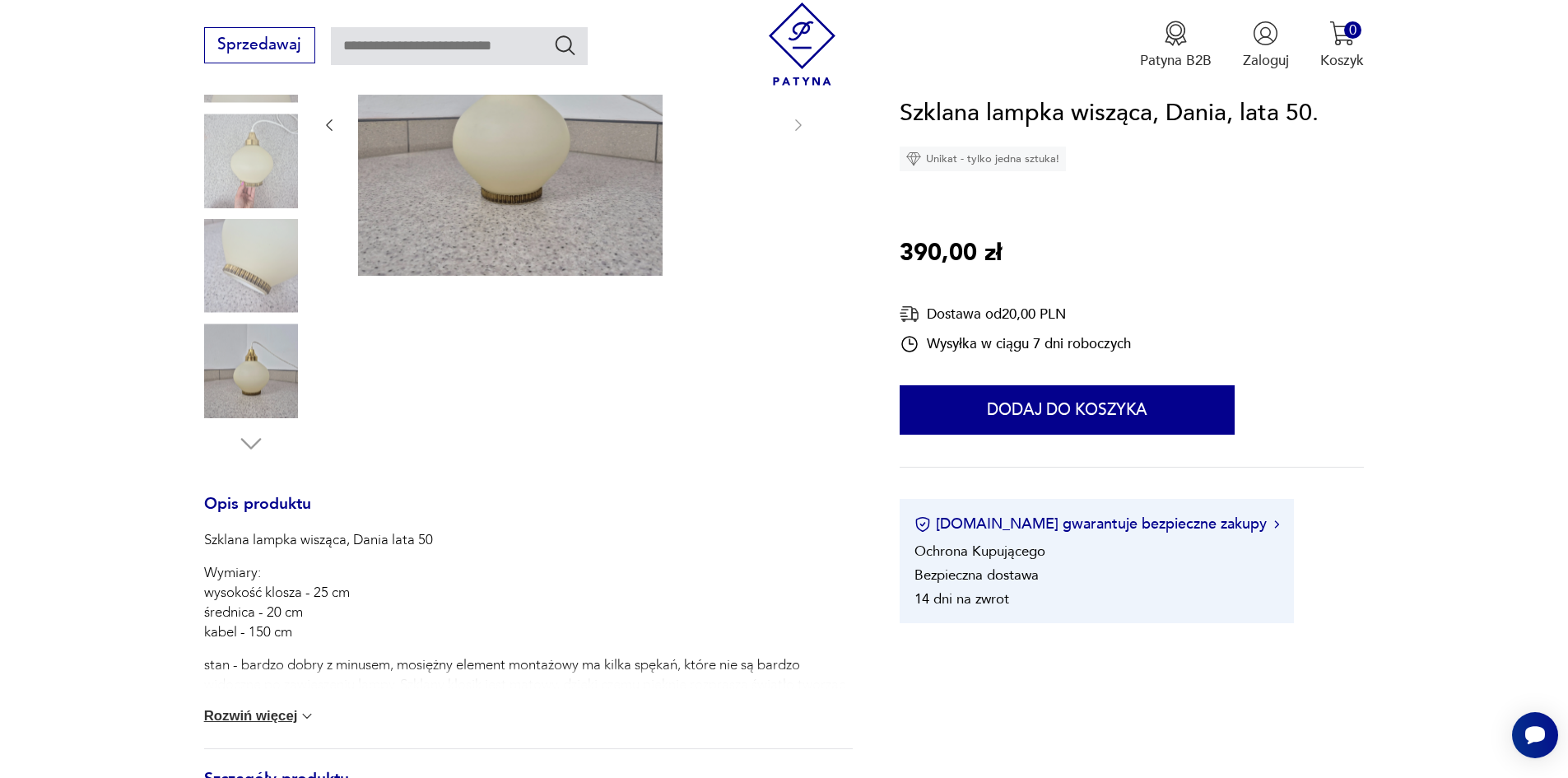
click at [233, 724] on button "Rozwiń więcej" at bounding box center [260, 715] width 112 height 16
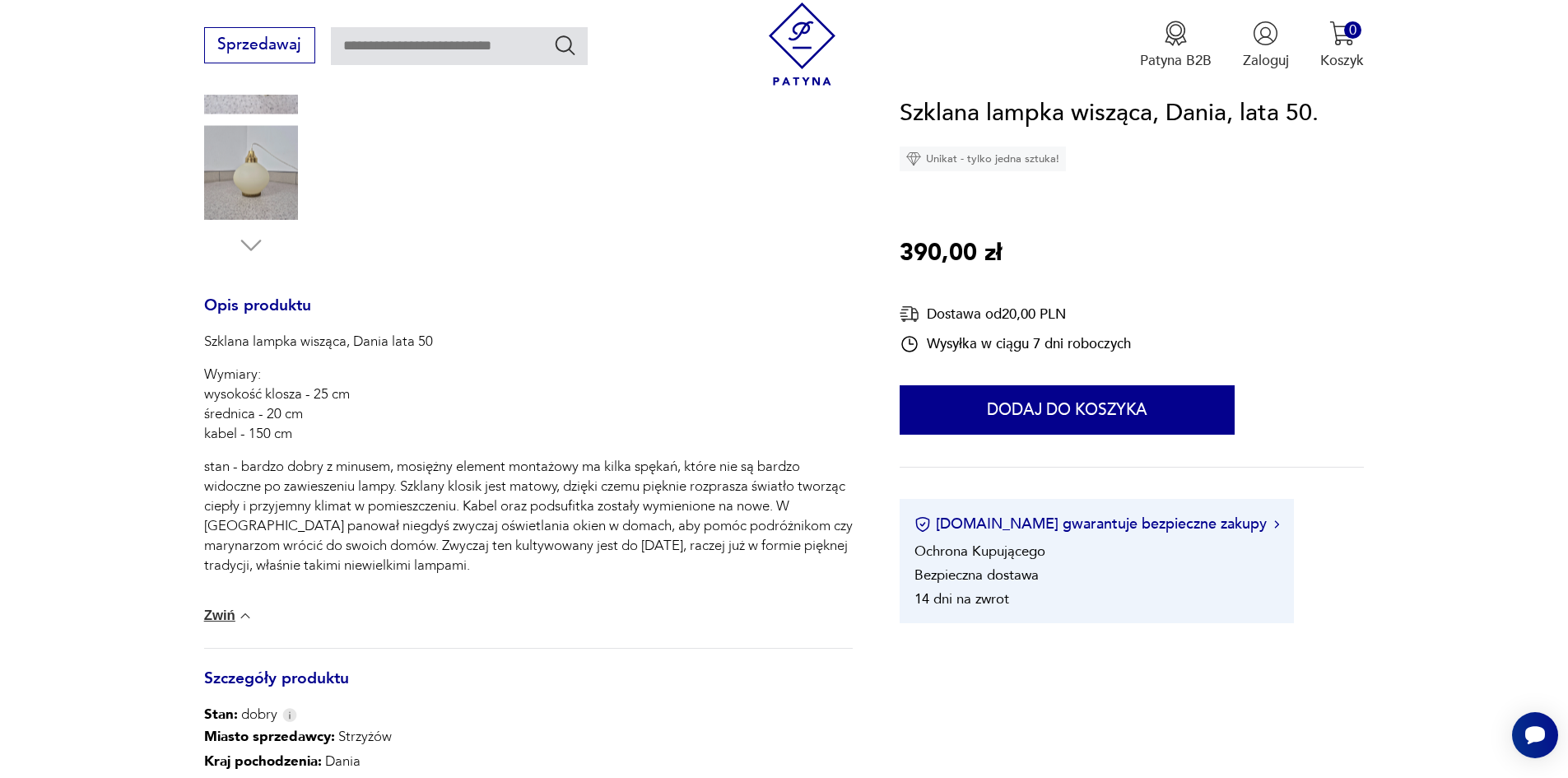
scroll to position [577, 0]
